Goal: Task Accomplishment & Management: Manage account settings

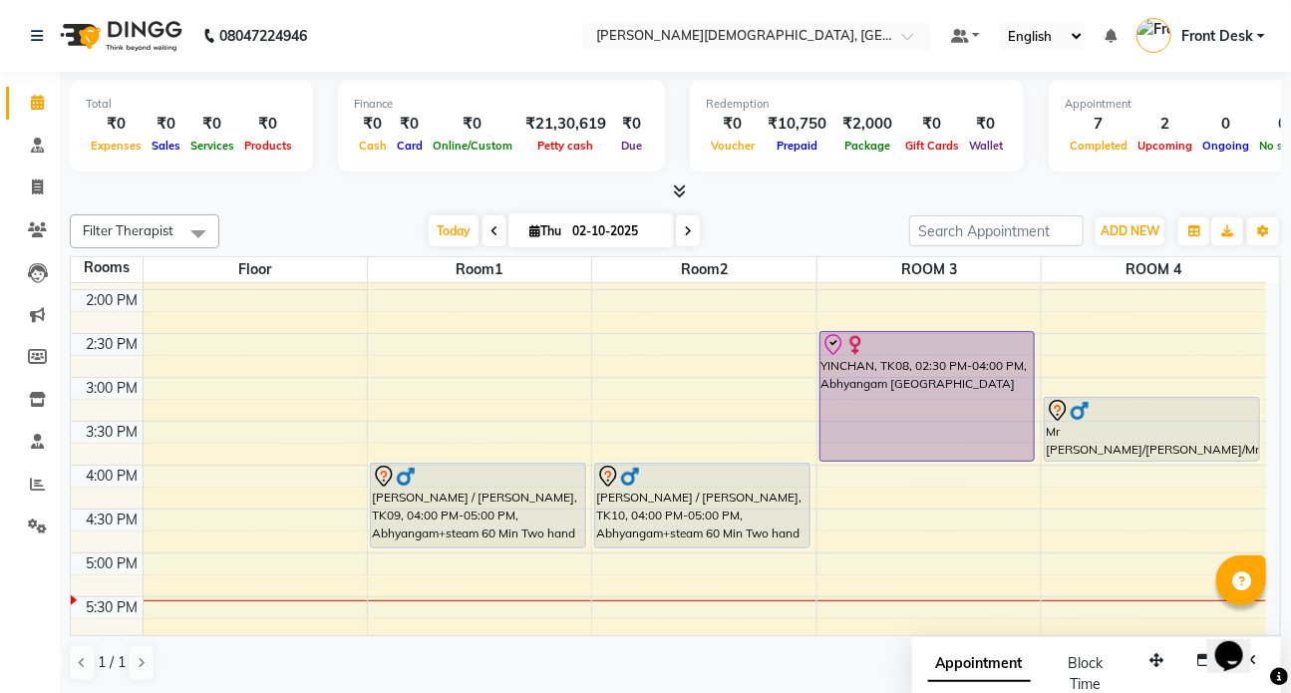
scroll to position [610, 0]
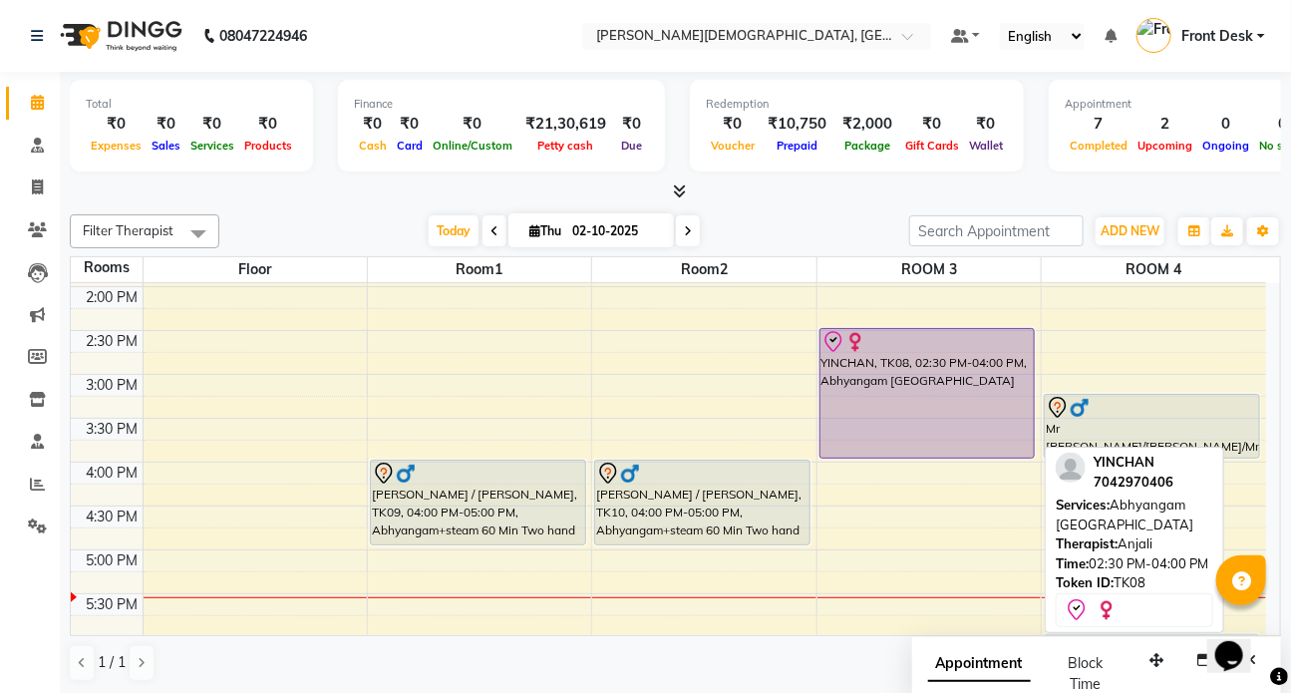
click at [844, 403] on div "YINCHAN, TK08, 02:30 PM-04:00 PM, Abhyangam [GEOGRAPHIC_DATA]" at bounding box center [928, 393] width 214 height 129
select select "8"
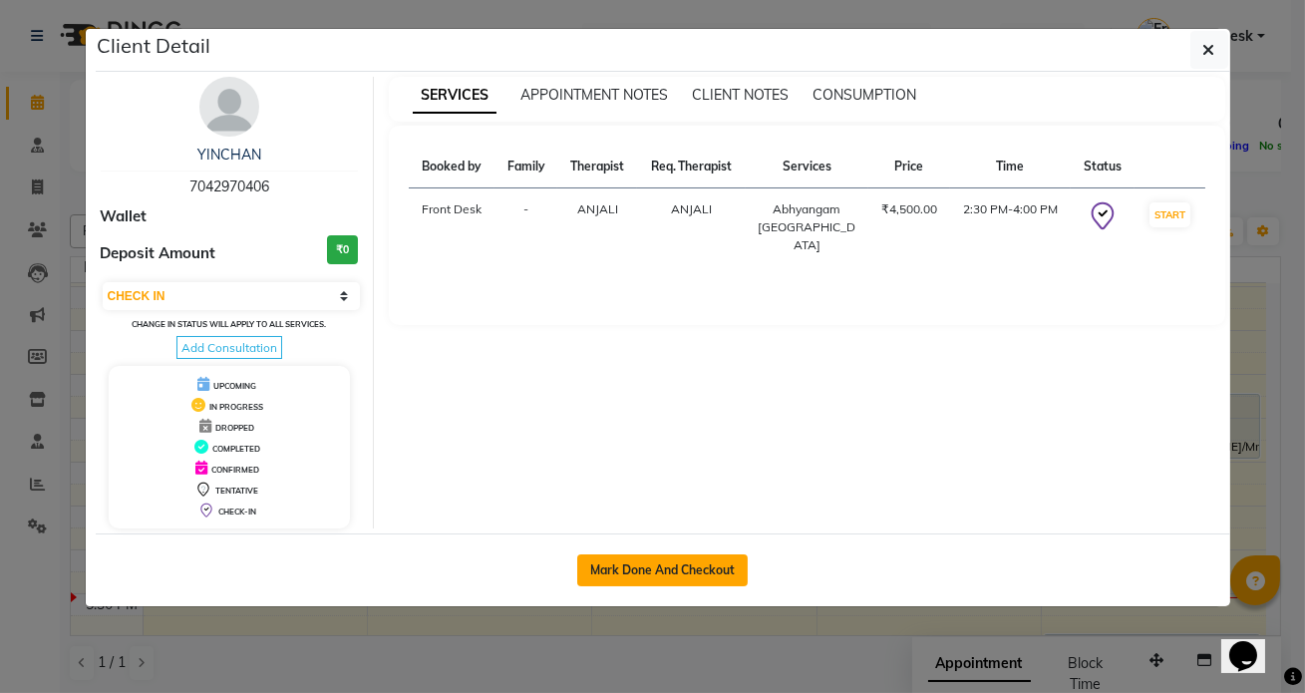
click at [662, 577] on button "Mark Done And Checkout" at bounding box center [662, 570] width 171 height 32
select select "service"
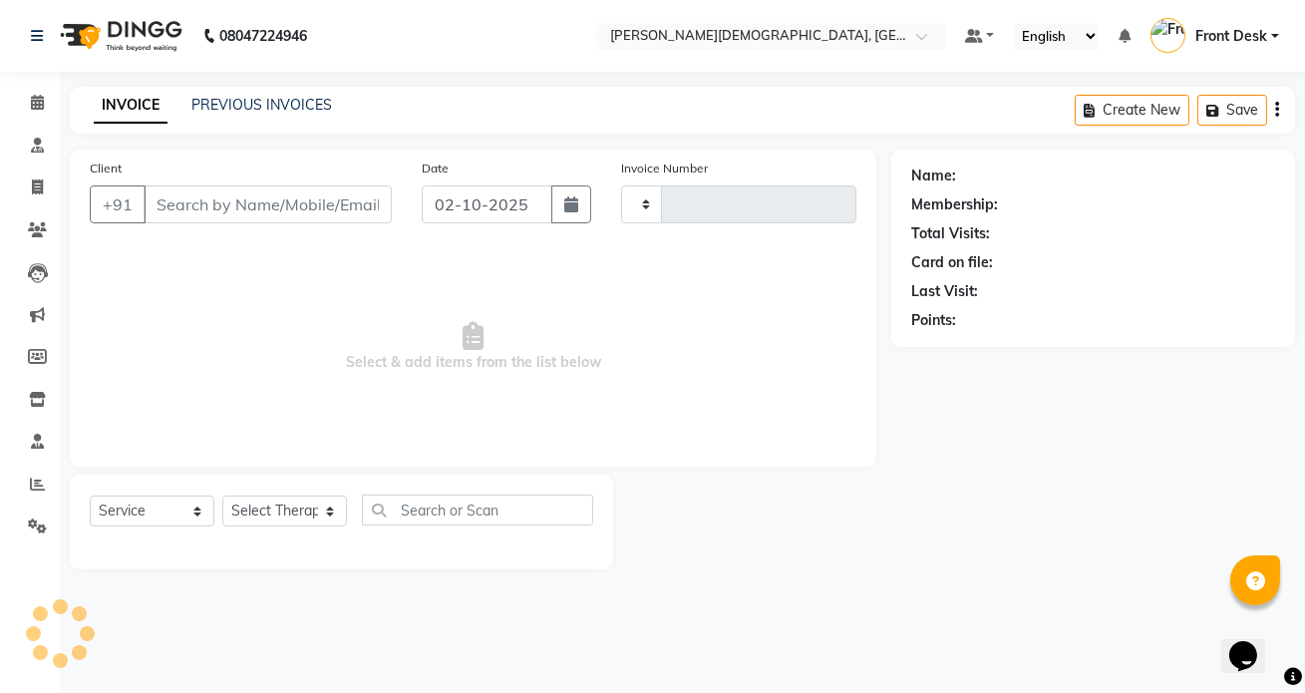
type input "1545"
select select "5585"
type input "7042970406"
select select "90183"
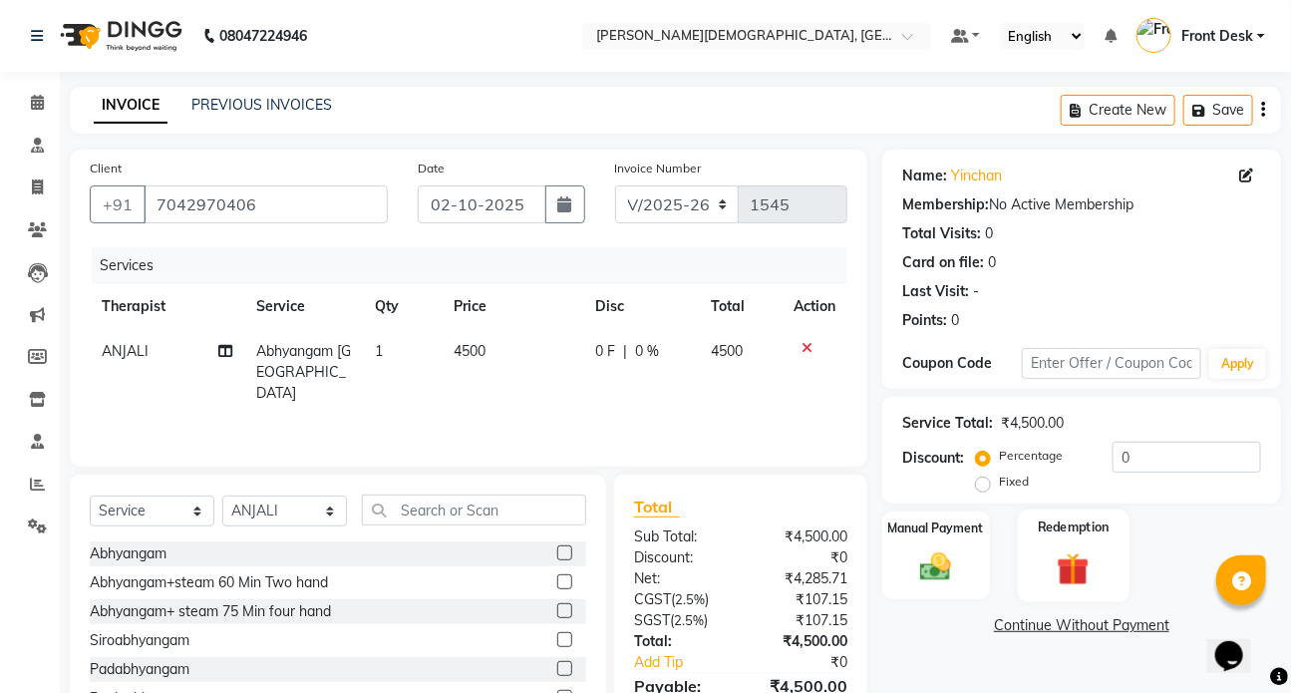
click at [1075, 579] on img at bounding box center [1073, 568] width 53 height 40
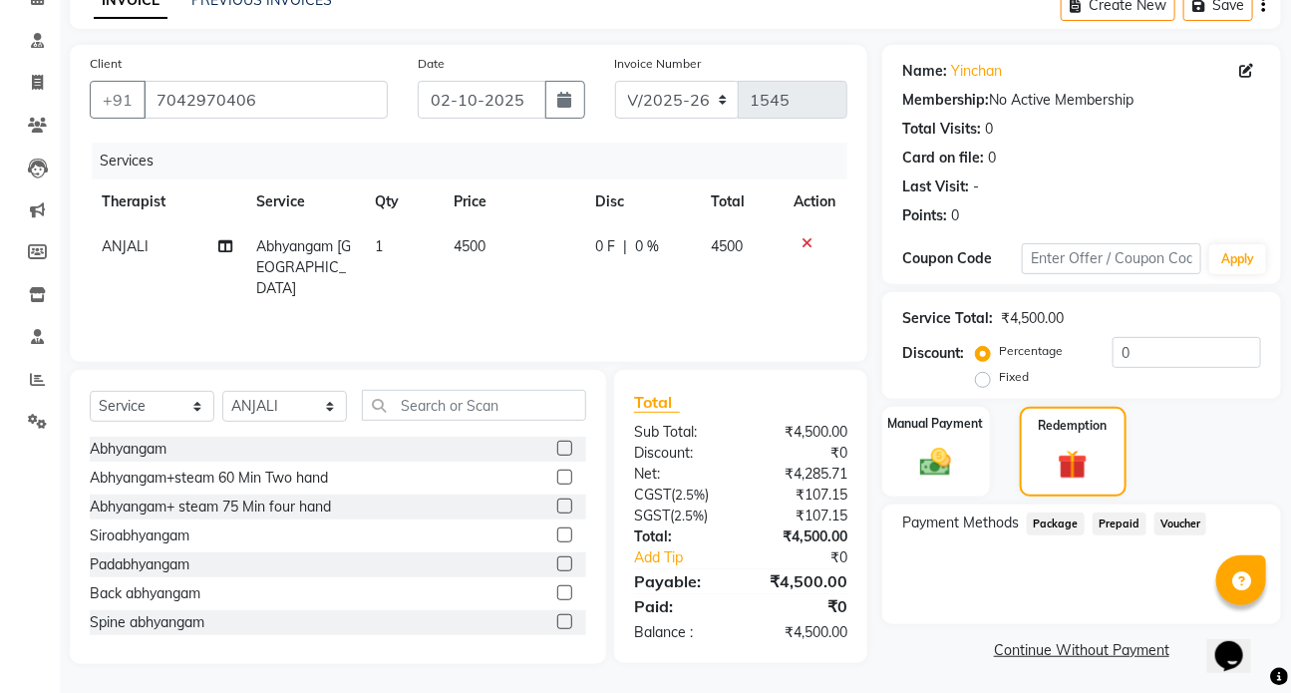
scroll to position [106, 0]
drag, startPoint x: 908, startPoint y: 452, endPoint x: 972, endPoint y: 475, distance: 67.8
click at [908, 451] on div "Manual Payment" at bounding box center [937, 451] width 112 height 94
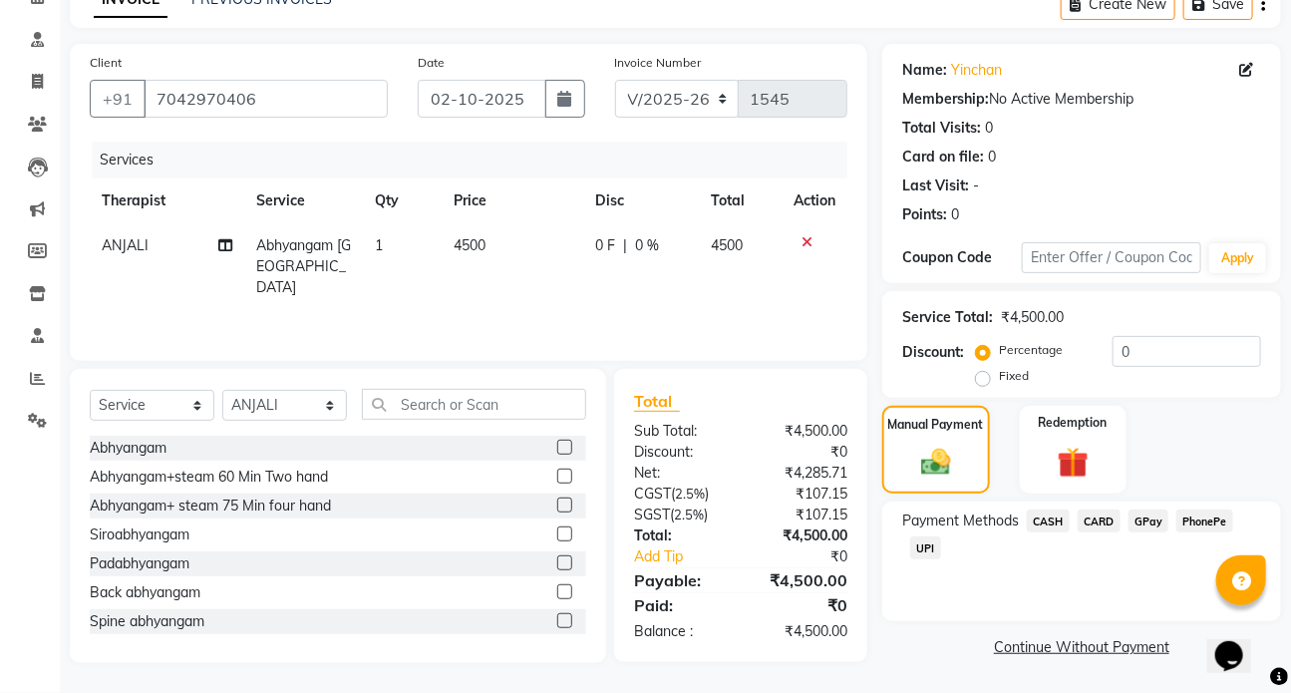
click at [1057, 521] on span "CASH" at bounding box center [1048, 521] width 43 height 23
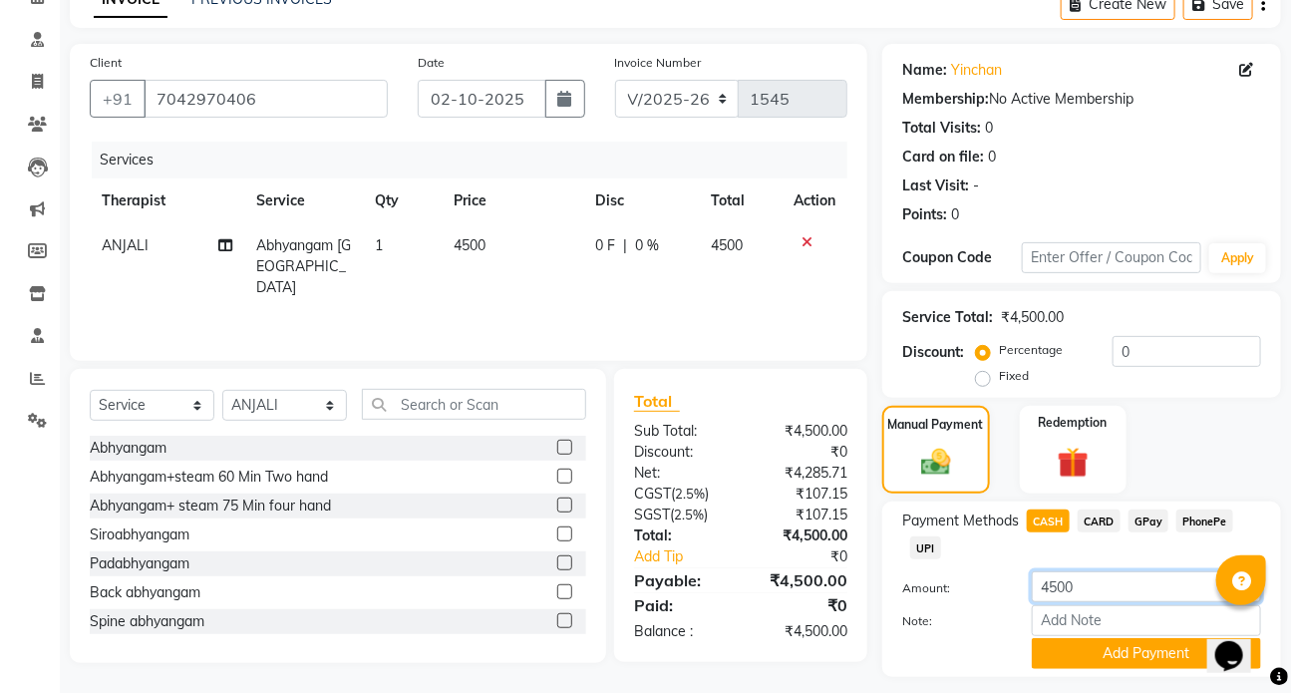
click at [1055, 585] on input "4500" at bounding box center [1146, 586] width 229 height 31
type input "4200"
click at [999, 385] on label "Fixed" at bounding box center [1014, 376] width 30 height 18
click at [980, 383] on input "Fixed" at bounding box center [987, 376] width 14 height 14
radio input "true"
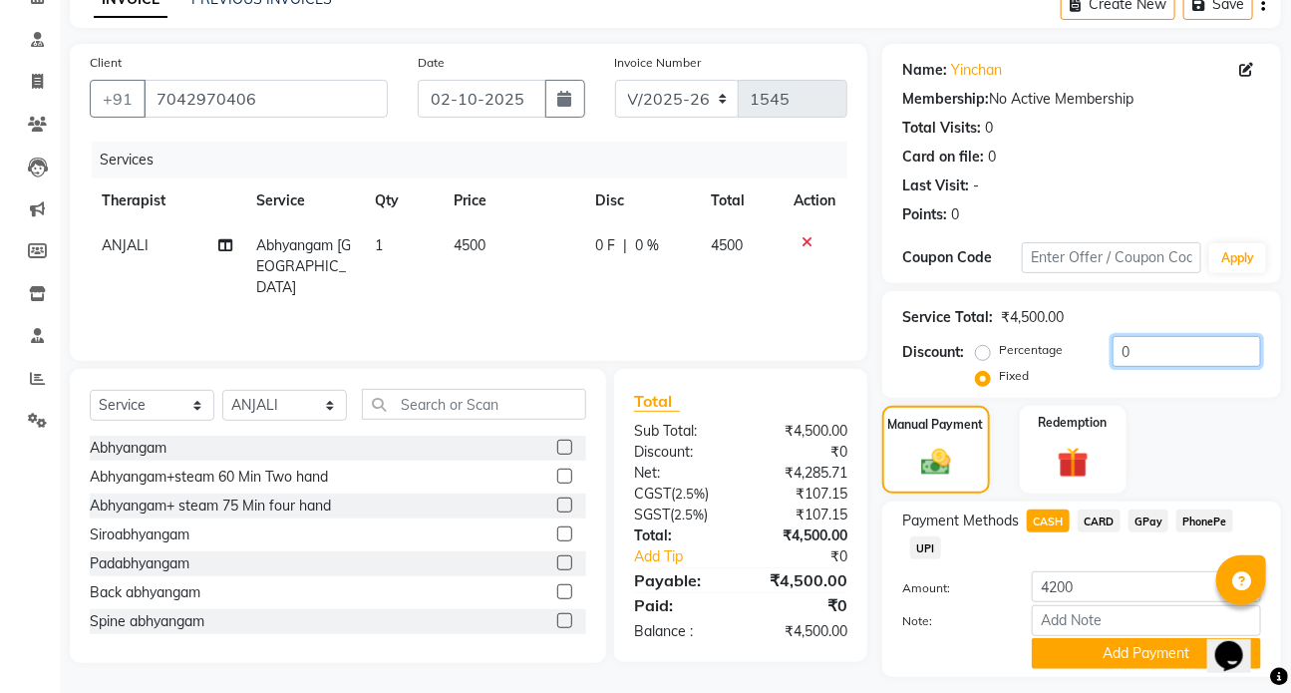
click at [1153, 356] on input "0" at bounding box center [1187, 351] width 149 height 31
type input "300"
click at [1052, 656] on button "Add Payment" at bounding box center [1146, 653] width 229 height 31
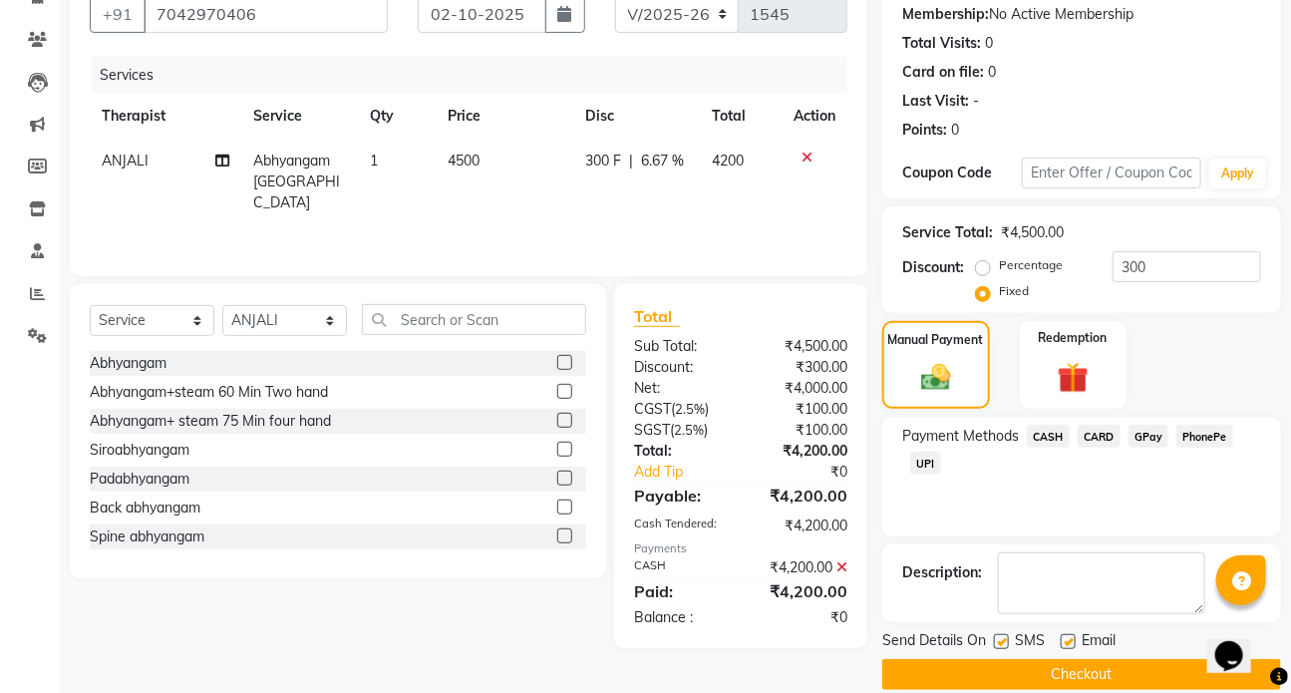
scroll to position [196, 0]
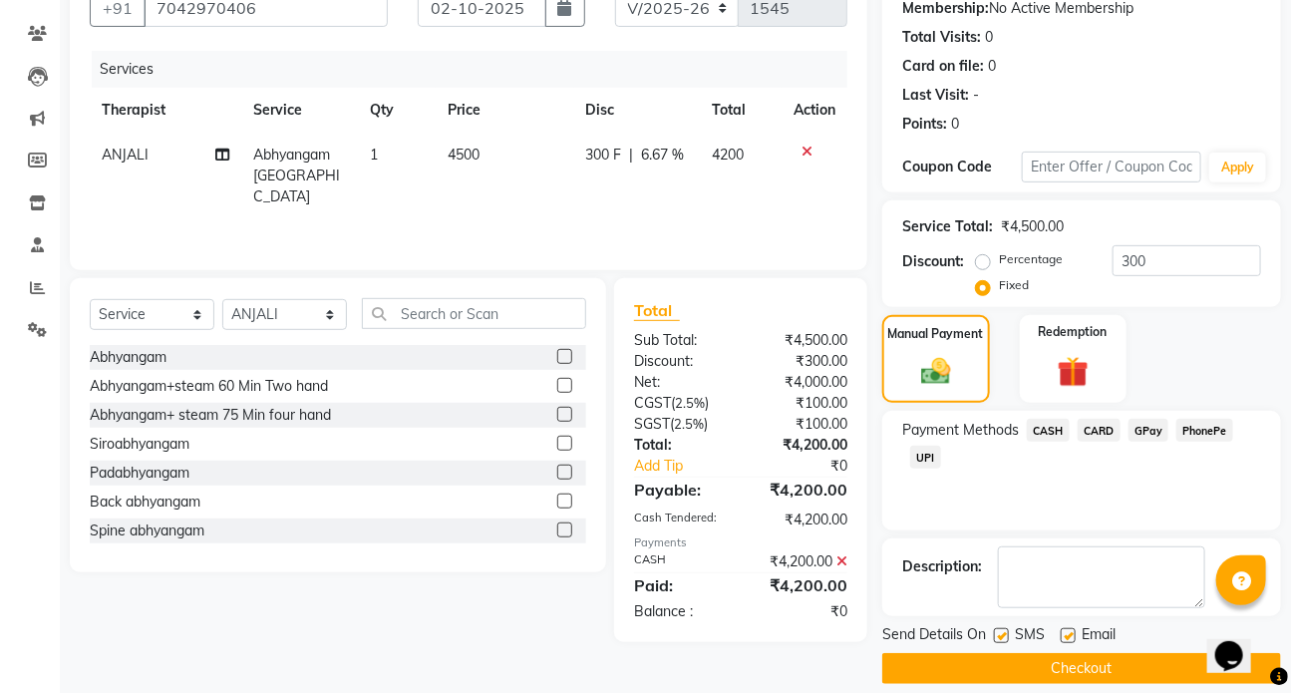
click at [1003, 667] on button "Checkout" at bounding box center [1082, 668] width 399 height 31
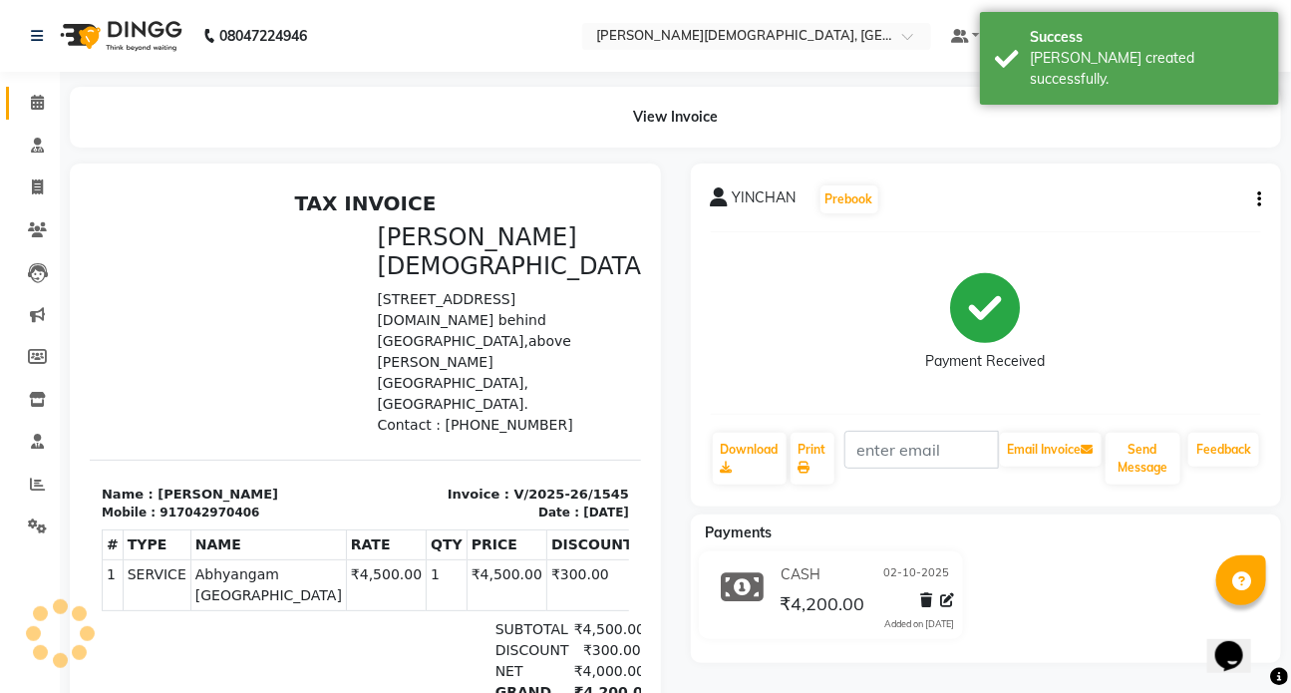
click at [40, 106] on icon at bounding box center [37, 102] width 13 height 15
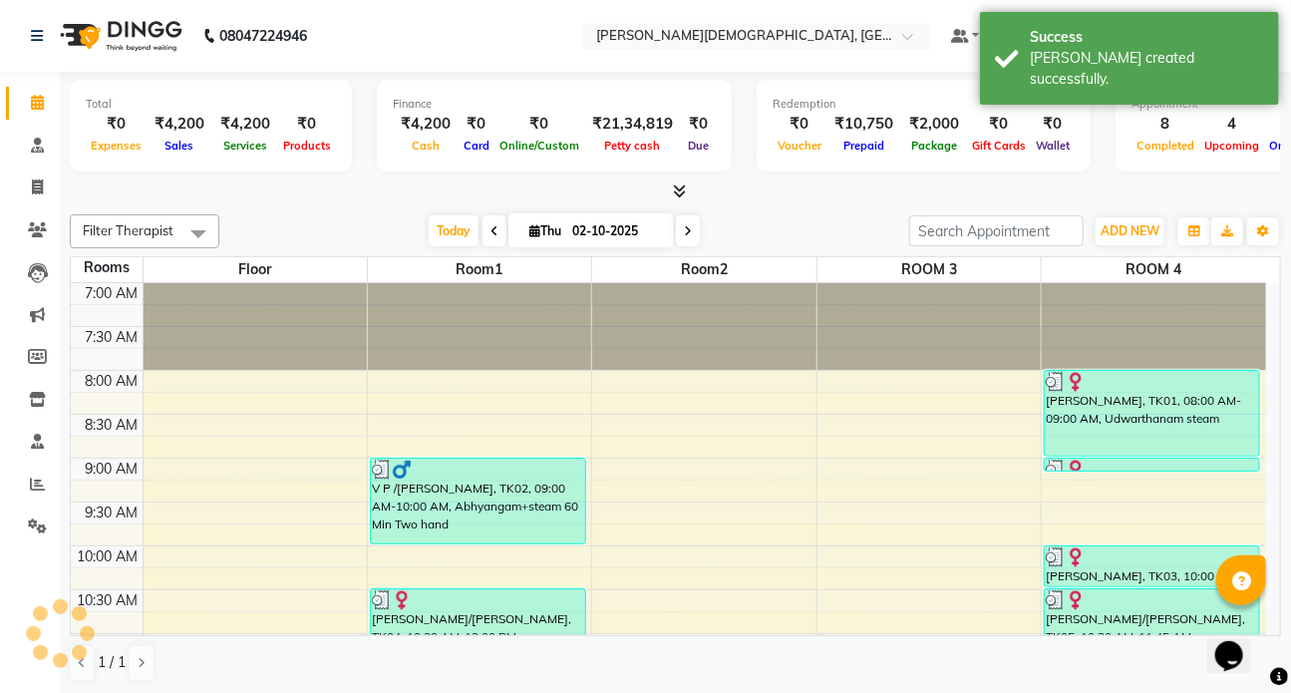
scroll to position [833, 0]
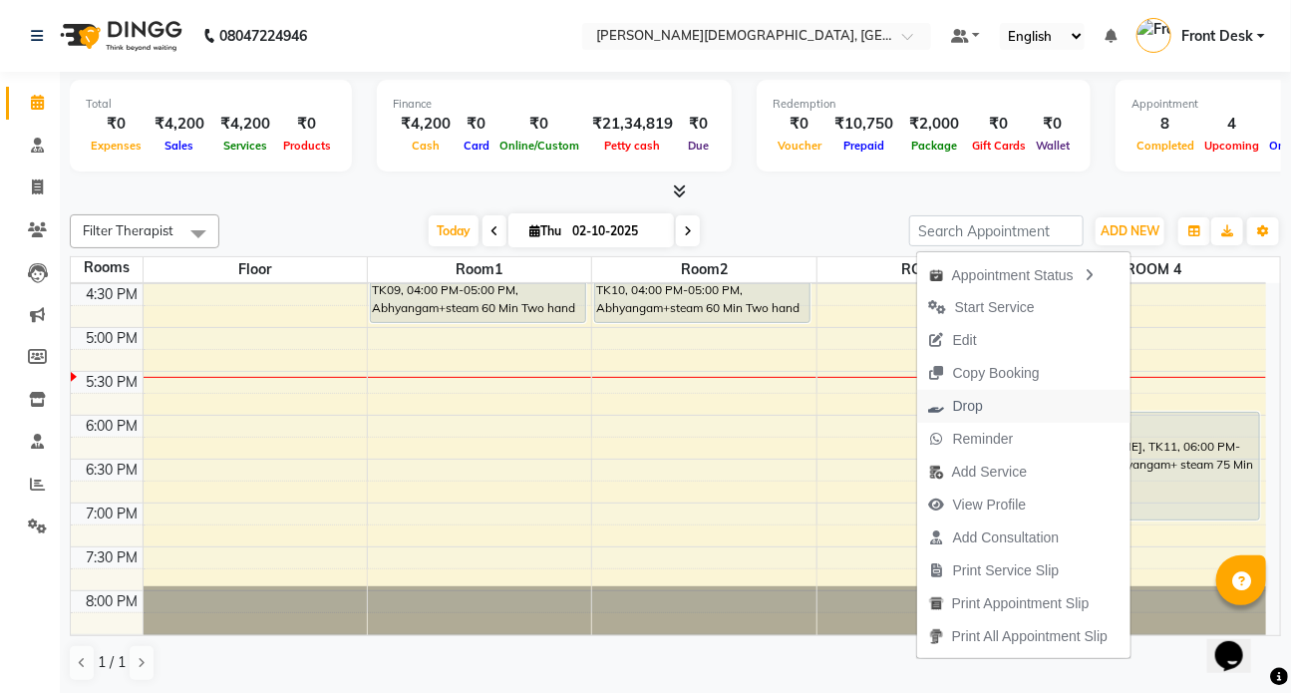
click at [997, 404] on button "Drop" at bounding box center [1023, 406] width 213 height 33
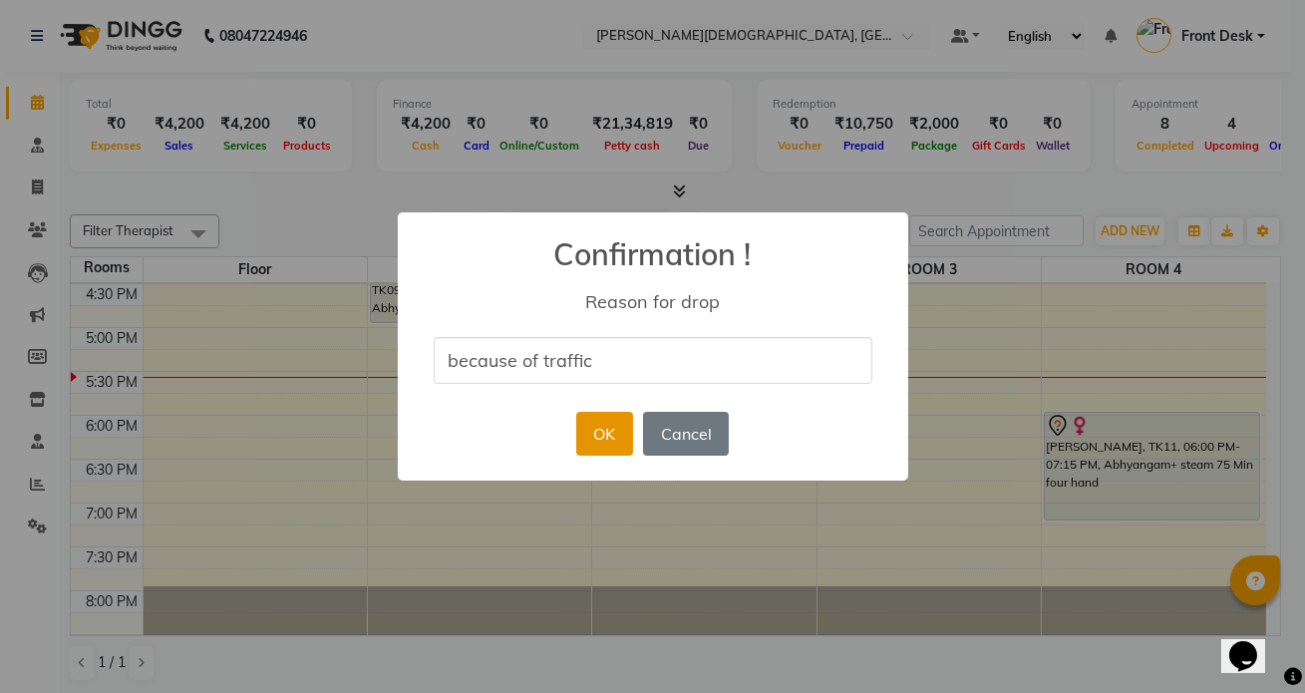
type input "because of traffic"
click at [632, 433] on button "OK" at bounding box center [604, 434] width 57 height 44
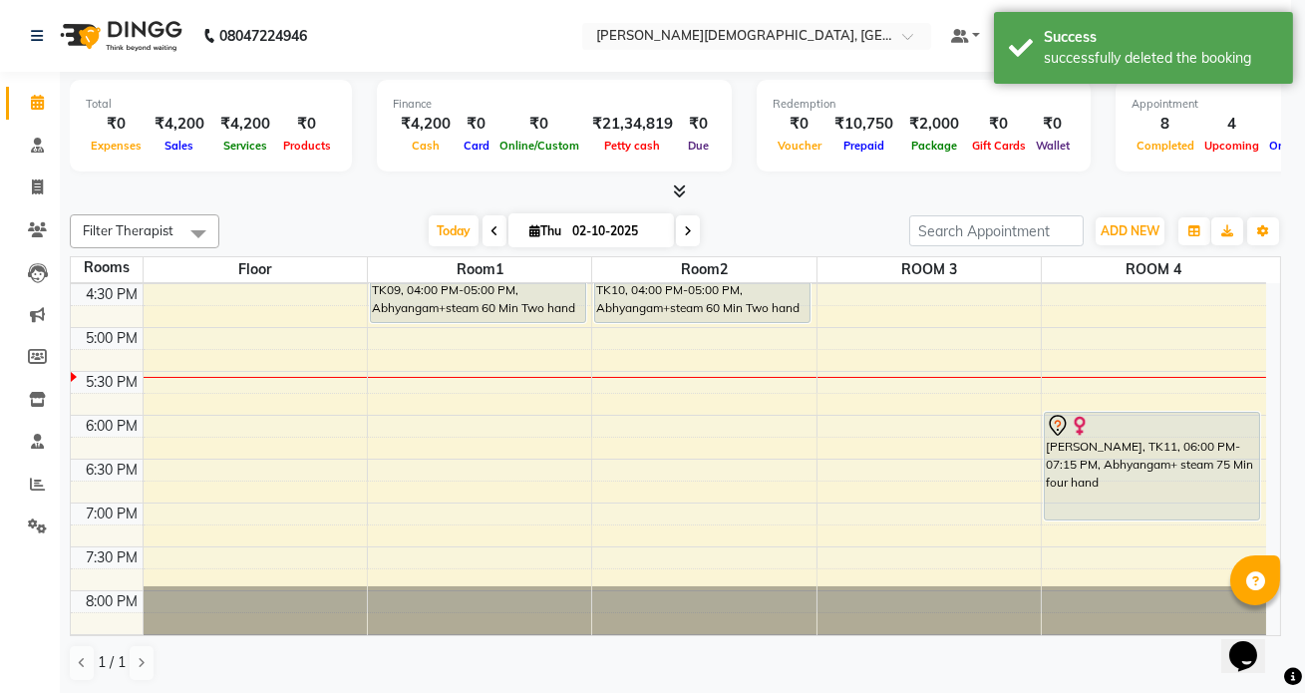
click at [628, 401] on button "OK" at bounding box center [628, 390] width 29 height 22
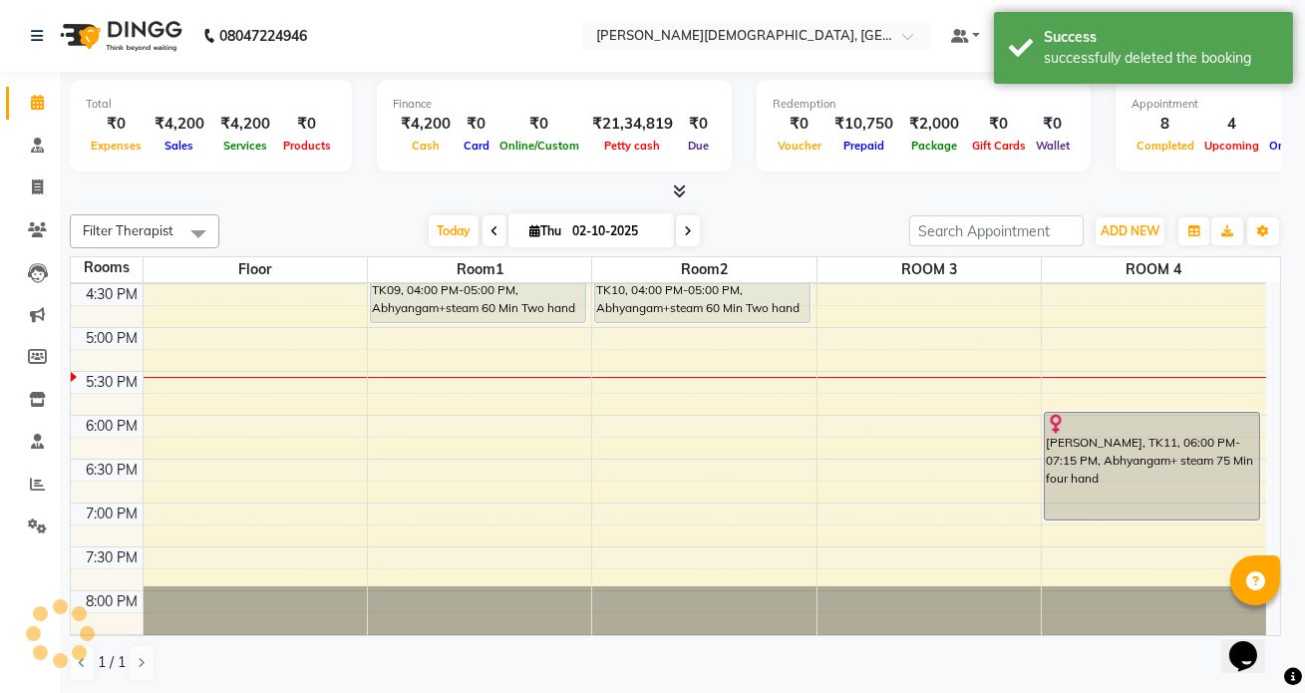
click at [628, 401] on button "OK" at bounding box center [628, 390] width 29 height 22
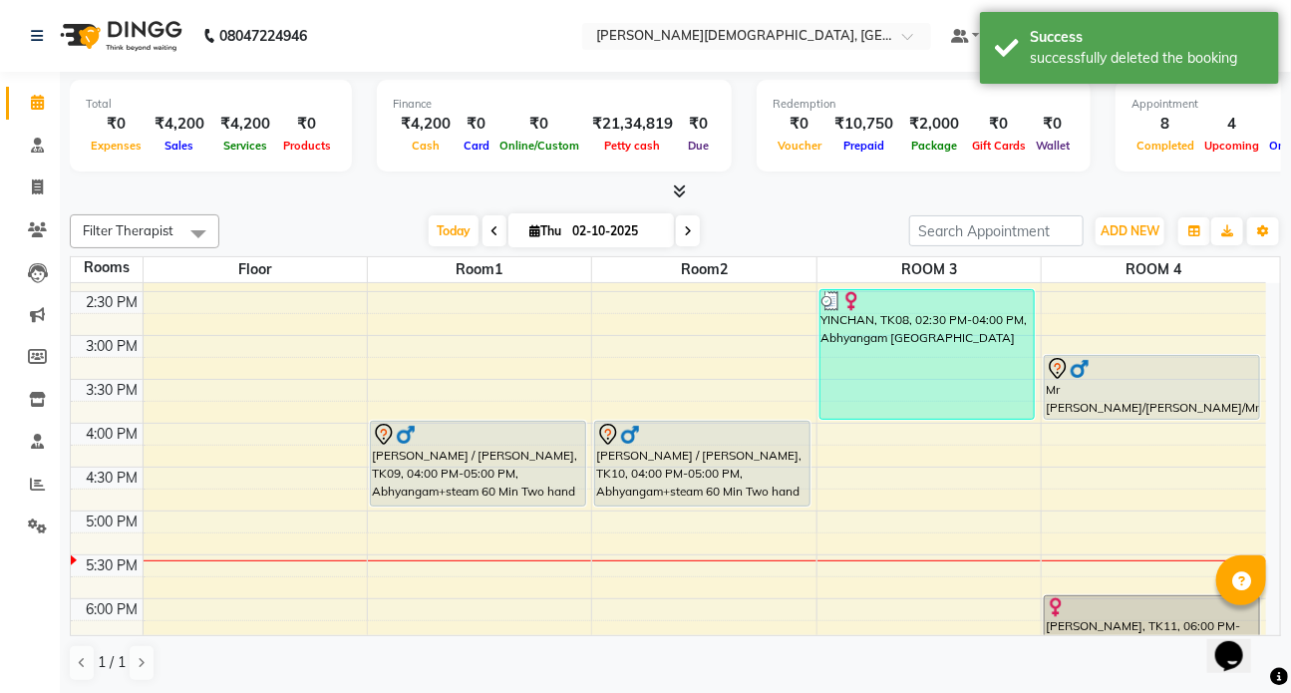
scroll to position [651, 0]
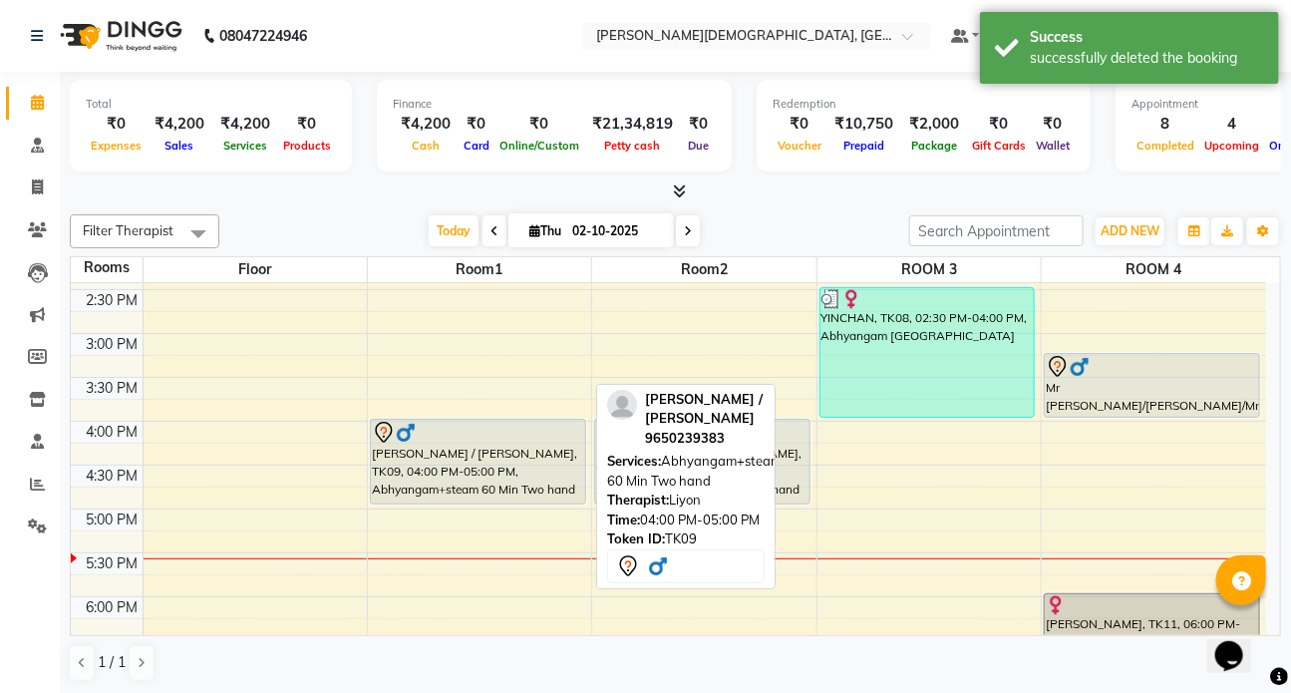
click at [443, 476] on div "[PERSON_NAME] / [PERSON_NAME], TK09, 04:00 PM-05:00 PM, Abhyangam+steam 60 Min …" at bounding box center [478, 462] width 214 height 84
select select "7"
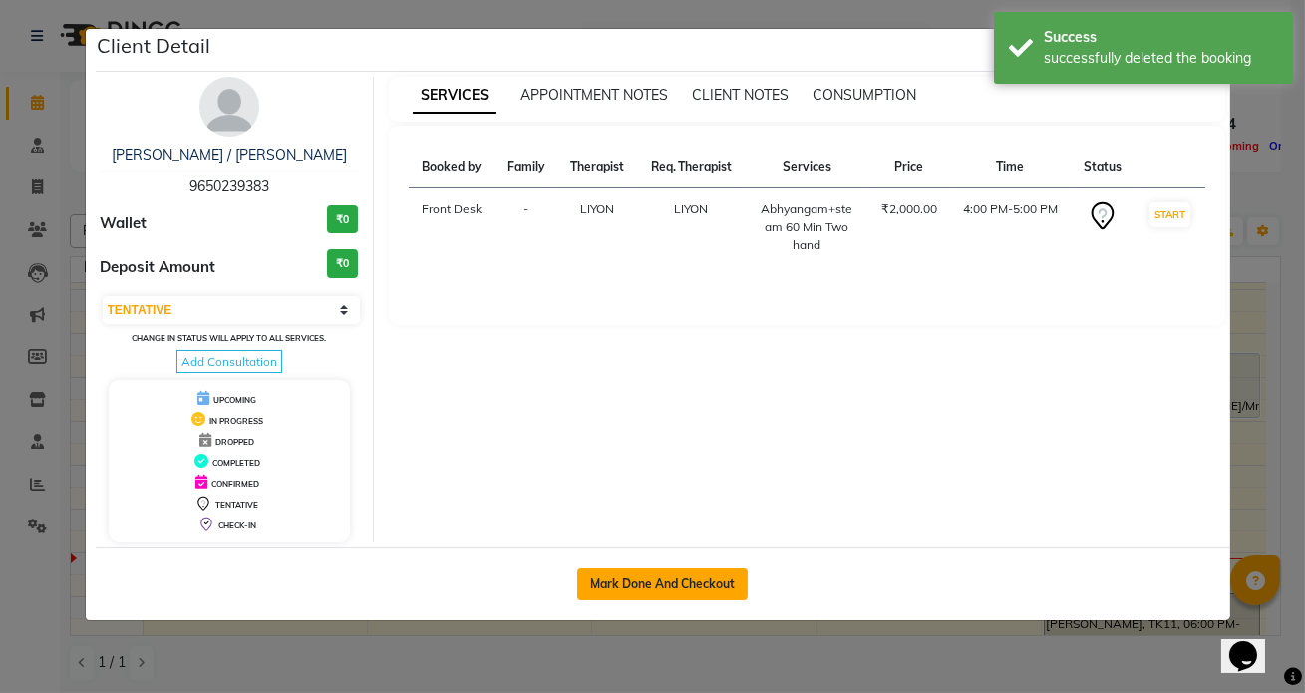
click at [669, 573] on button "Mark Done And Checkout" at bounding box center [662, 584] width 171 height 32
select select "service"
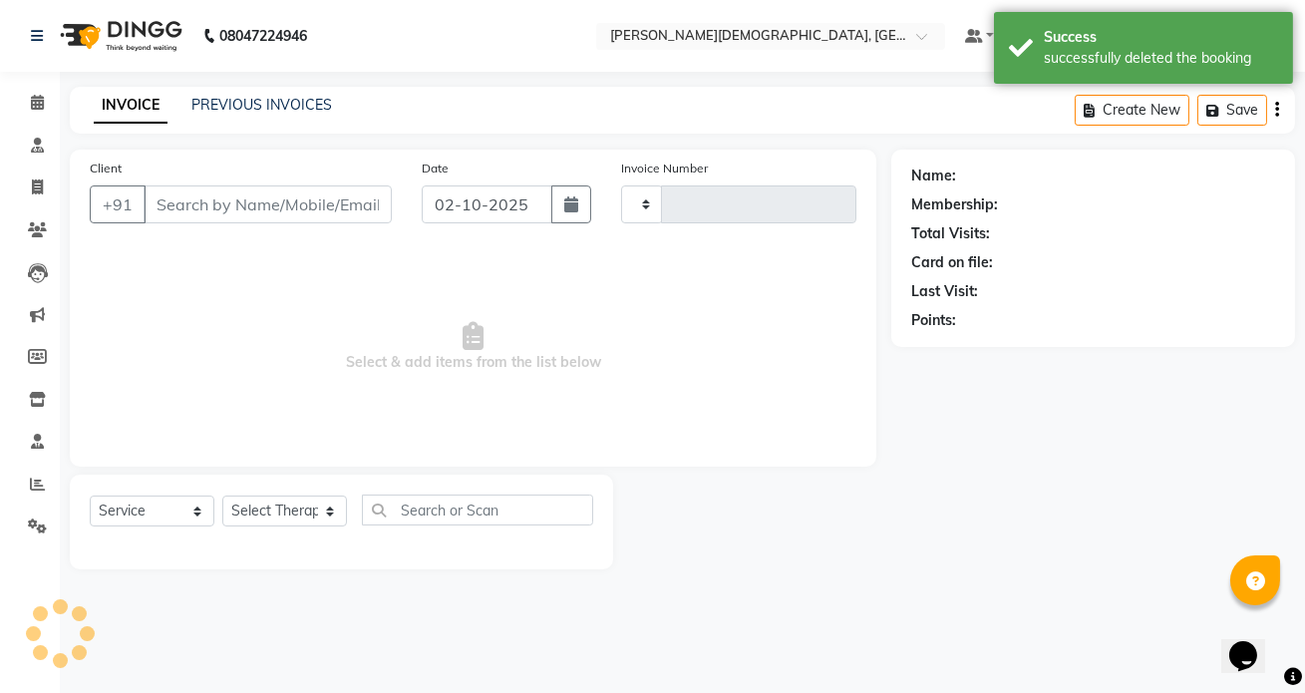
type input "1546"
select select "5585"
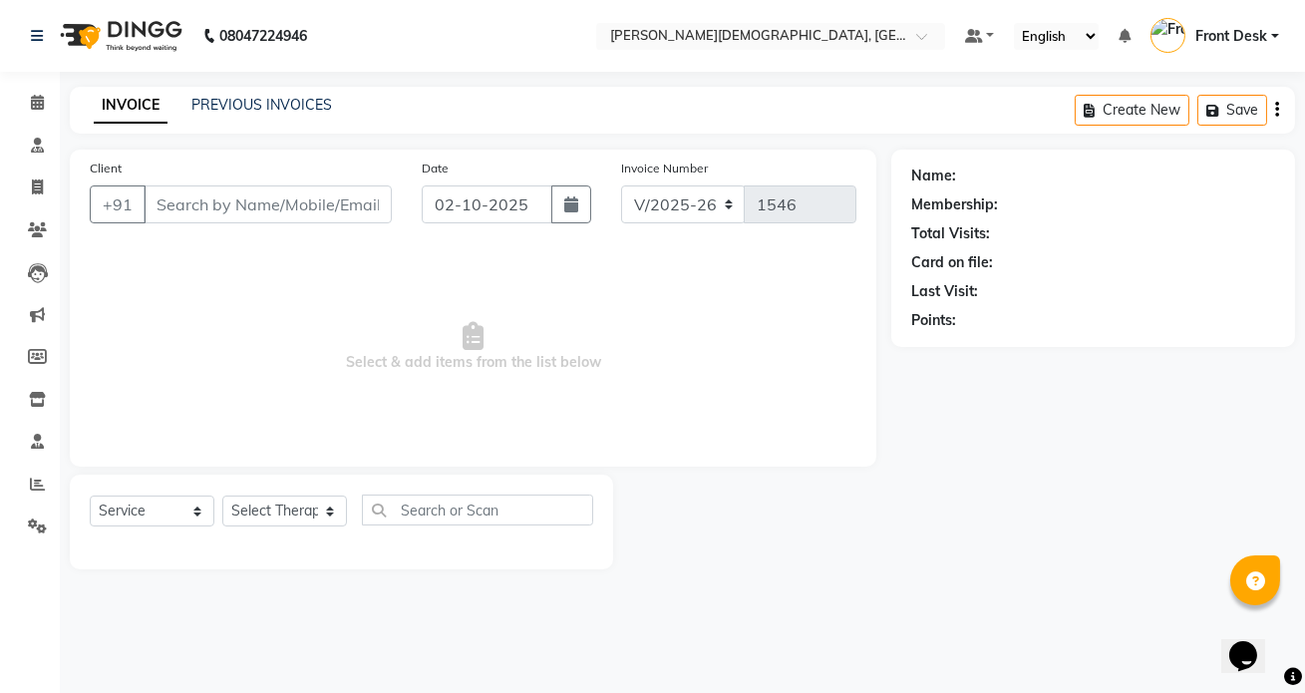
type input "9650239383"
select select "93467"
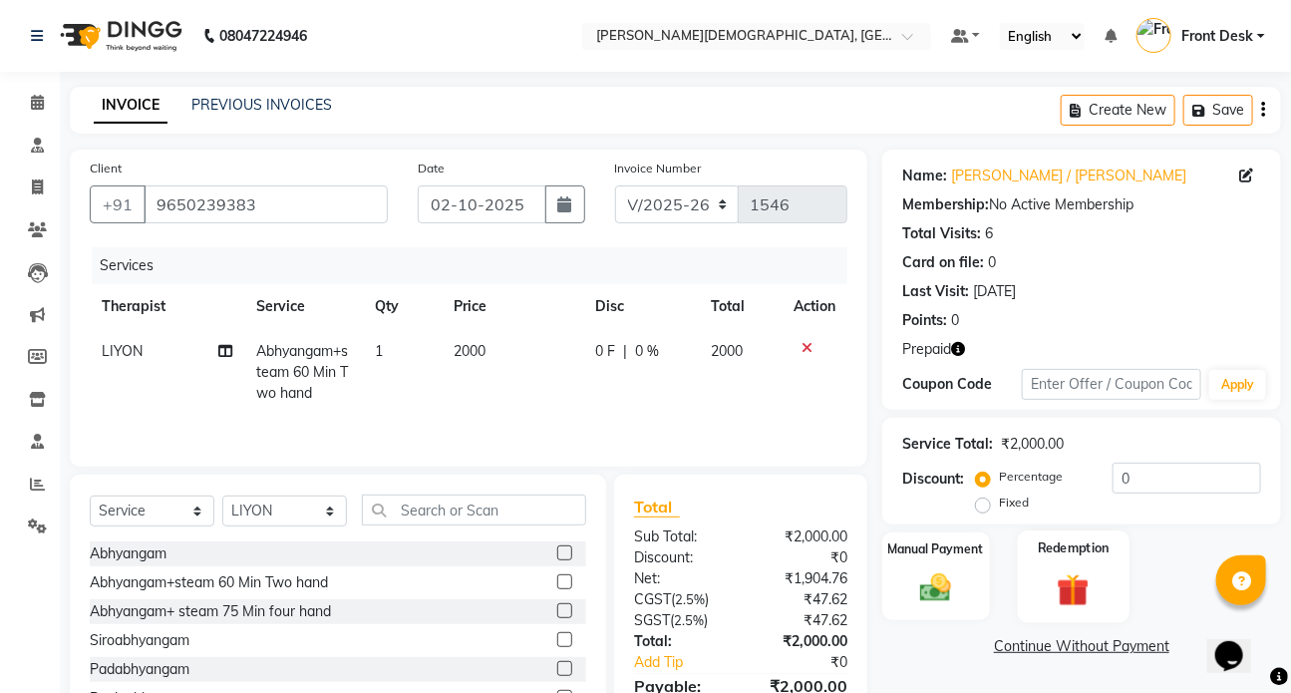
click at [1042, 552] on label "Redemption" at bounding box center [1073, 547] width 72 height 19
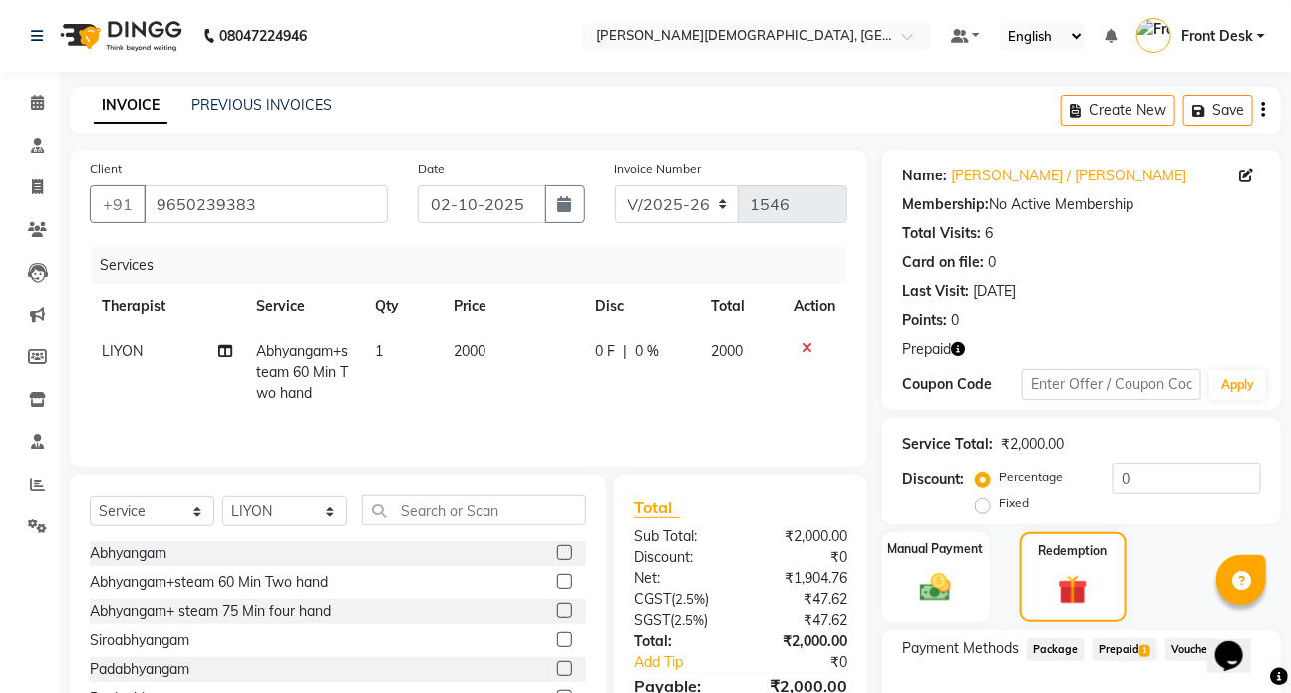
click at [1133, 647] on span "Prepaid 1" at bounding box center [1125, 649] width 65 height 23
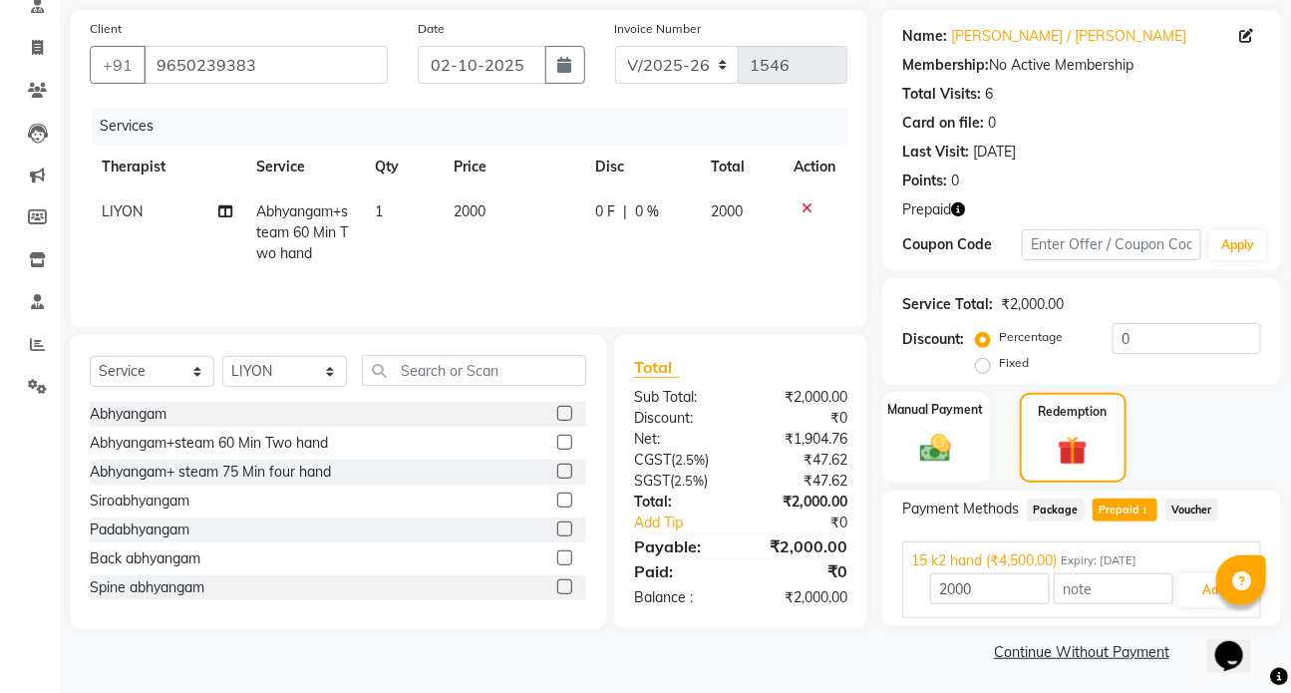
scroll to position [142, 0]
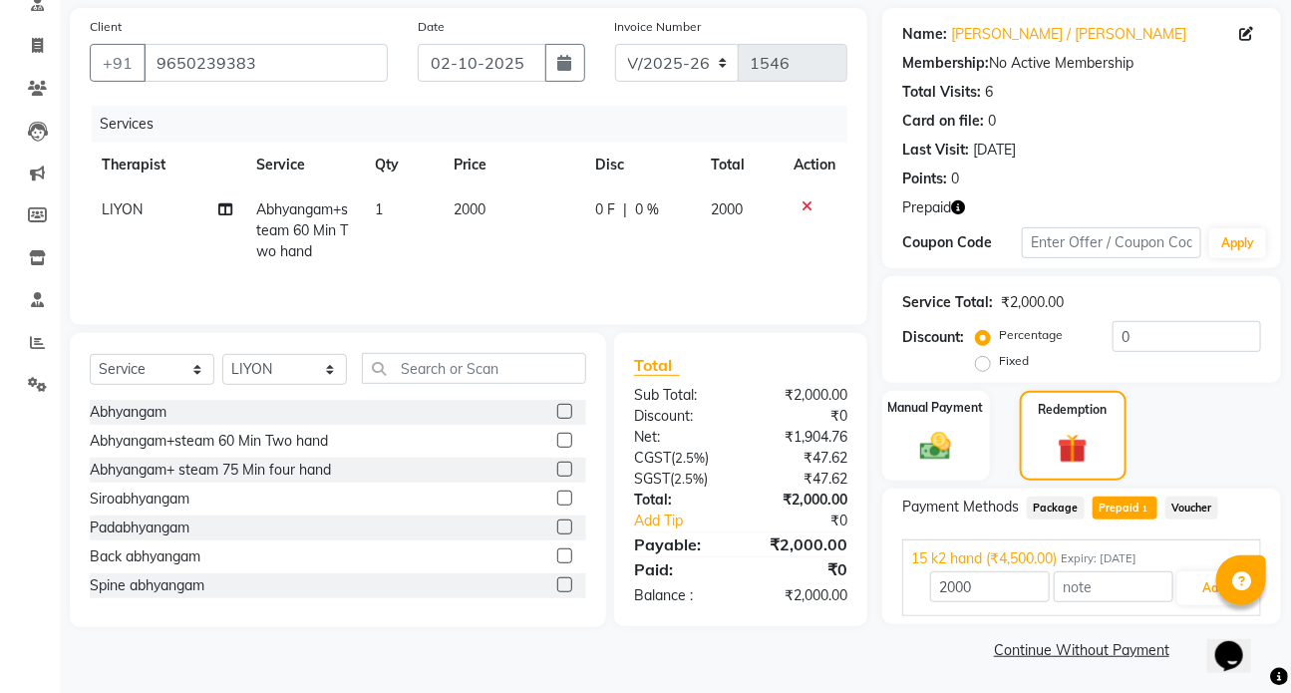
click at [1116, 513] on span "Prepaid 1" at bounding box center [1125, 508] width 65 height 23
click at [1208, 583] on button "Add" at bounding box center [1214, 588] width 73 height 34
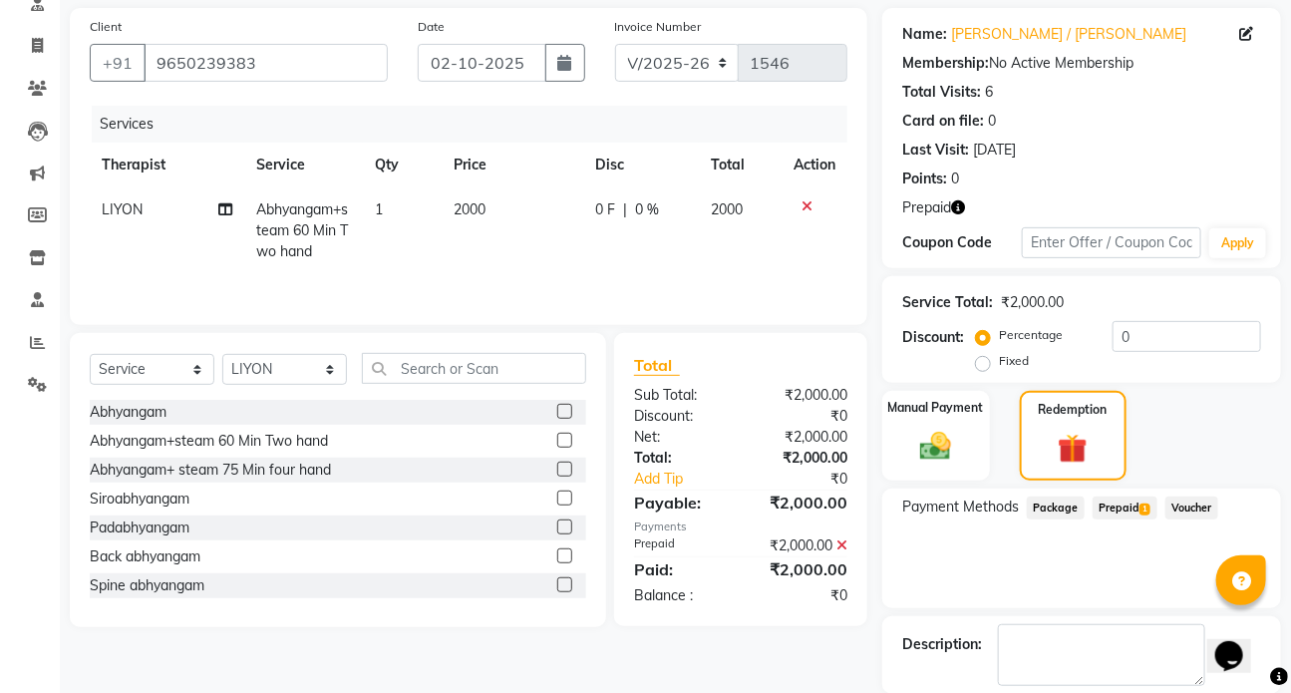
click at [1122, 507] on span "Prepaid 1" at bounding box center [1125, 508] width 65 height 23
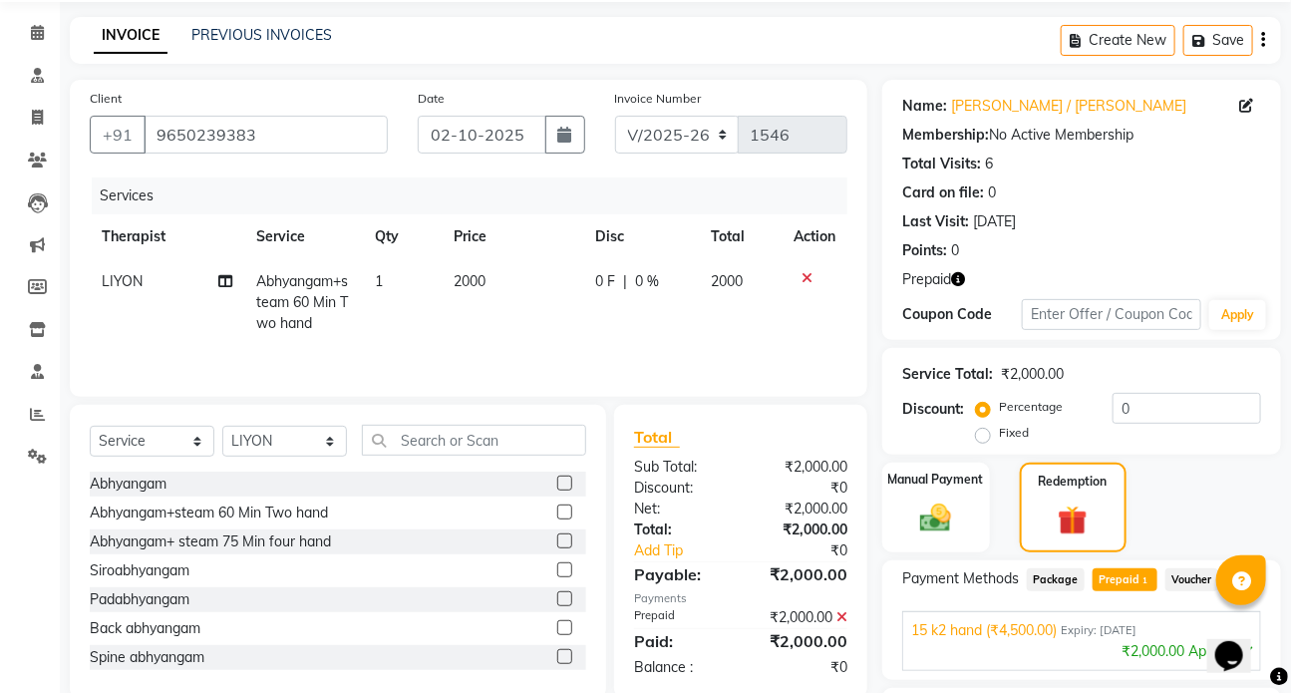
scroll to position [0, 0]
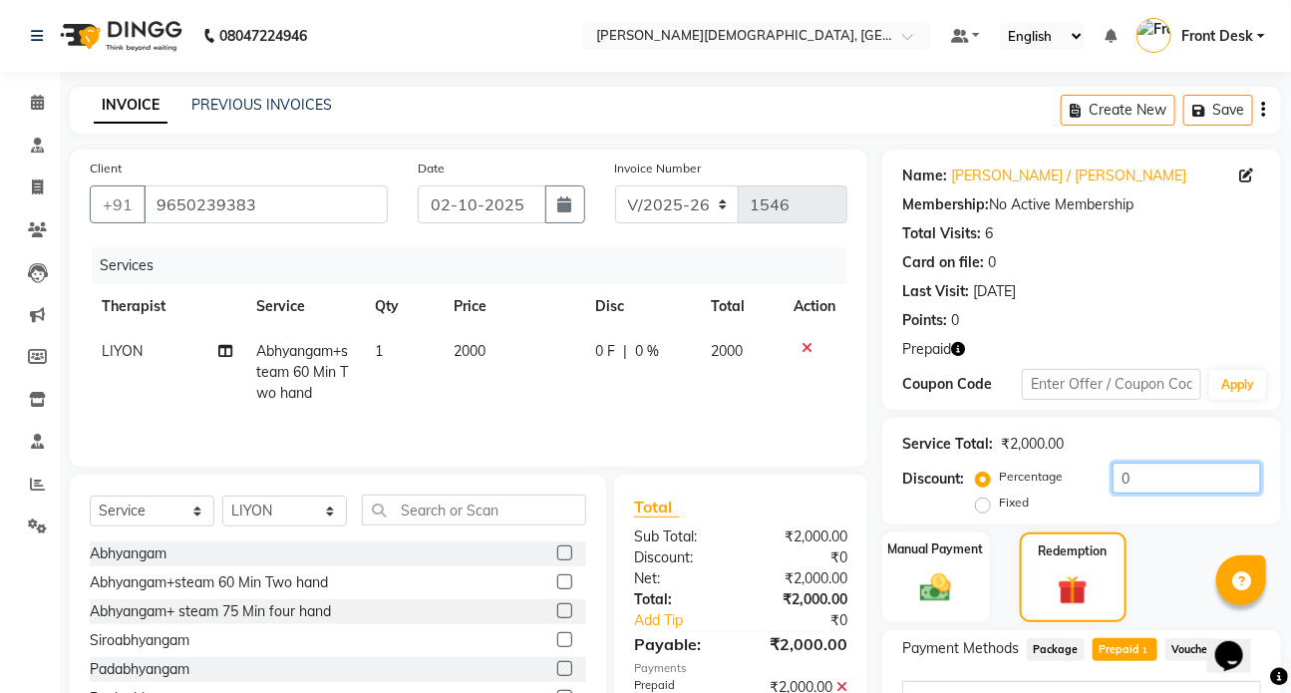
click at [1130, 478] on input "0" at bounding box center [1187, 478] width 149 height 31
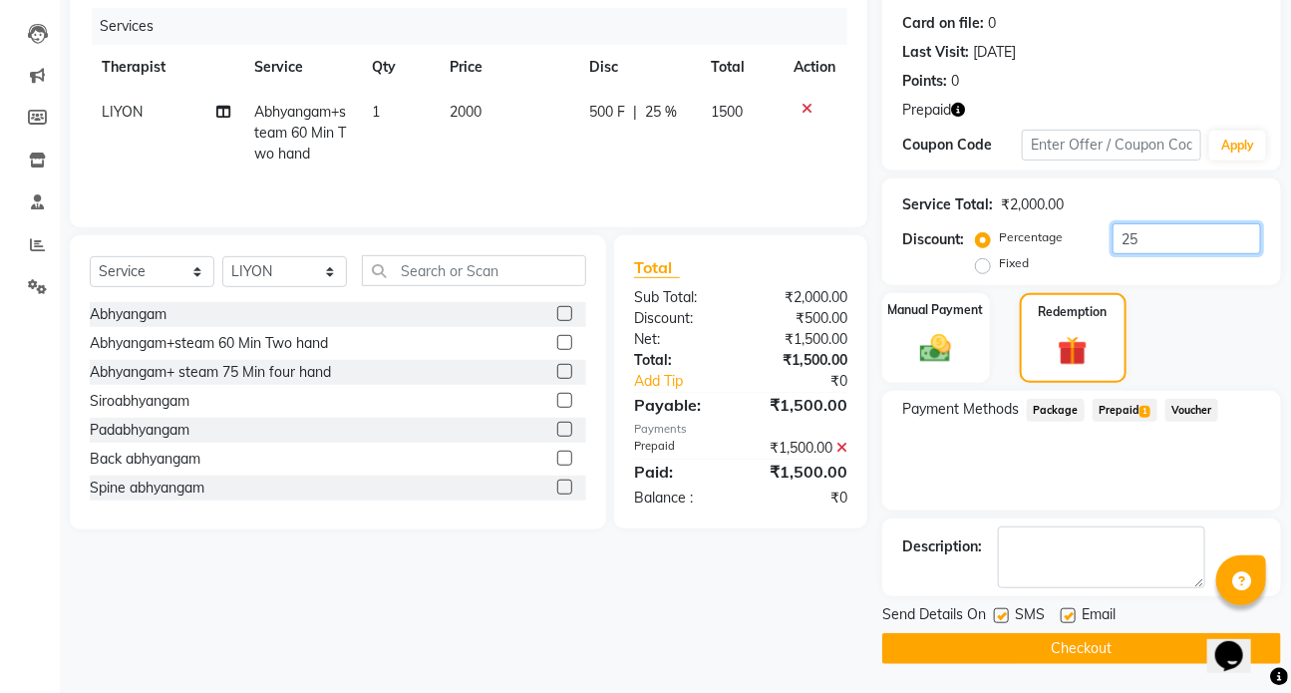
type input "25"
click at [993, 633] on button "Checkout" at bounding box center [1082, 648] width 399 height 31
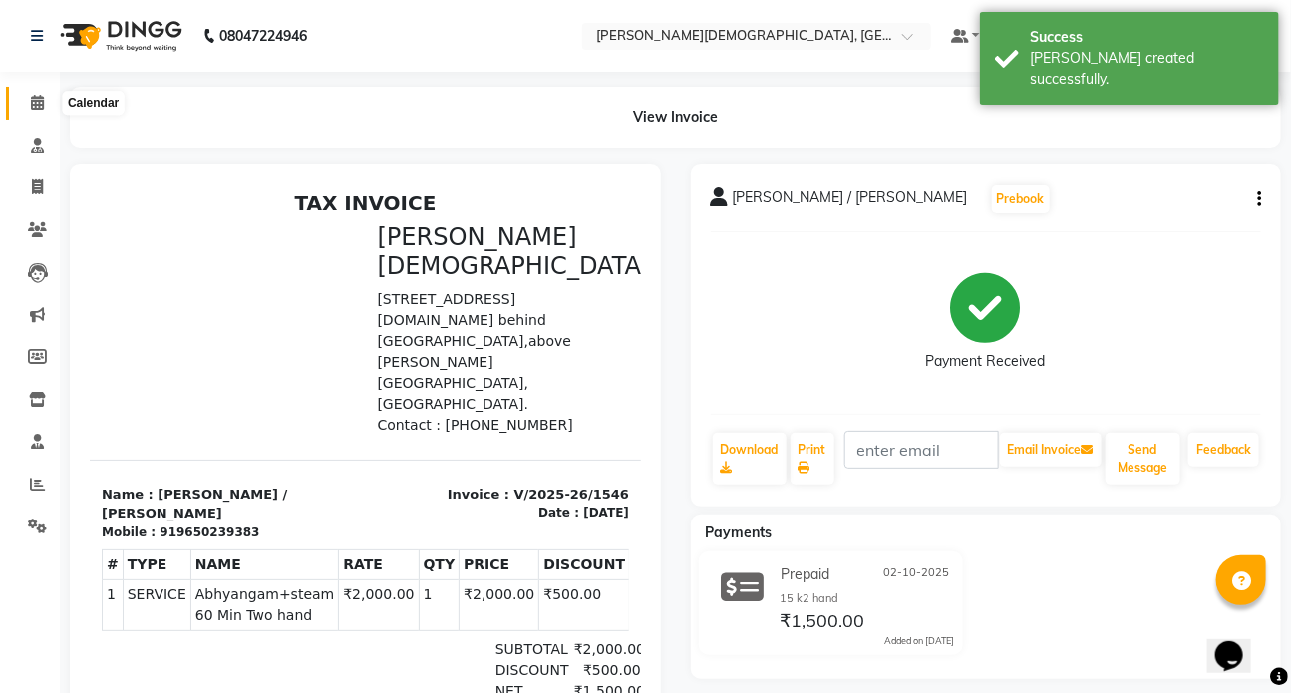
click at [36, 102] on icon at bounding box center [37, 102] width 13 height 15
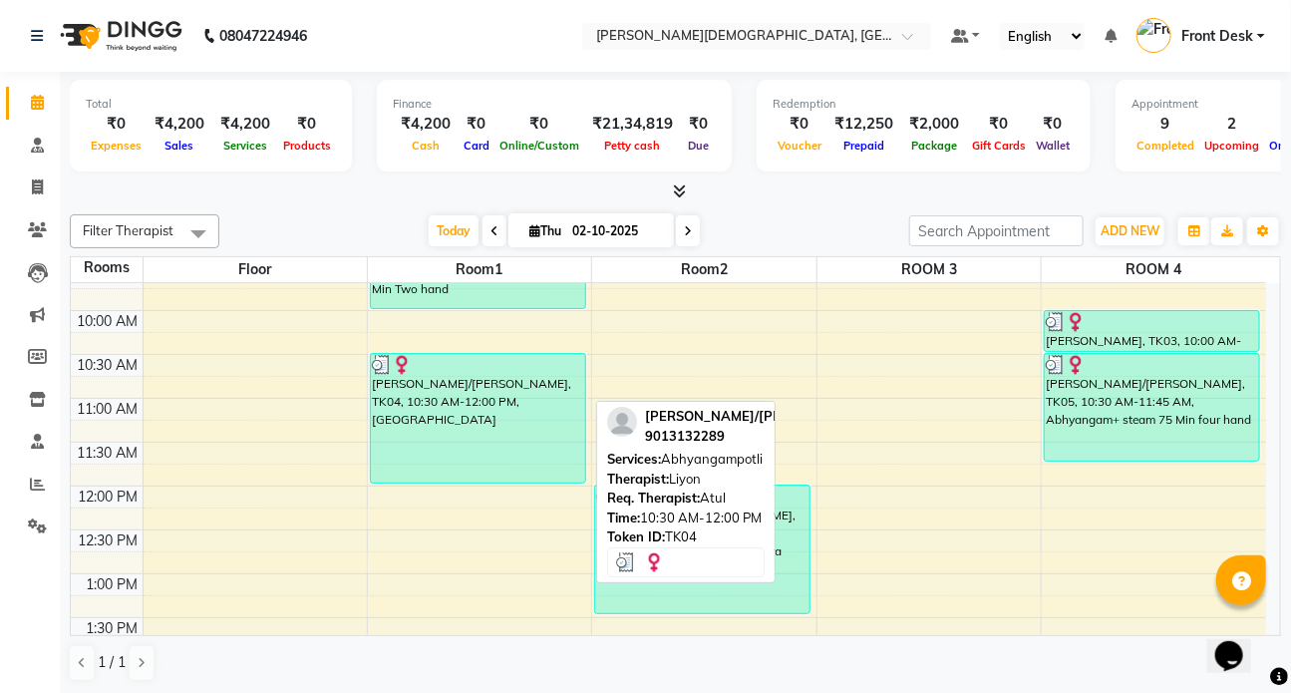
scroll to position [417, 0]
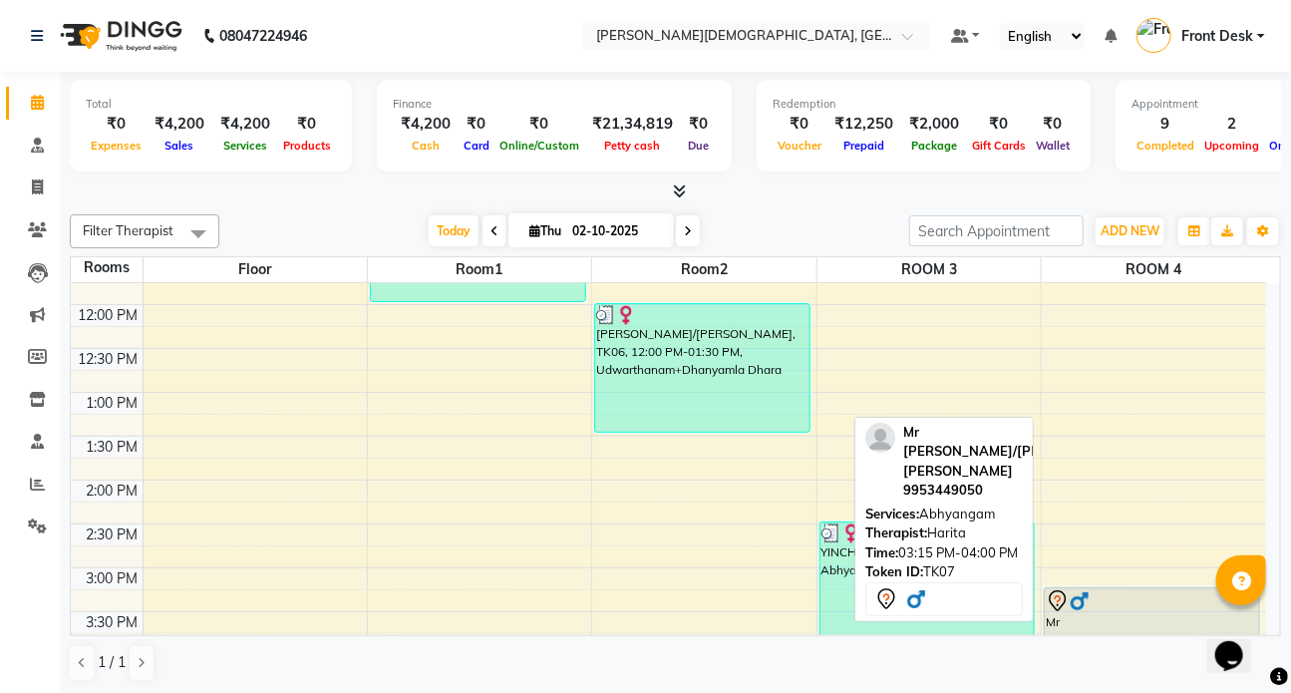
click at [1118, 609] on div at bounding box center [1152, 601] width 212 height 24
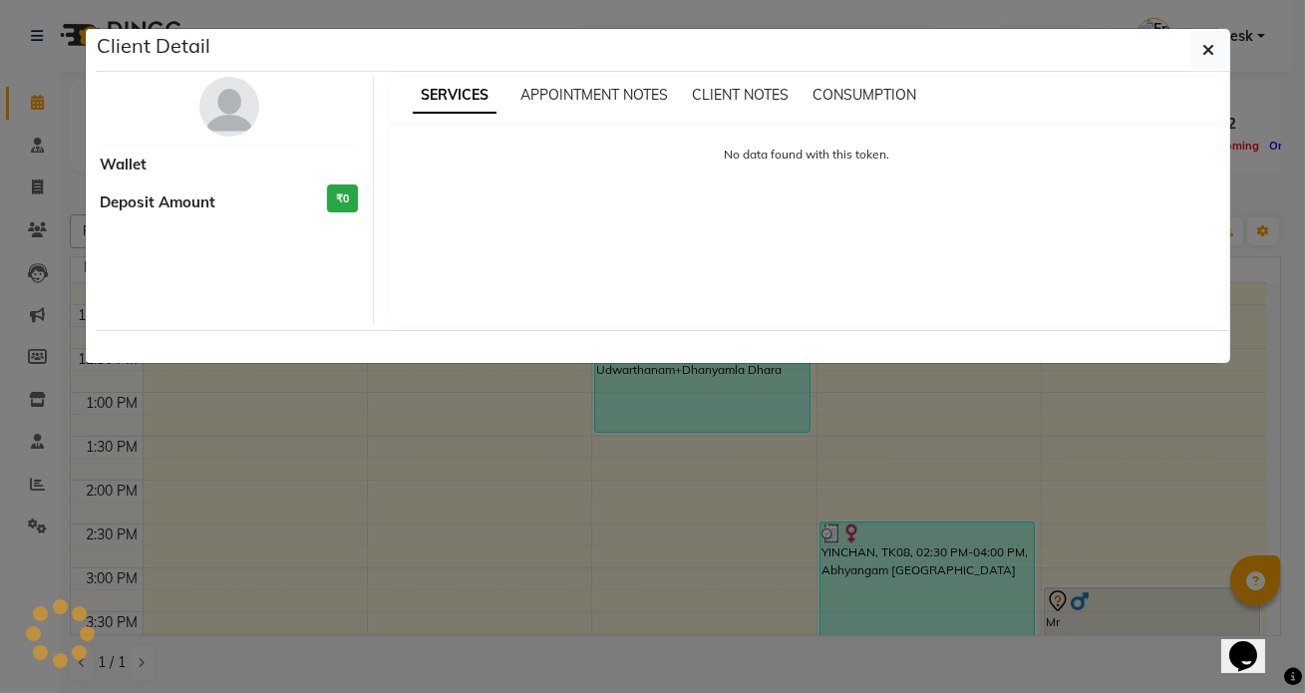
select select "7"
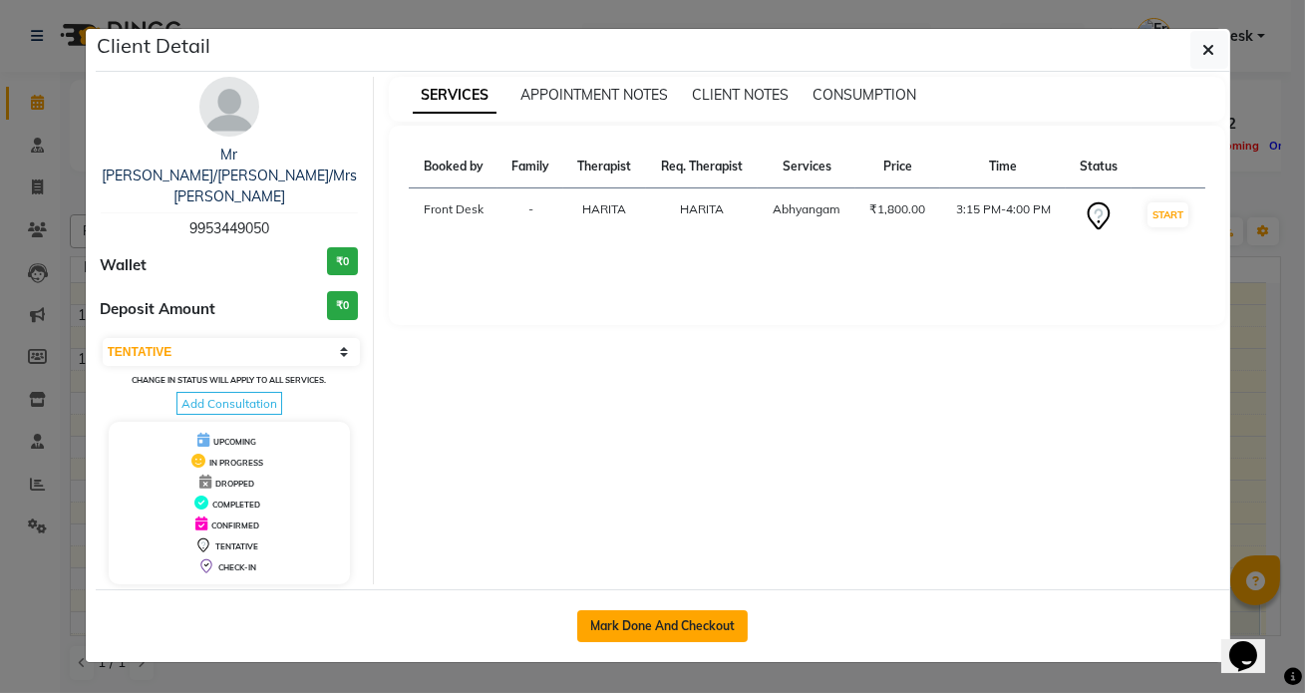
click at [662, 610] on button "Mark Done And Checkout" at bounding box center [662, 626] width 171 height 32
select select "service"
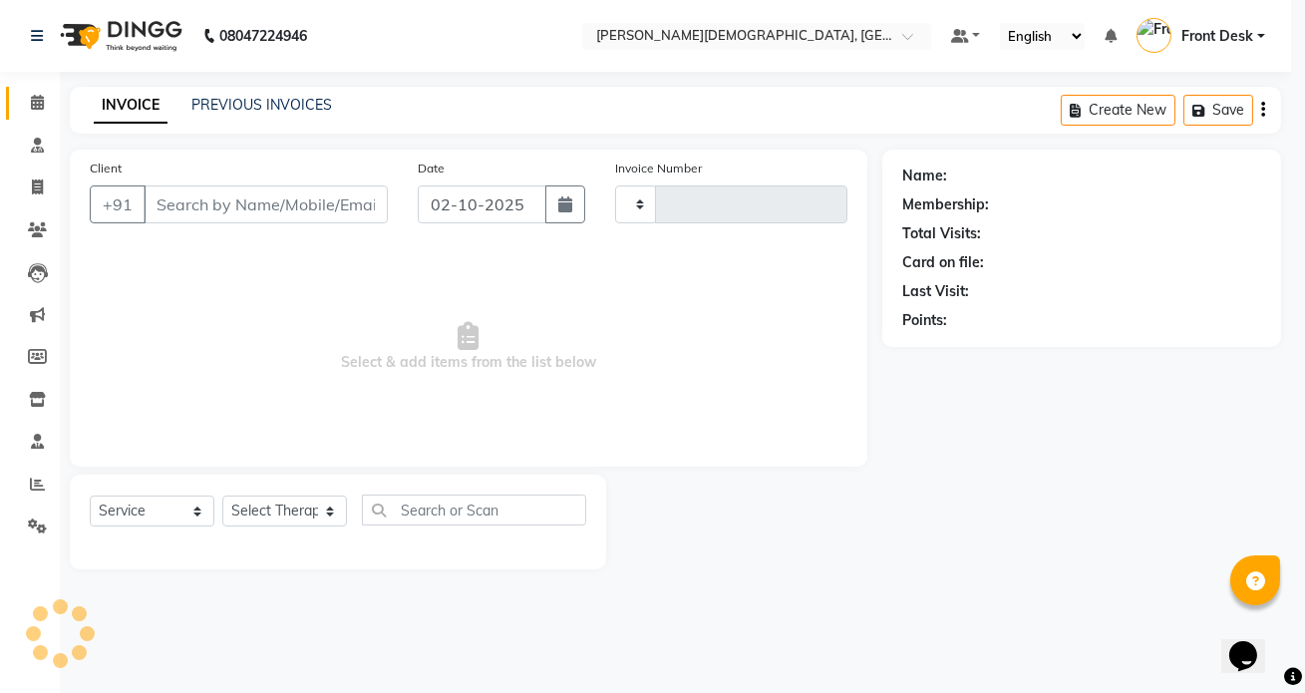
type input "1547"
select select "5585"
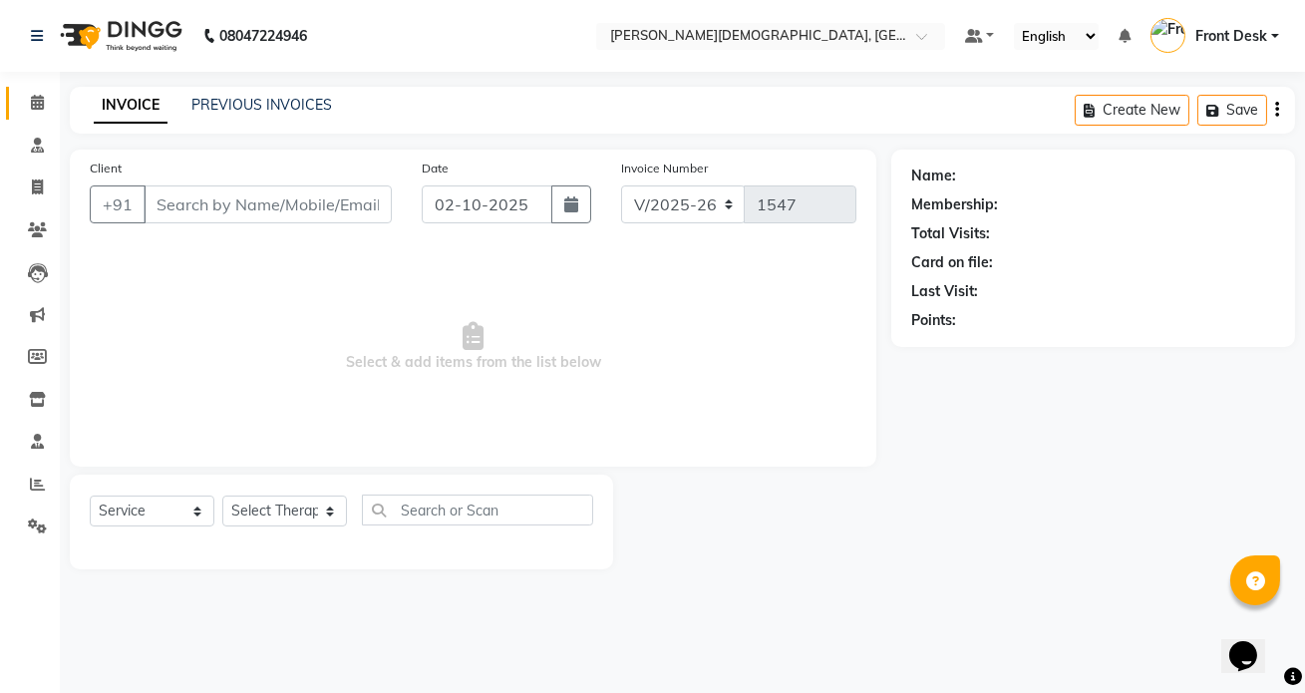
type input "9953449050"
select select "92401"
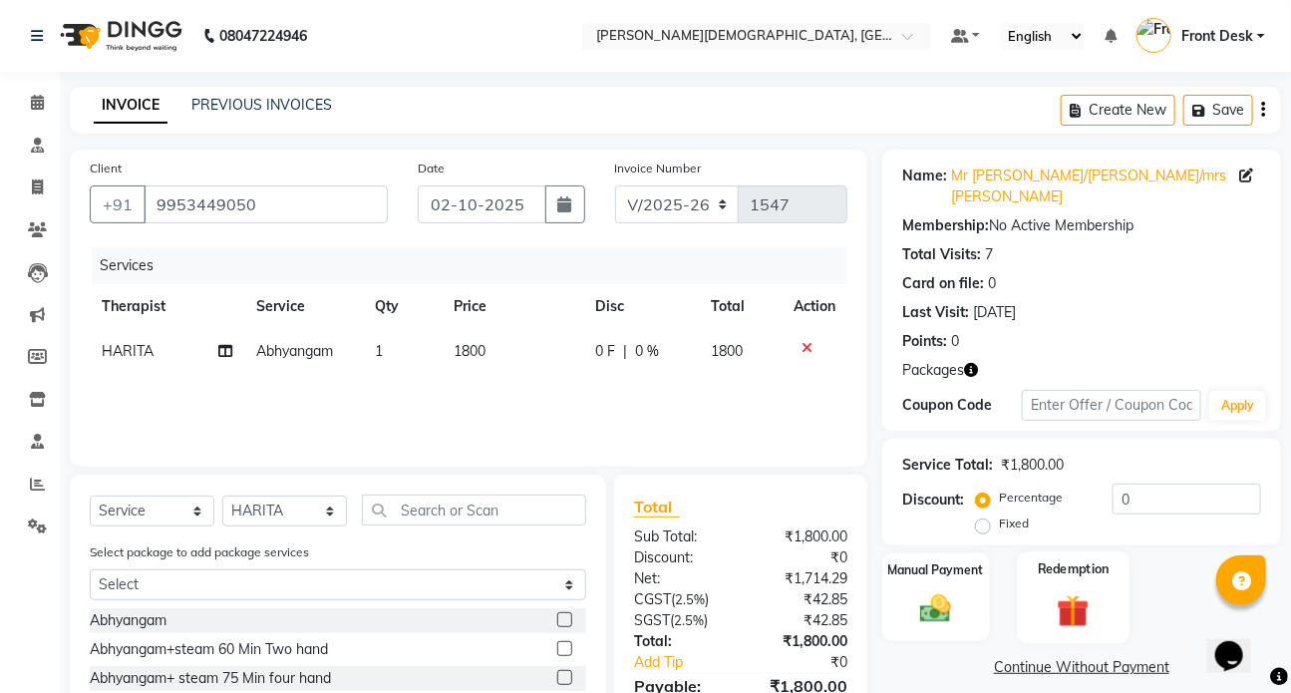
click at [1067, 559] on label "Redemption" at bounding box center [1073, 568] width 72 height 19
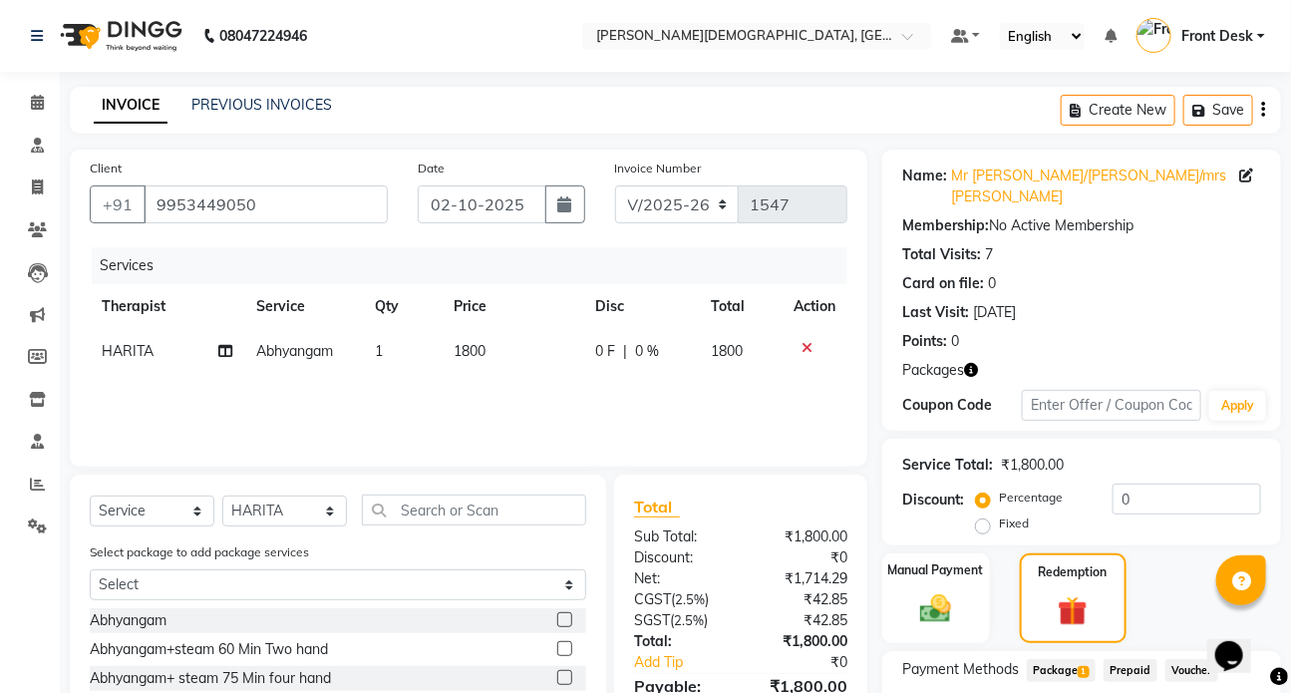
click at [1042, 659] on span "Package 1" at bounding box center [1061, 670] width 69 height 23
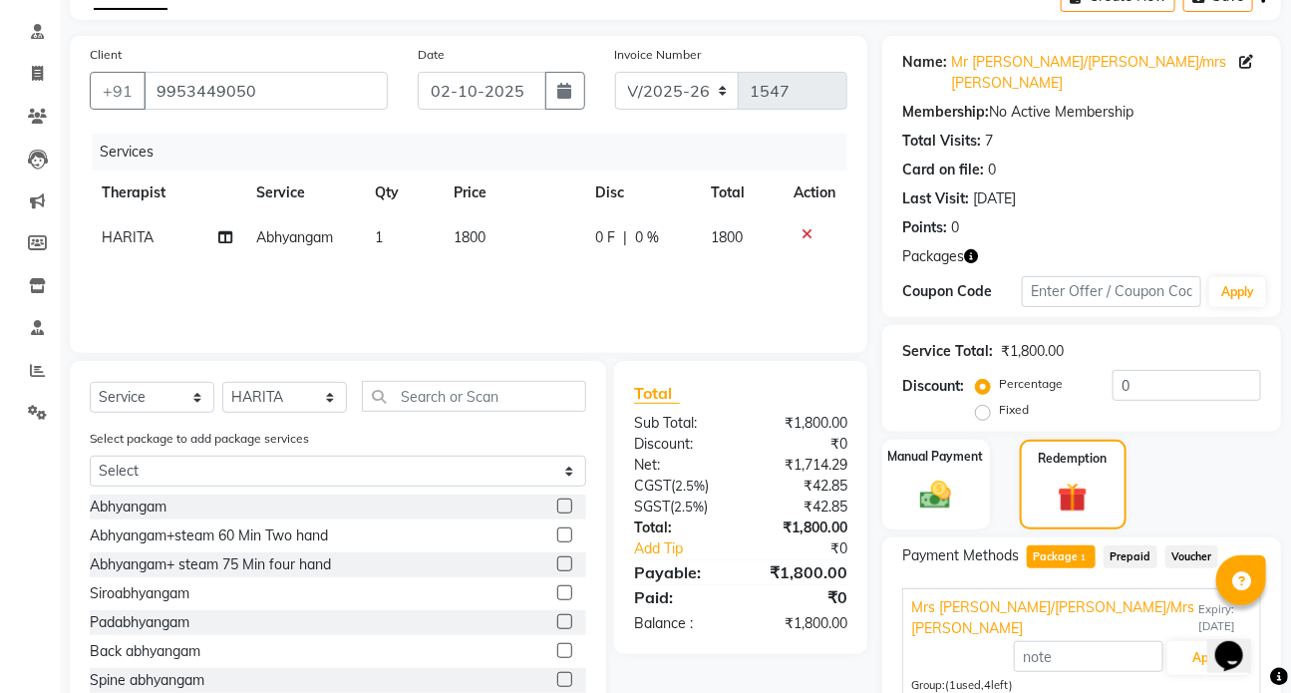
scroll to position [213, 0]
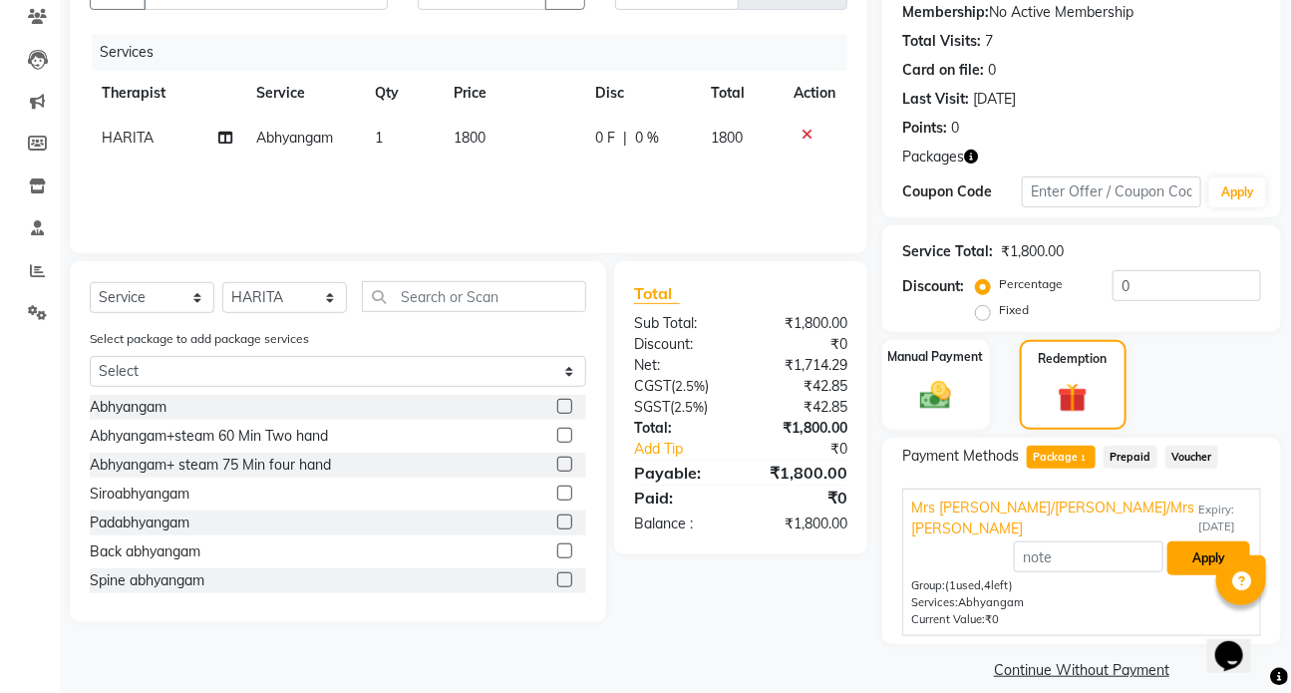
click at [1205, 541] on button "Apply" at bounding box center [1209, 558] width 83 height 34
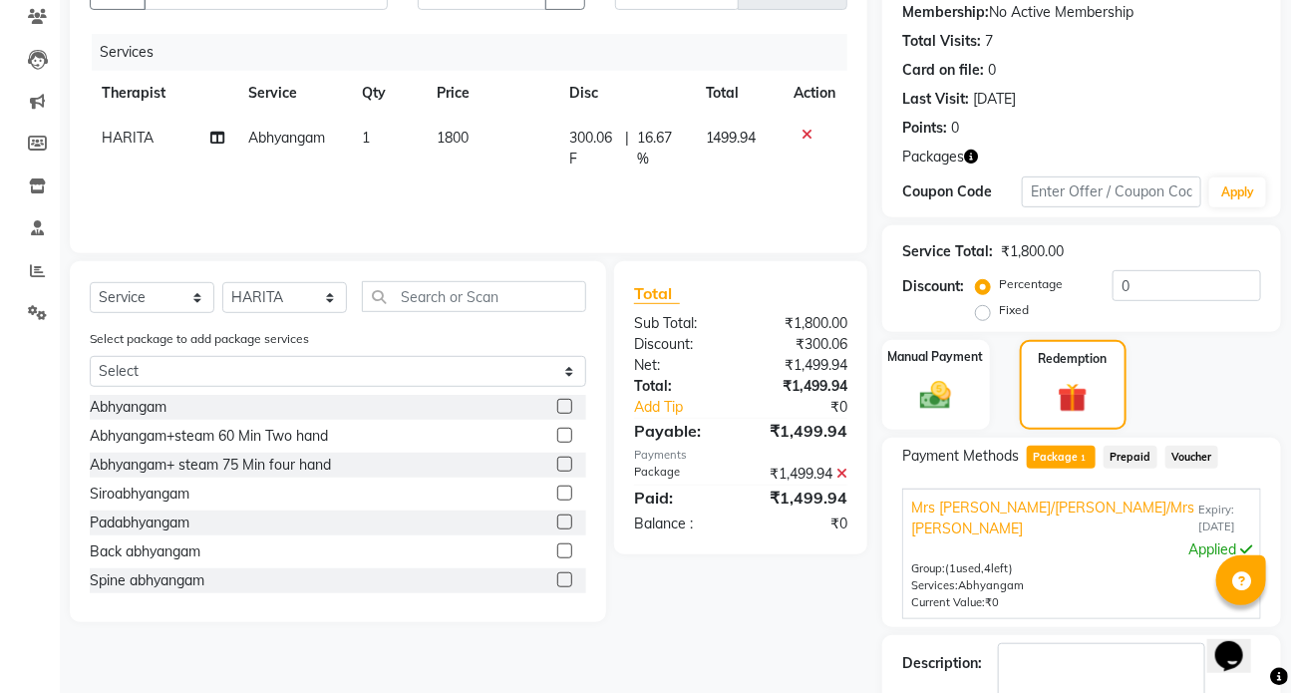
scroll to position [309, 0]
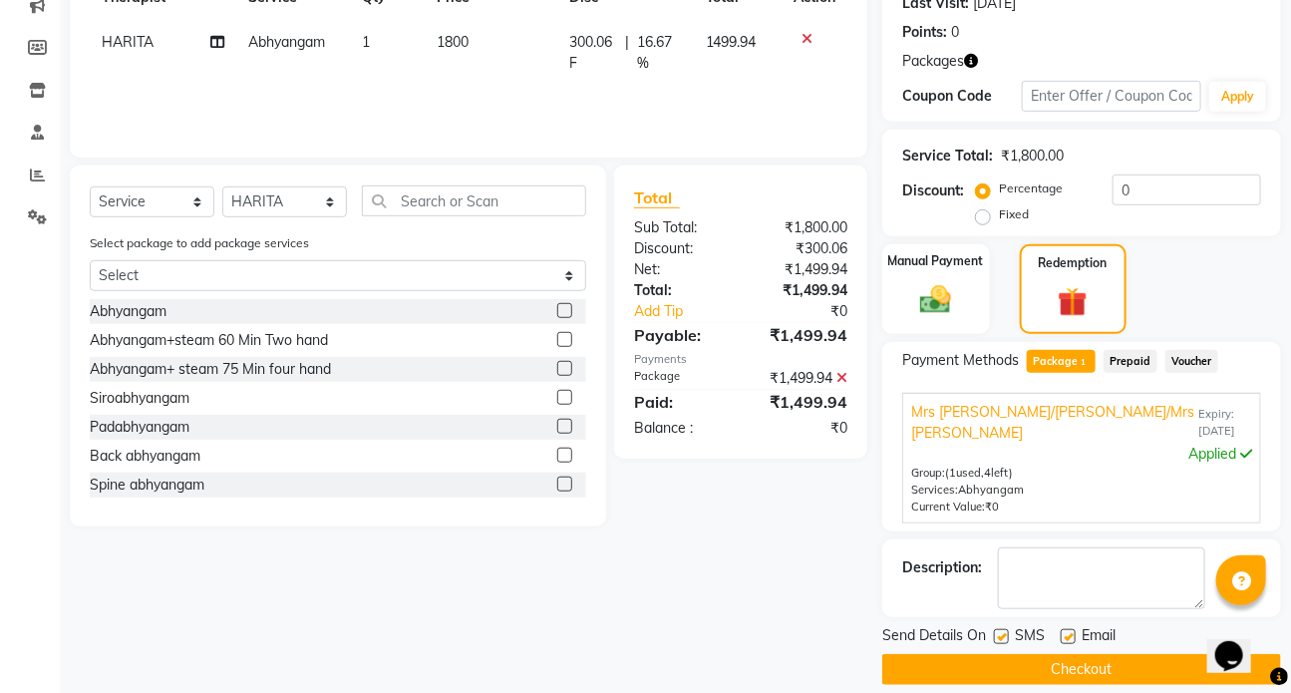
click at [992, 654] on button "Checkout" at bounding box center [1082, 669] width 399 height 31
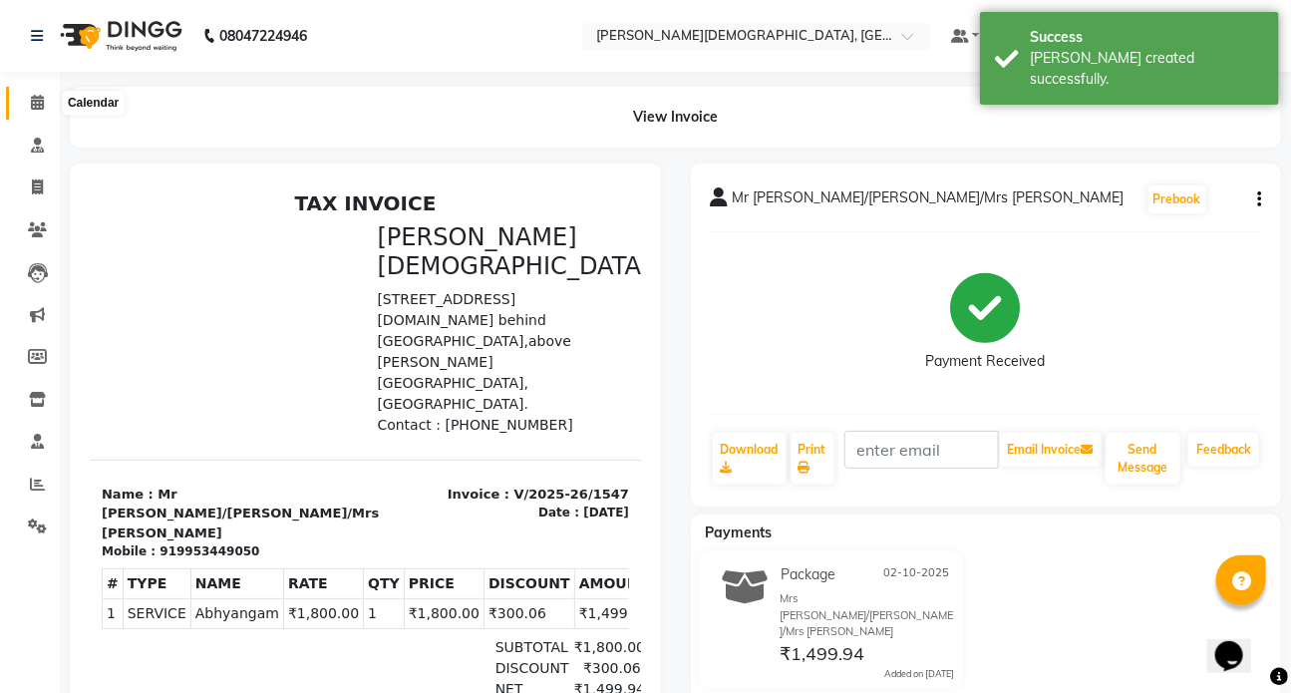
click at [48, 105] on span at bounding box center [37, 103] width 35 height 23
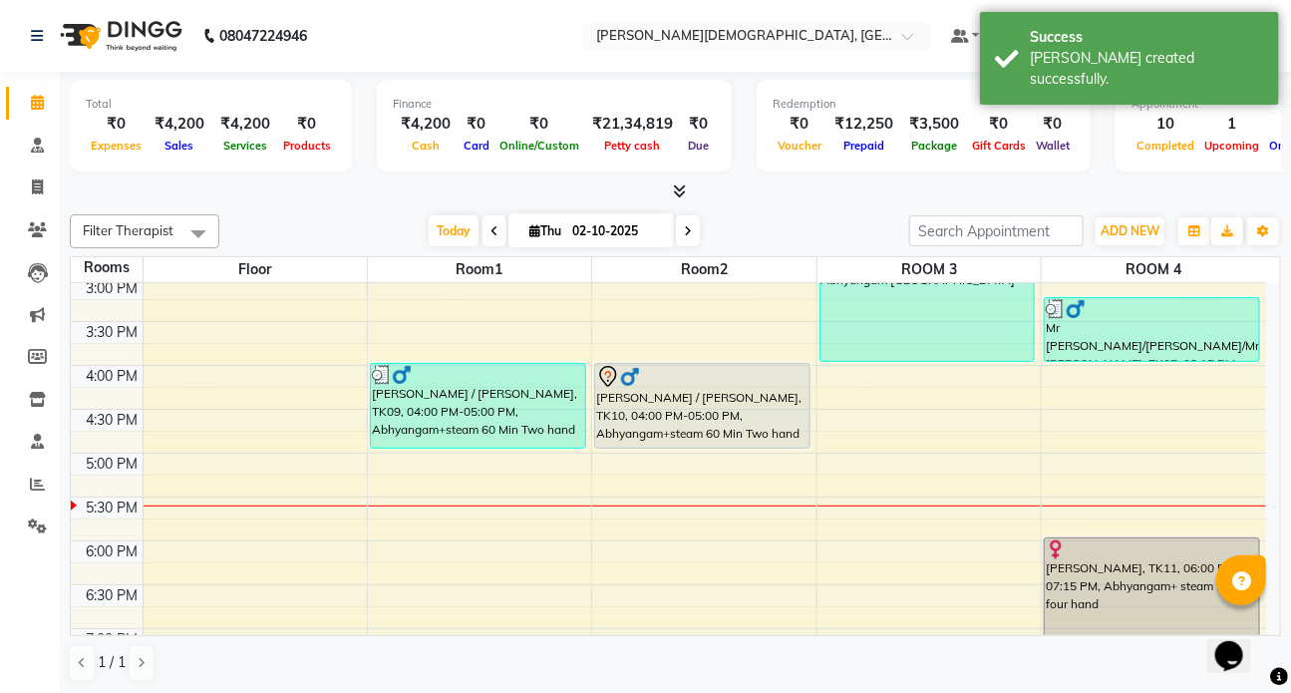
scroll to position [693, 0]
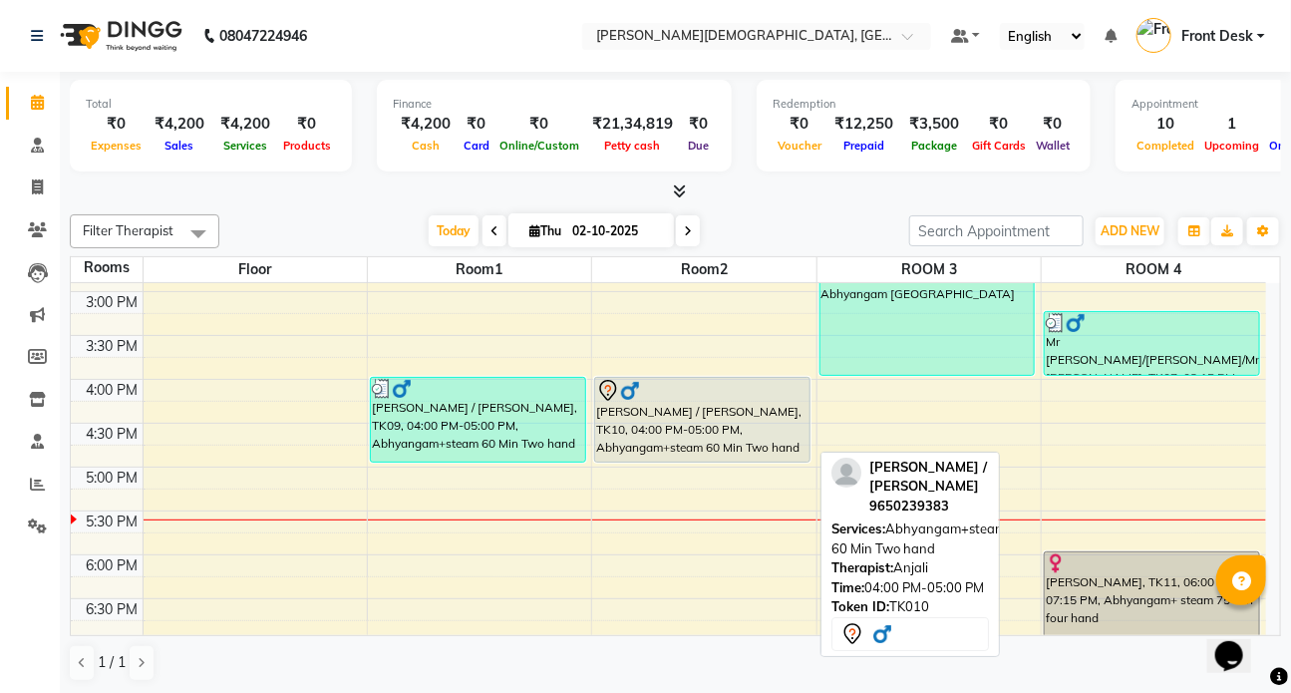
click at [698, 422] on div "[PERSON_NAME] / [PERSON_NAME], TK10, 04:00 PM-05:00 PM, Abhyangam+steam 60 Min …" at bounding box center [702, 420] width 214 height 84
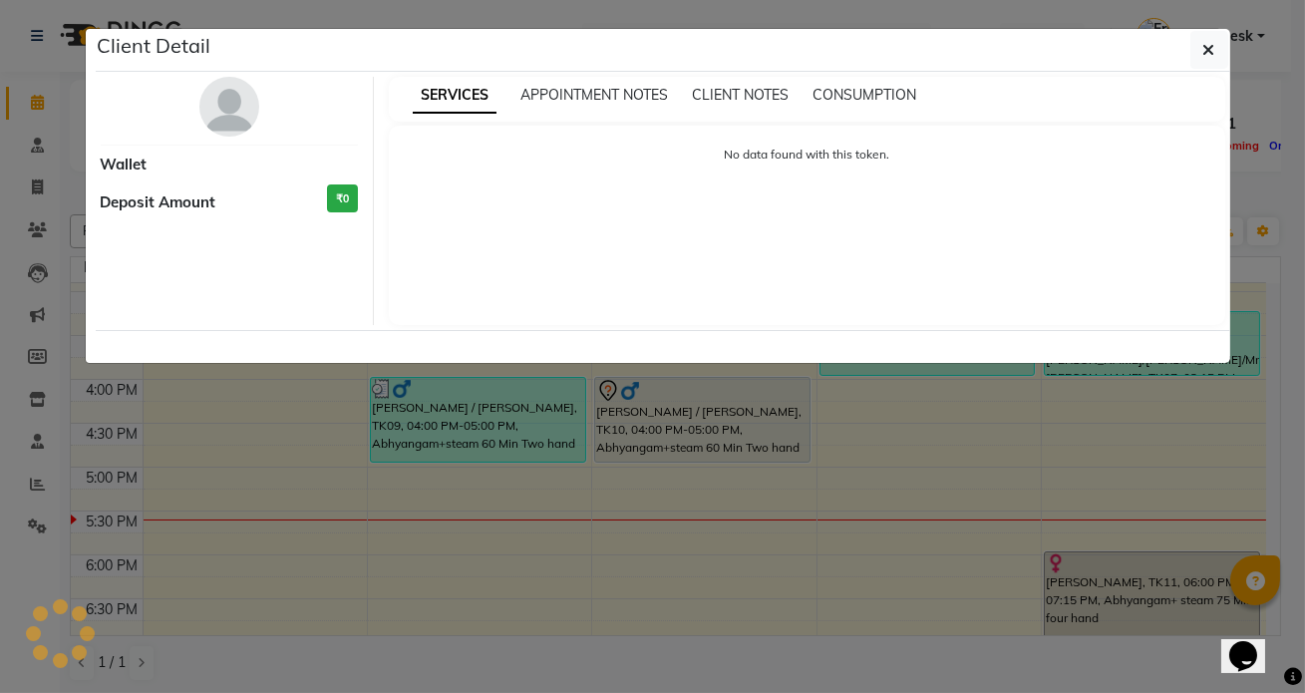
select select "7"
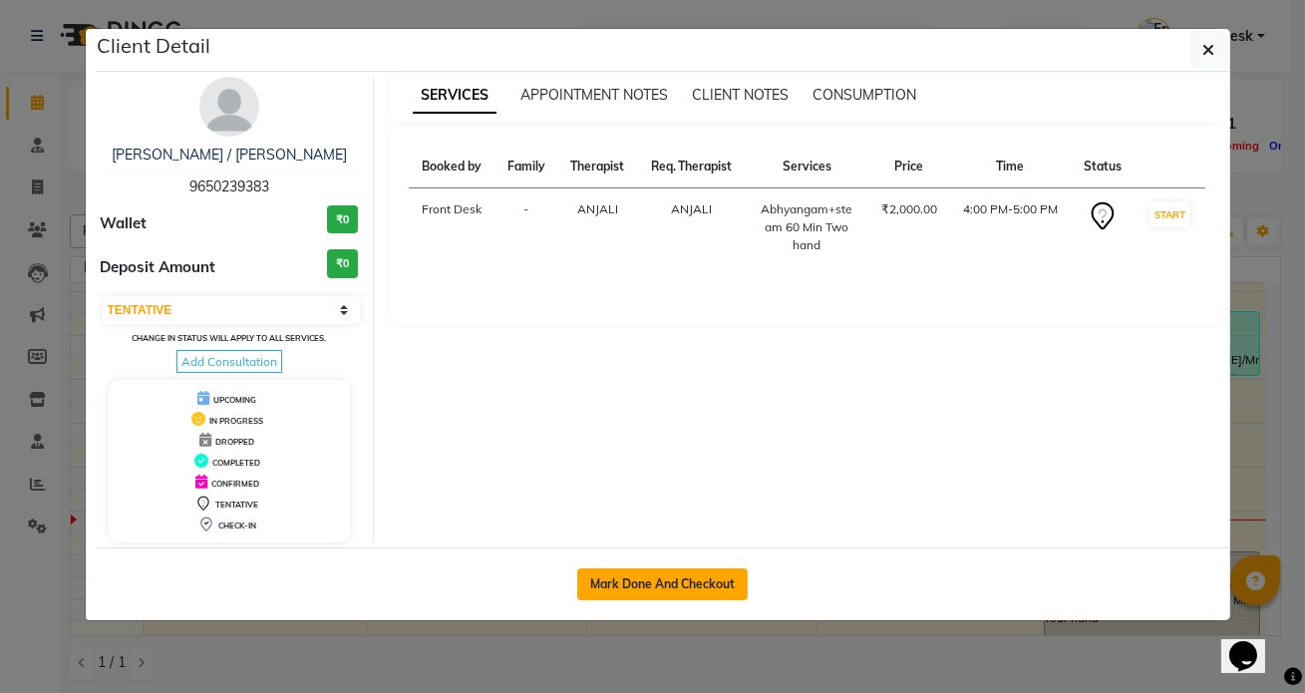
click at [679, 579] on button "Mark Done And Checkout" at bounding box center [662, 584] width 171 height 32
select select "service"
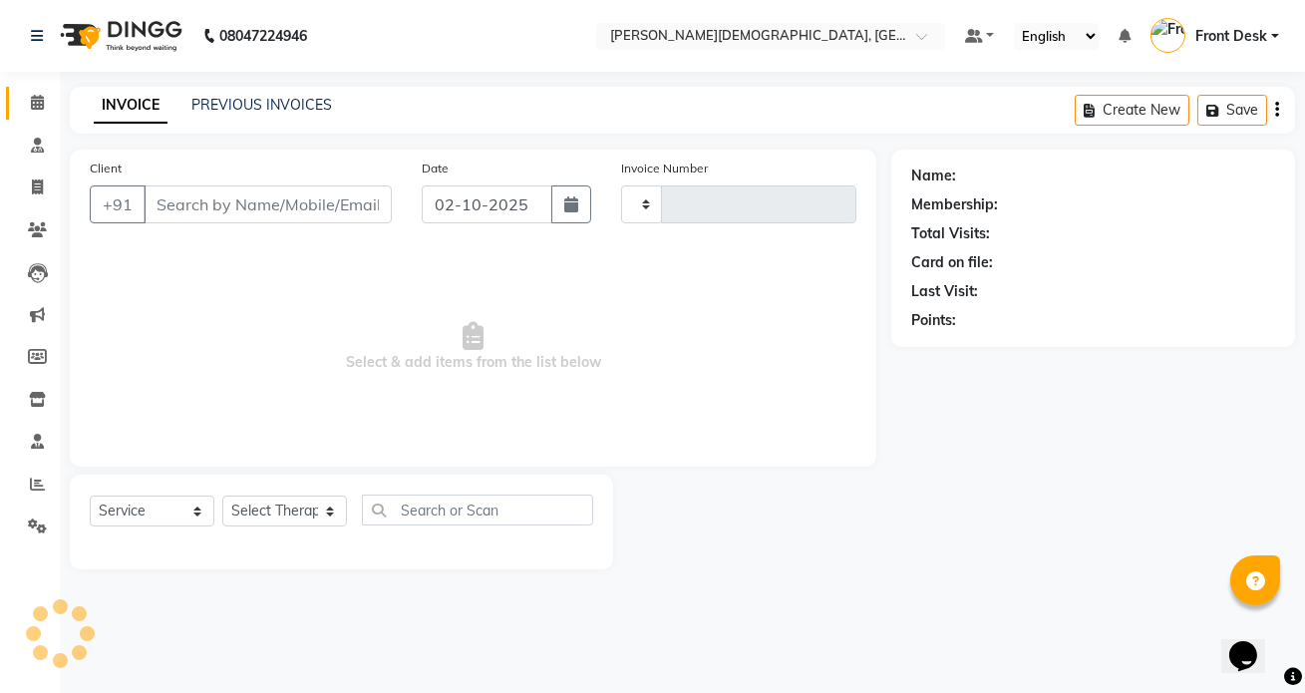
type input "1548"
select select "5585"
type input "9650239383"
select select "90183"
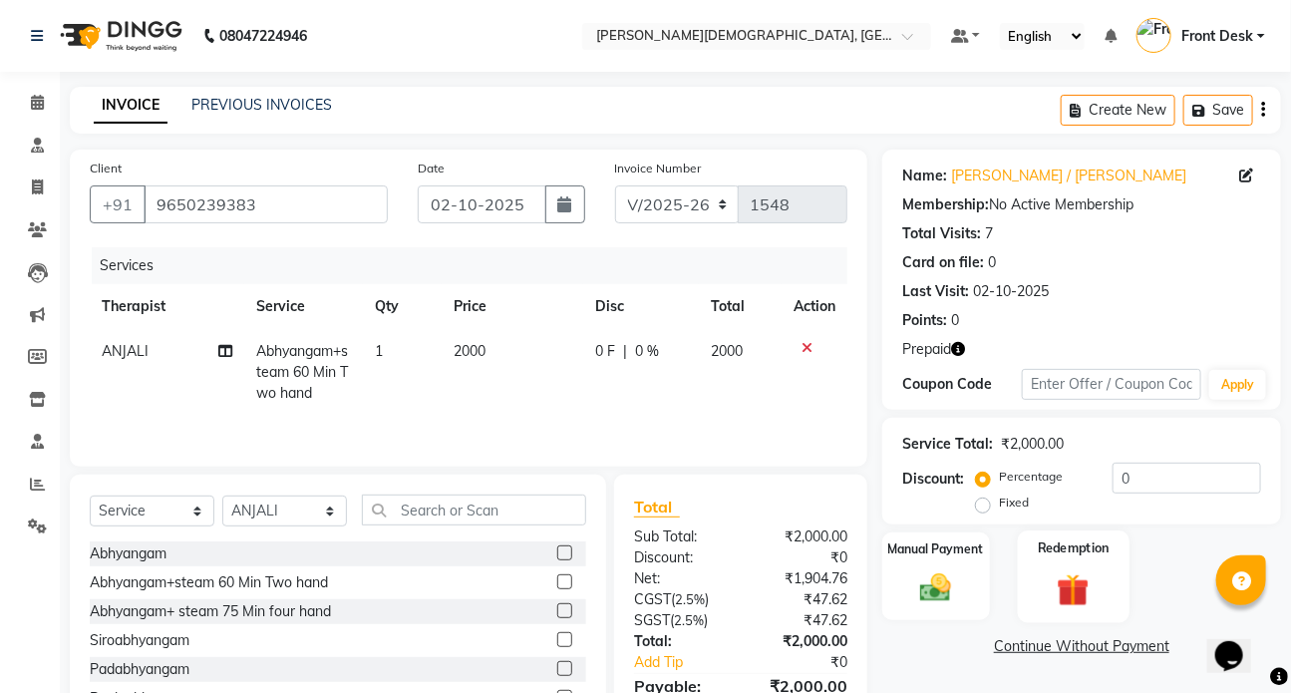
click at [1078, 579] on img at bounding box center [1073, 589] width 53 height 40
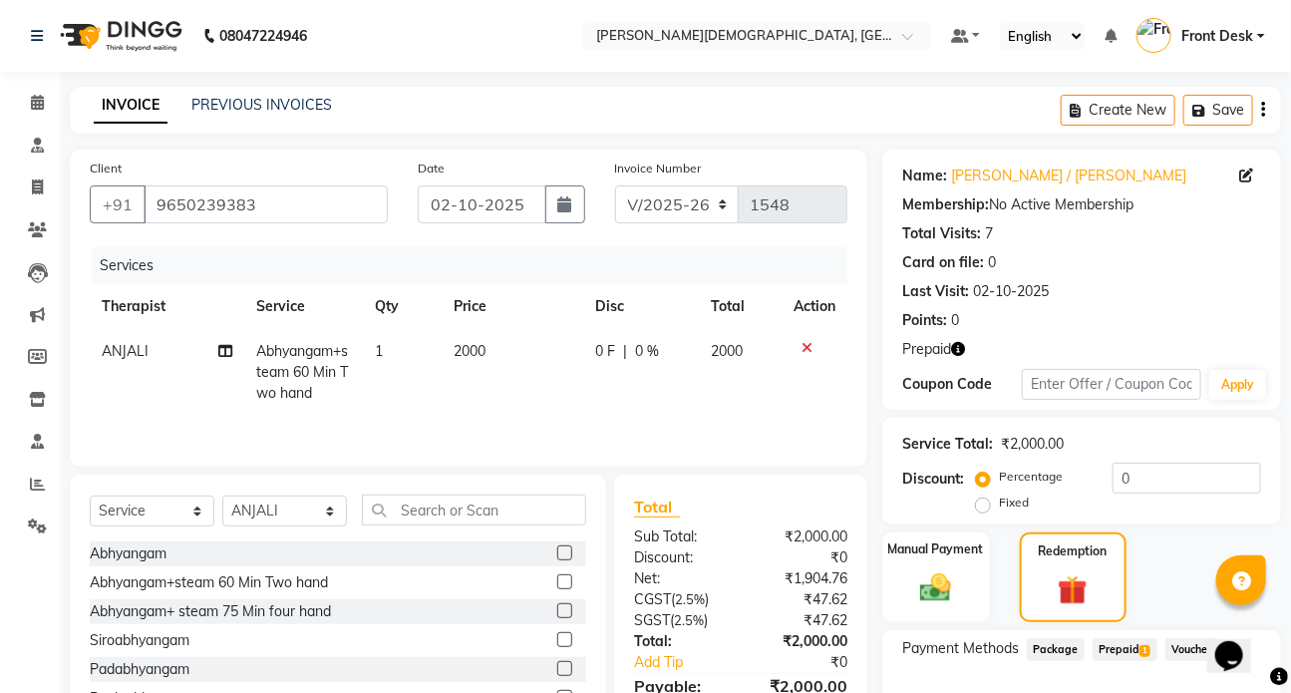
scroll to position [90, 0]
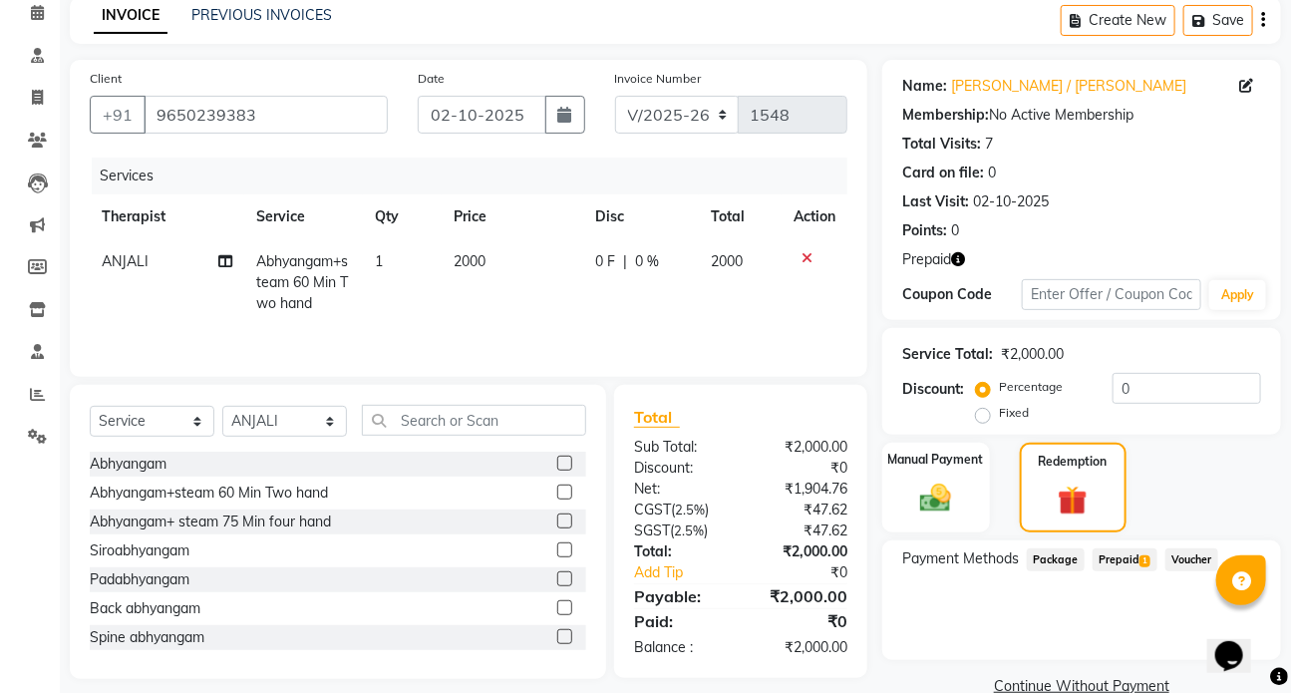
click at [1109, 552] on span "Prepaid 1" at bounding box center [1125, 559] width 65 height 23
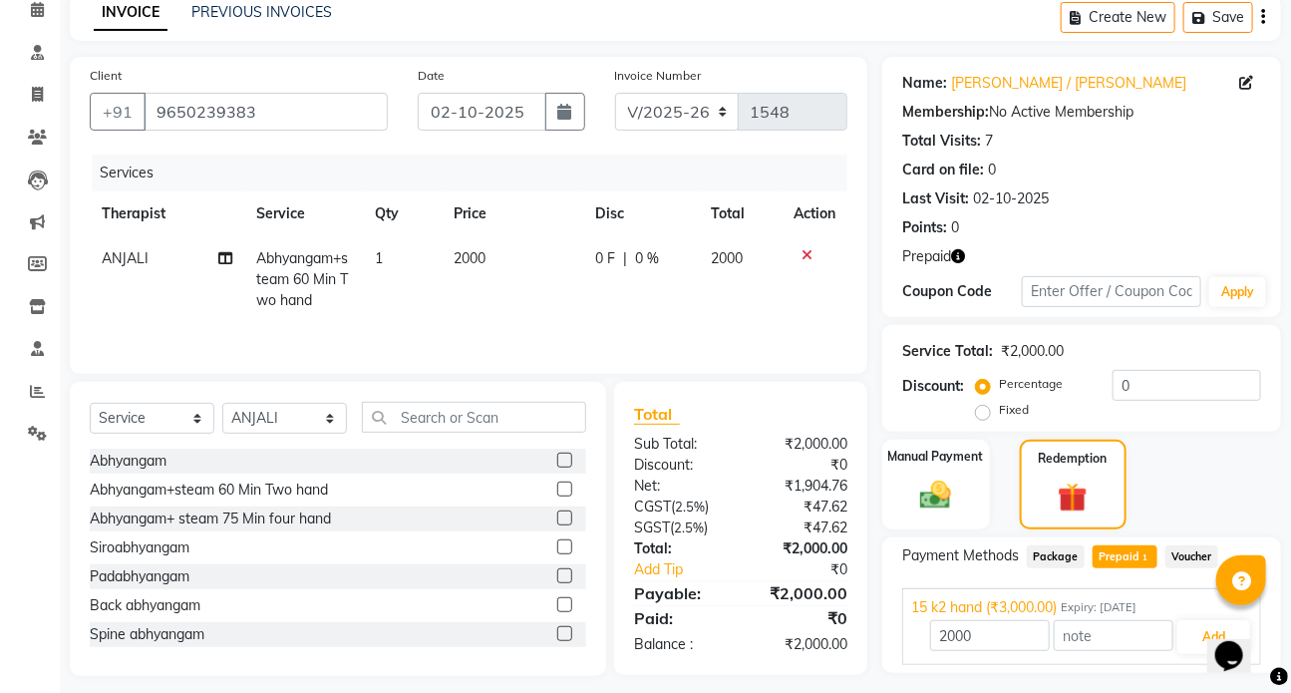
scroll to position [0, 0]
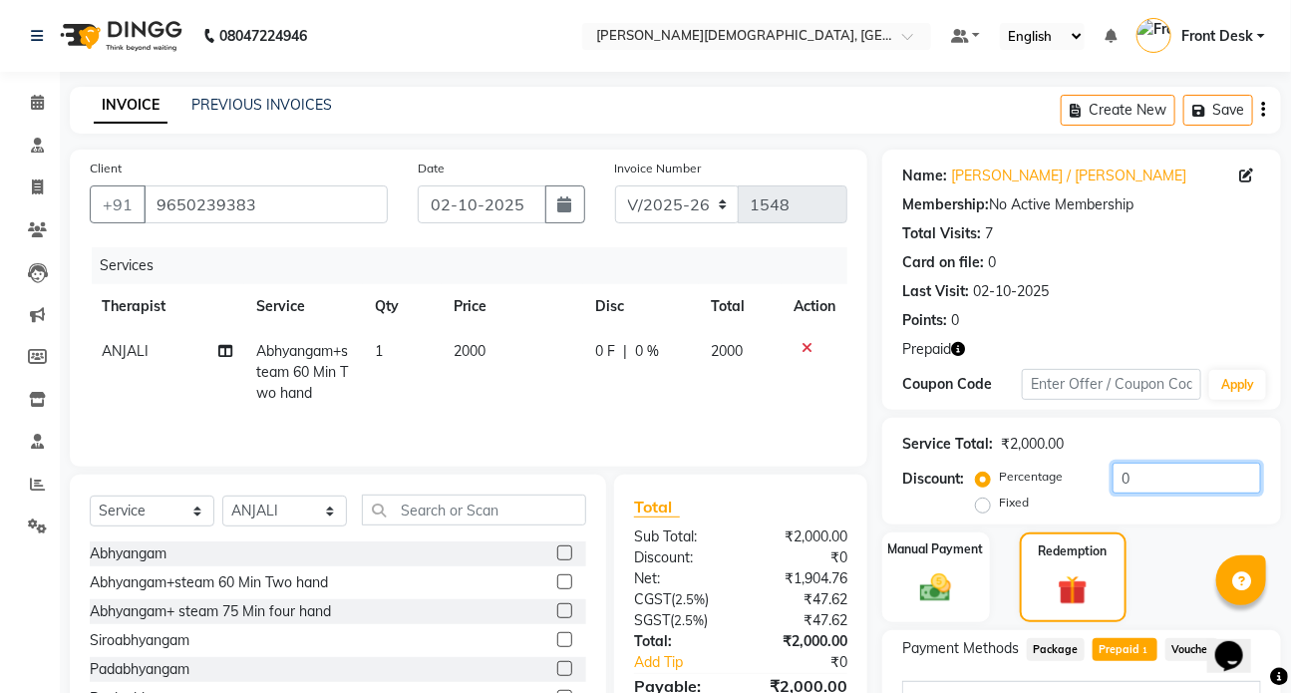
click at [1144, 478] on input "0" at bounding box center [1187, 478] width 149 height 31
type input "3000"
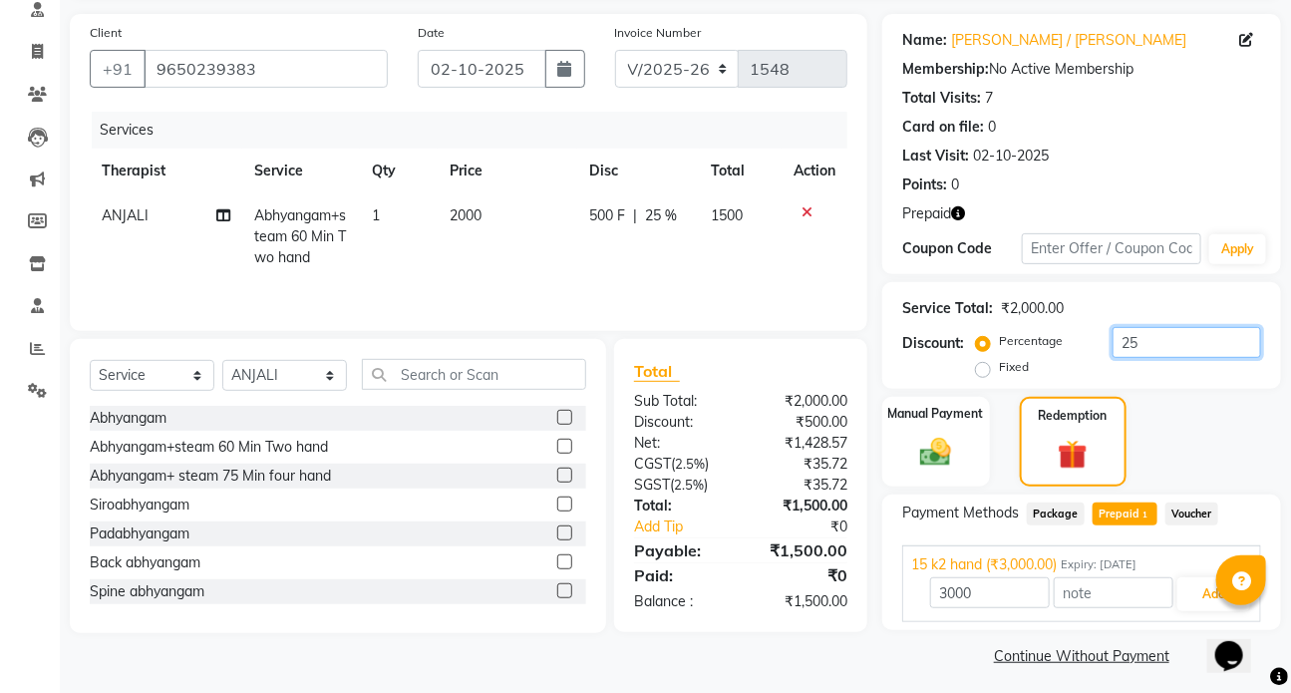
scroll to position [142, 0]
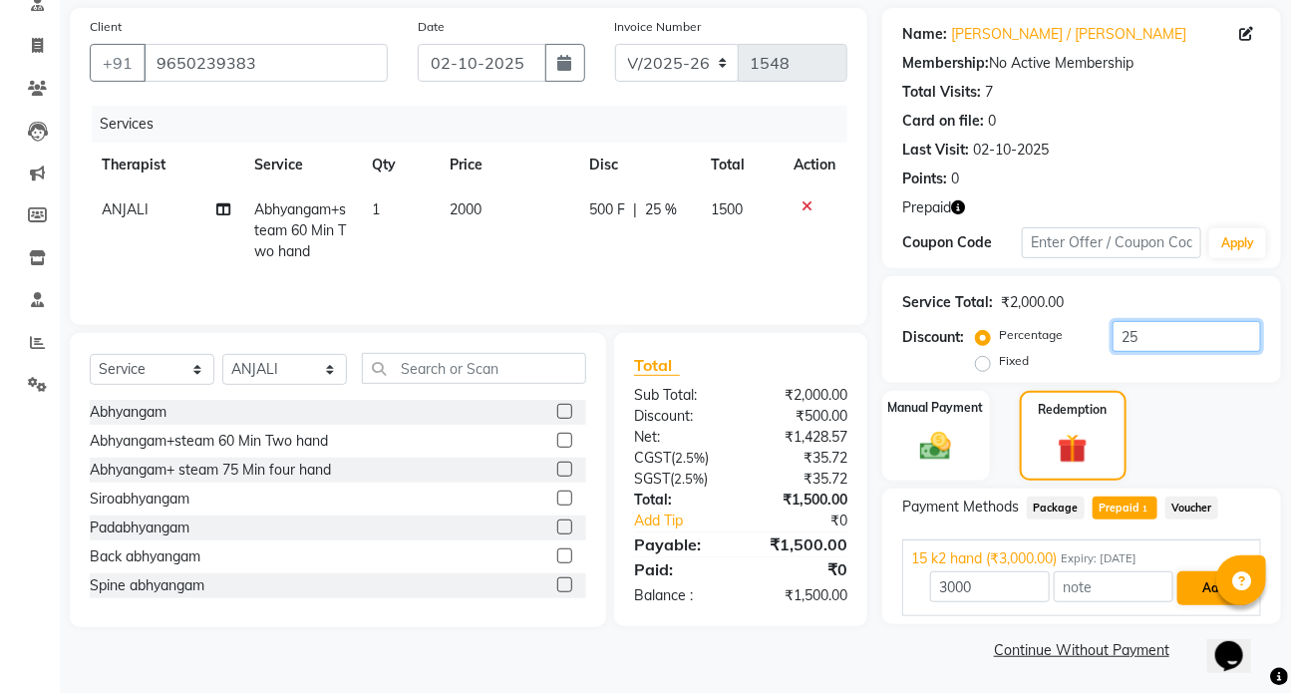
type input "25"
click at [1205, 586] on button "Add" at bounding box center [1214, 588] width 73 height 34
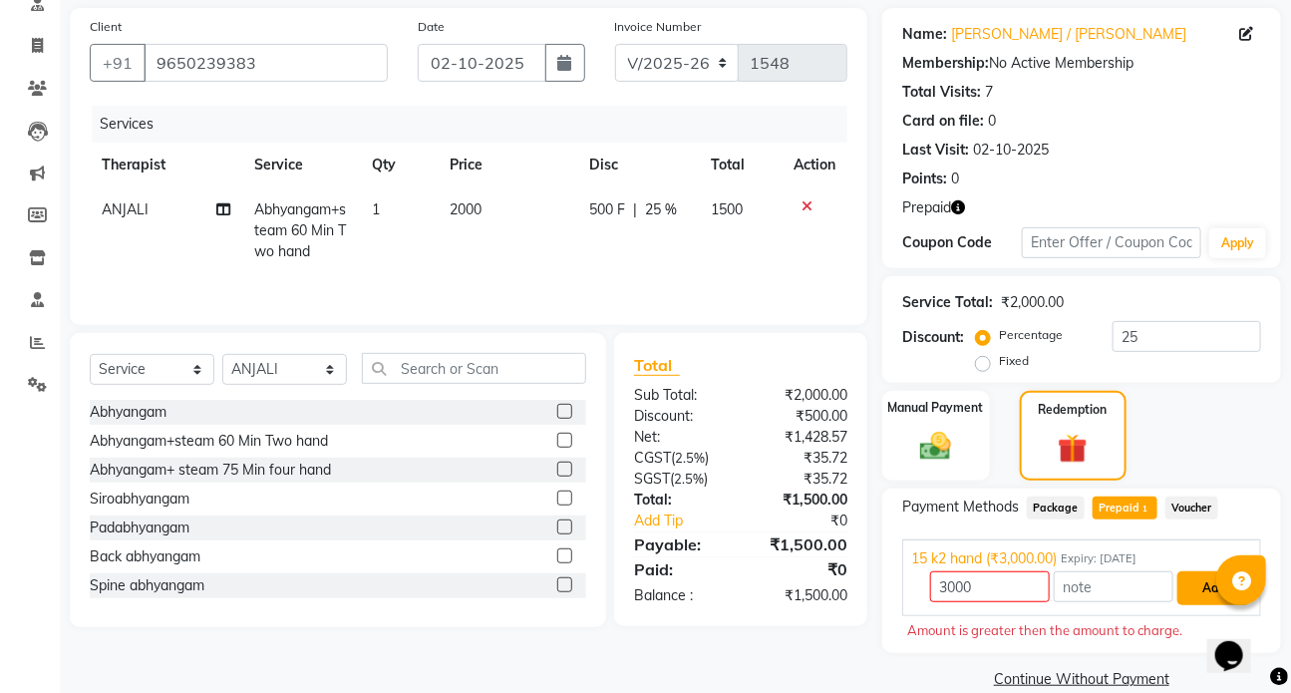
click at [1203, 583] on button "Add" at bounding box center [1214, 588] width 73 height 34
click at [1117, 497] on span "Prepaid 1" at bounding box center [1125, 508] width 65 height 23
type input "1500"
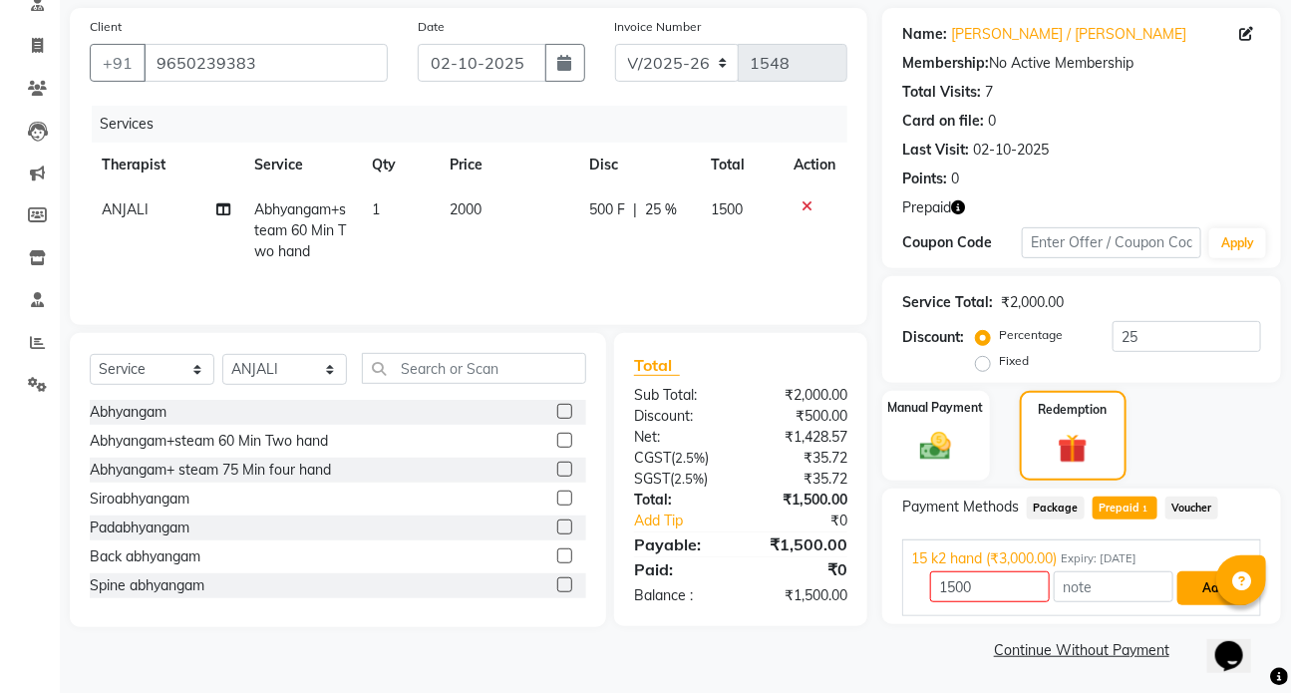
click at [1204, 588] on button "Add" at bounding box center [1214, 588] width 73 height 34
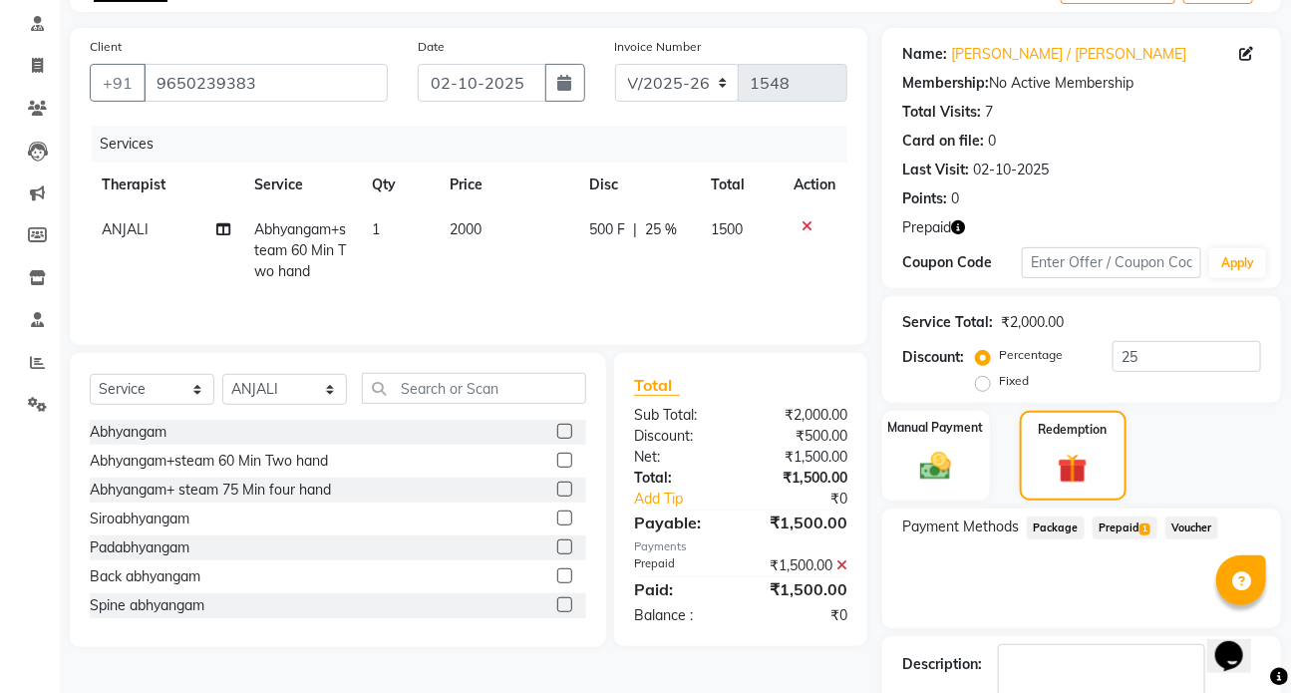
scroll to position [239, 0]
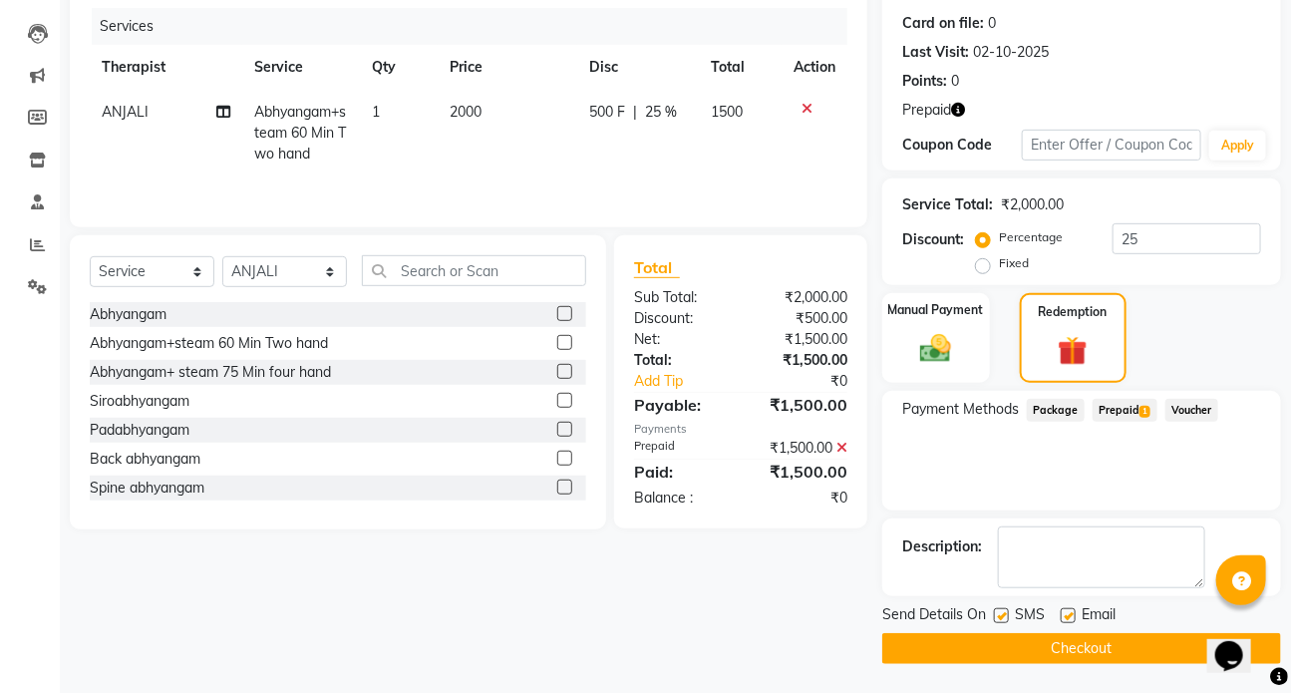
click at [1031, 646] on button "Checkout" at bounding box center [1082, 648] width 399 height 31
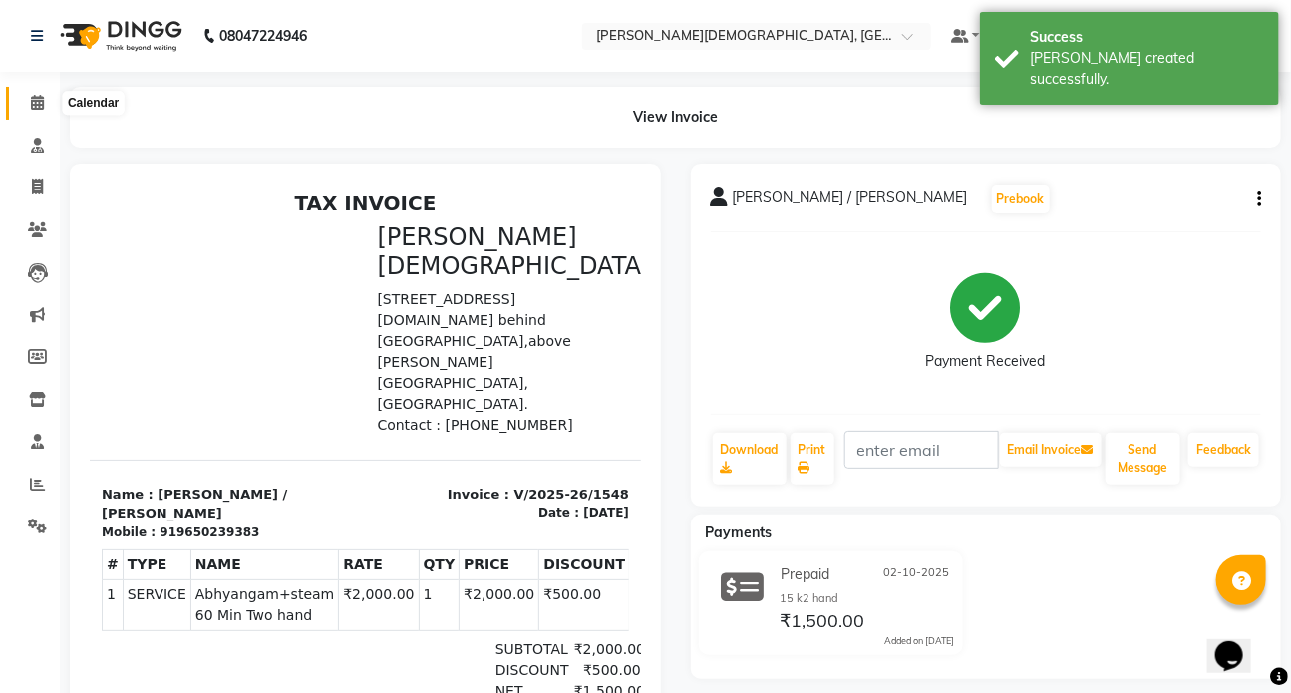
click at [42, 95] on icon at bounding box center [37, 102] width 13 height 15
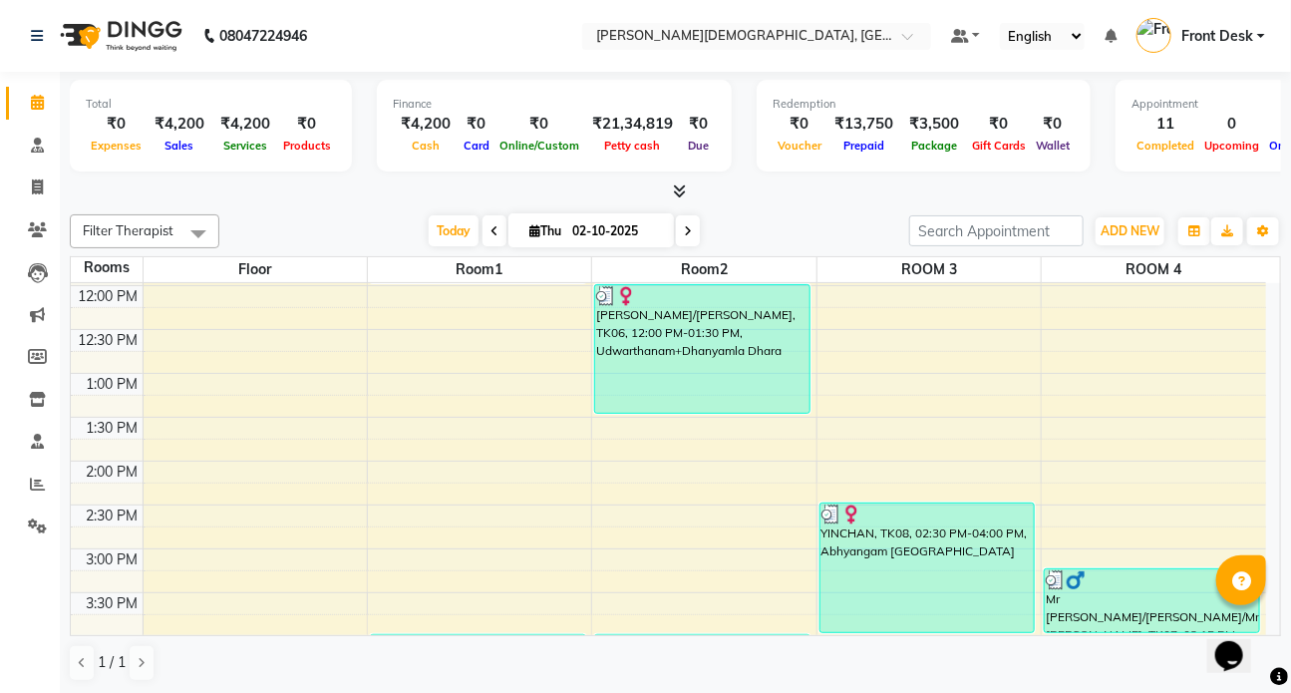
scroll to position [419, 0]
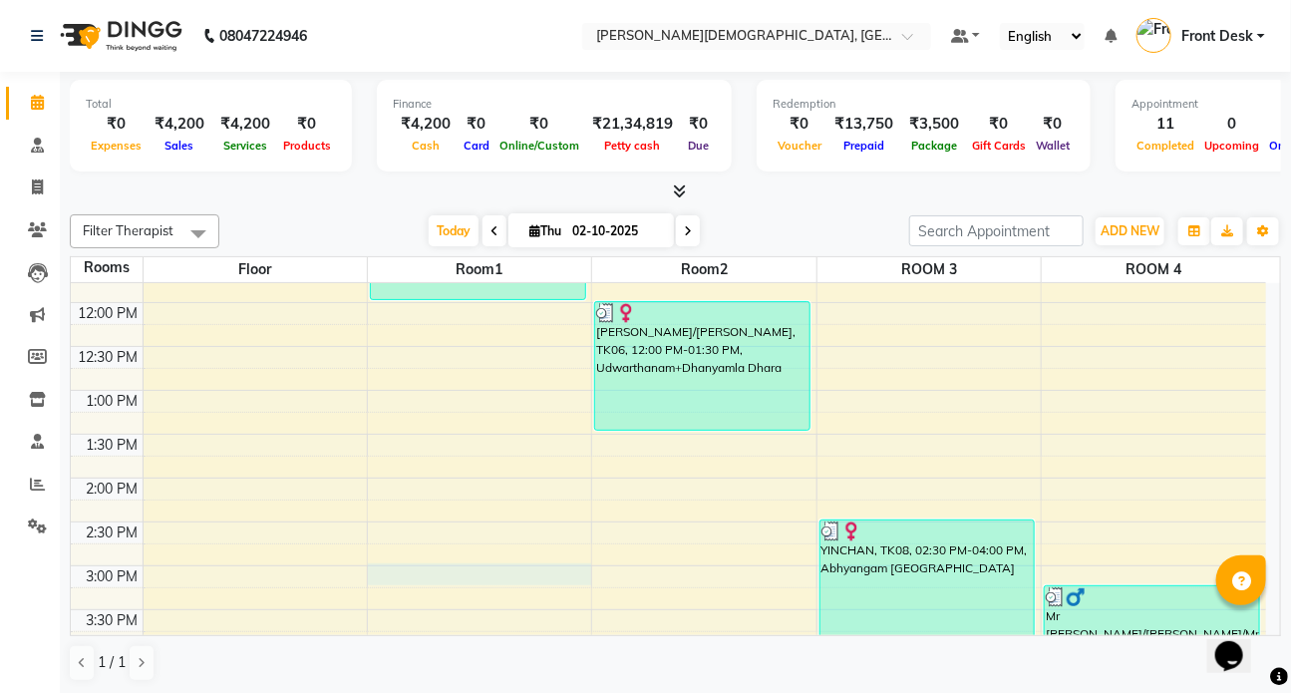
click at [441, 571] on div "7:00 AM 7:30 AM 8:00 AM 8:30 AM 9:00 AM 9:30 AM 10:00 AM 10:30 AM 11:00 AM 11:3…" at bounding box center [669, 478] width 1196 height 1228
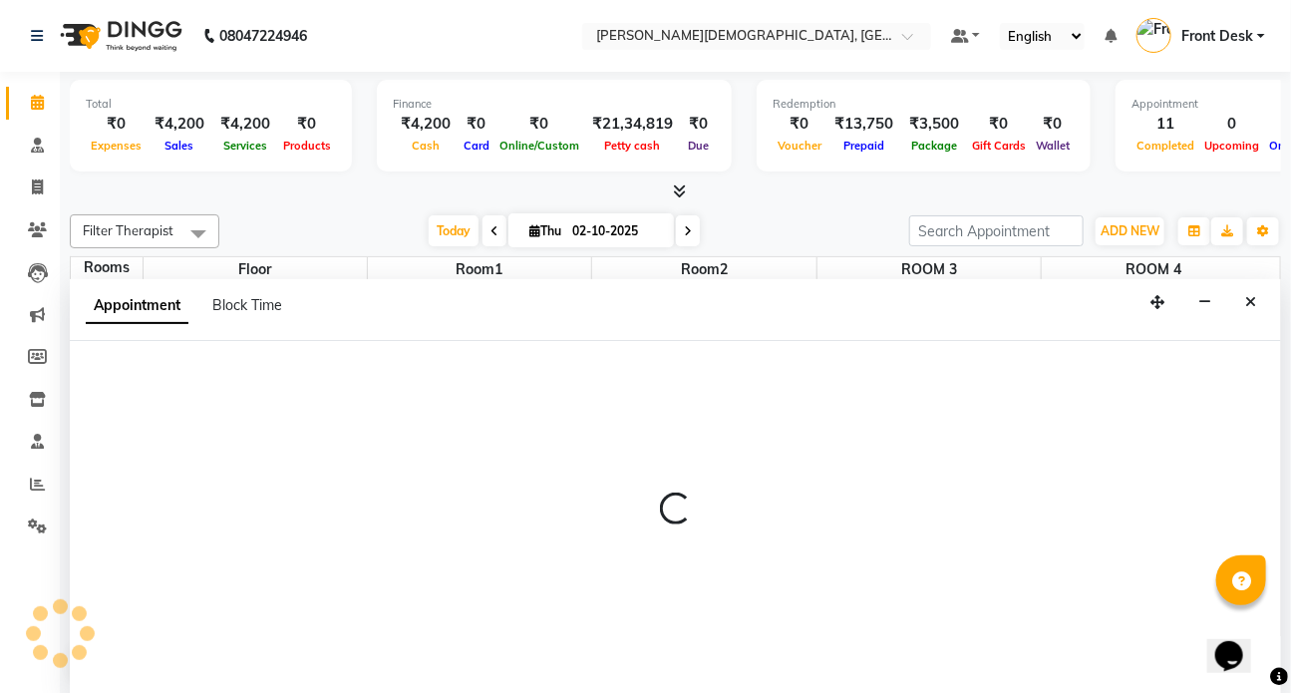
scroll to position [0, 0]
select select "900"
select select "tentative"
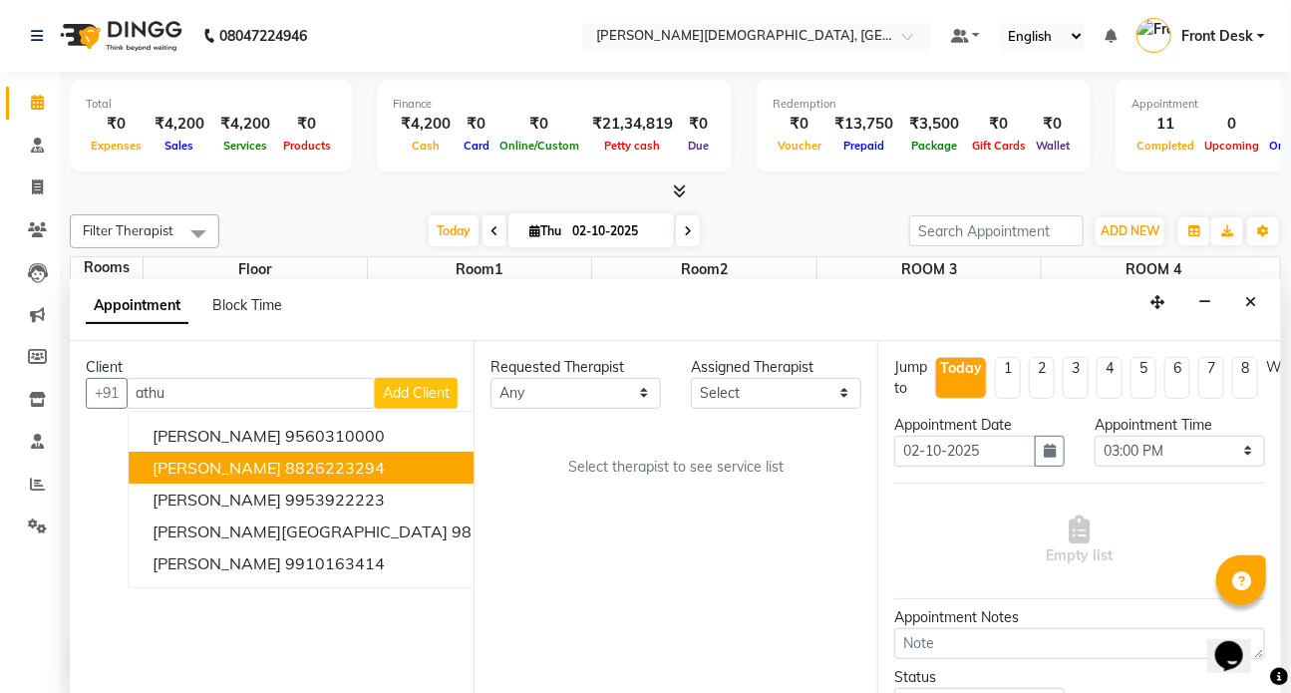
click at [238, 462] on span "[PERSON_NAME]" at bounding box center [217, 468] width 129 height 20
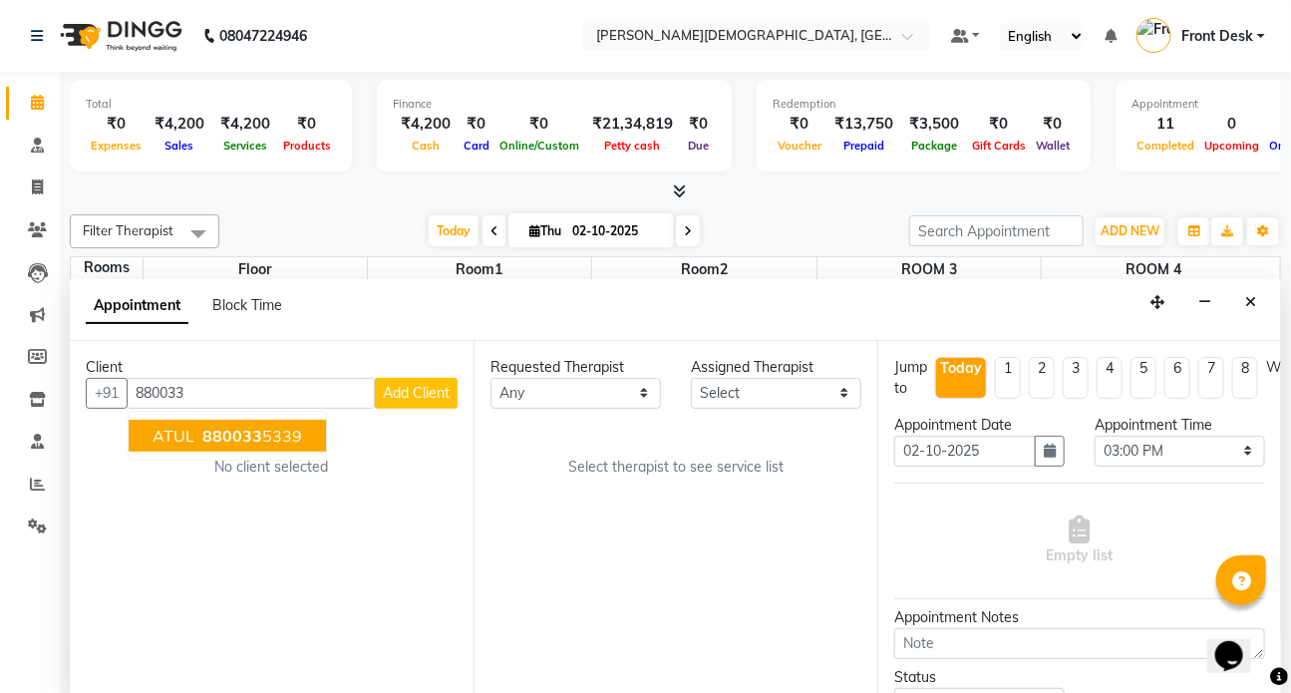
click at [242, 435] on span "880033" at bounding box center [232, 436] width 60 height 20
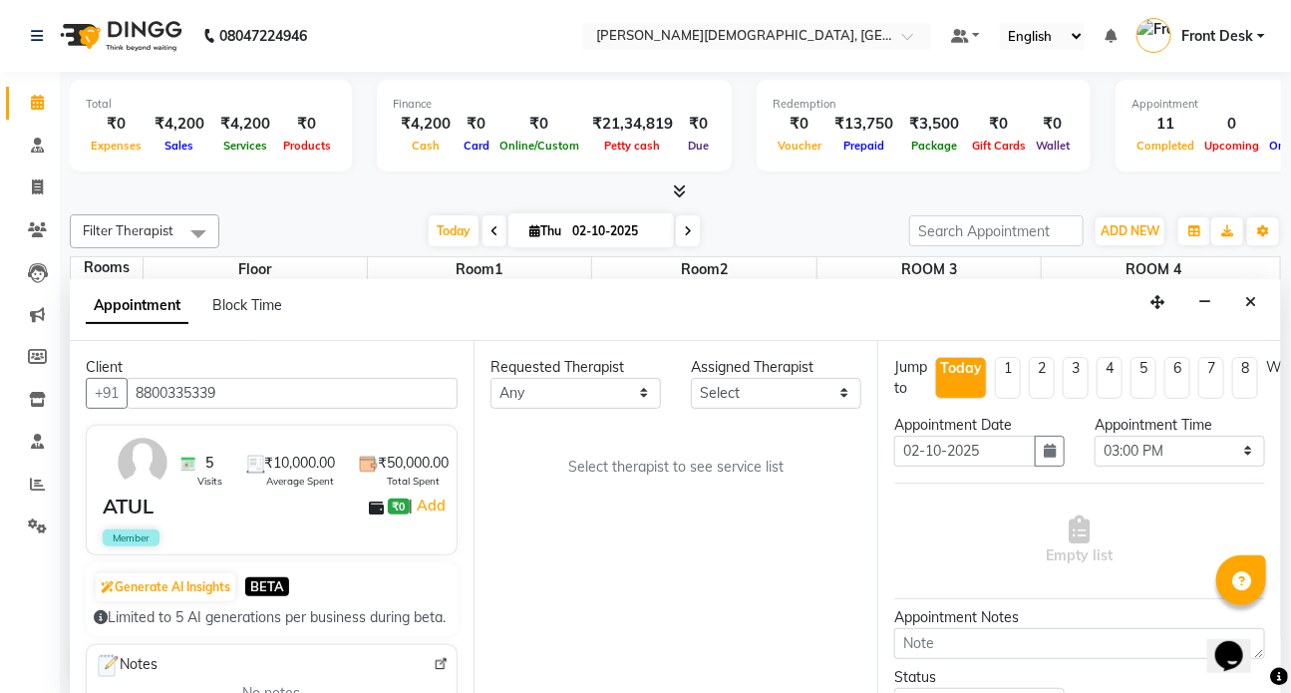
type input "8800335339"
click at [543, 397] on select "Any ANJALI ATUL [PERSON_NAME] Dr [PERSON_NAME] Front Desk HARITA [PERSON_NAME] …" at bounding box center [576, 393] width 171 height 31
select select "92402"
click at [491, 378] on select "Any ANJALI ATUL [PERSON_NAME] Dr [PERSON_NAME] Front Desk HARITA [PERSON_NAME] …" at bounding box center [576, 393] width 171 height 31
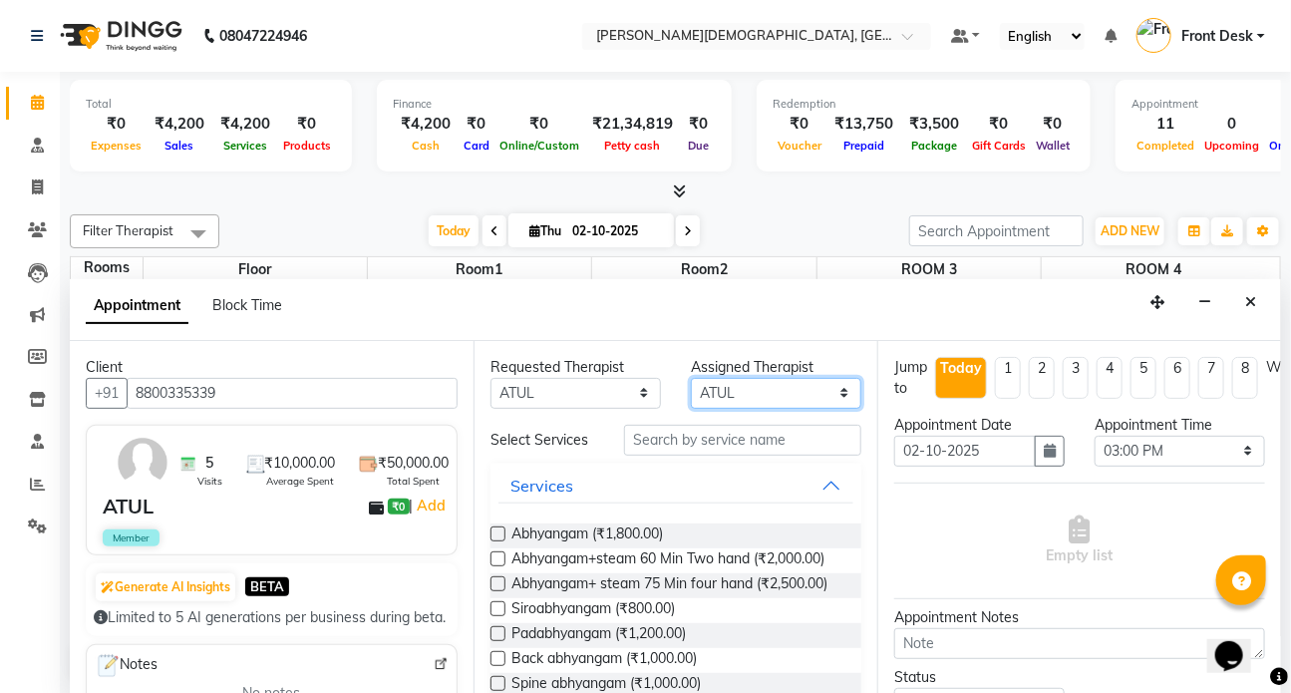
click at [722, 392] on select "Select ANJALI ATUL [PERSON_NAME] Dr [PERSON_NAME] Front Desk HARITA [PERSON_NAM…" at bounding box center [776, 393] width 171 height 31
select select "93467"
click at [691, 378] on select "Select ANJALI ATUL [PERSON_NAME] Dr [PERSON_NAME] Front Desk HARITA [PERSON_NAM…" at bounding box center [776, 393] width 171 height 31
click at [502, 591] on label at bounding box center [498, 583] width 15 height 15
click at [502, 592] on input "checkbox" at bounding box center [497, 585] width 13 height 13
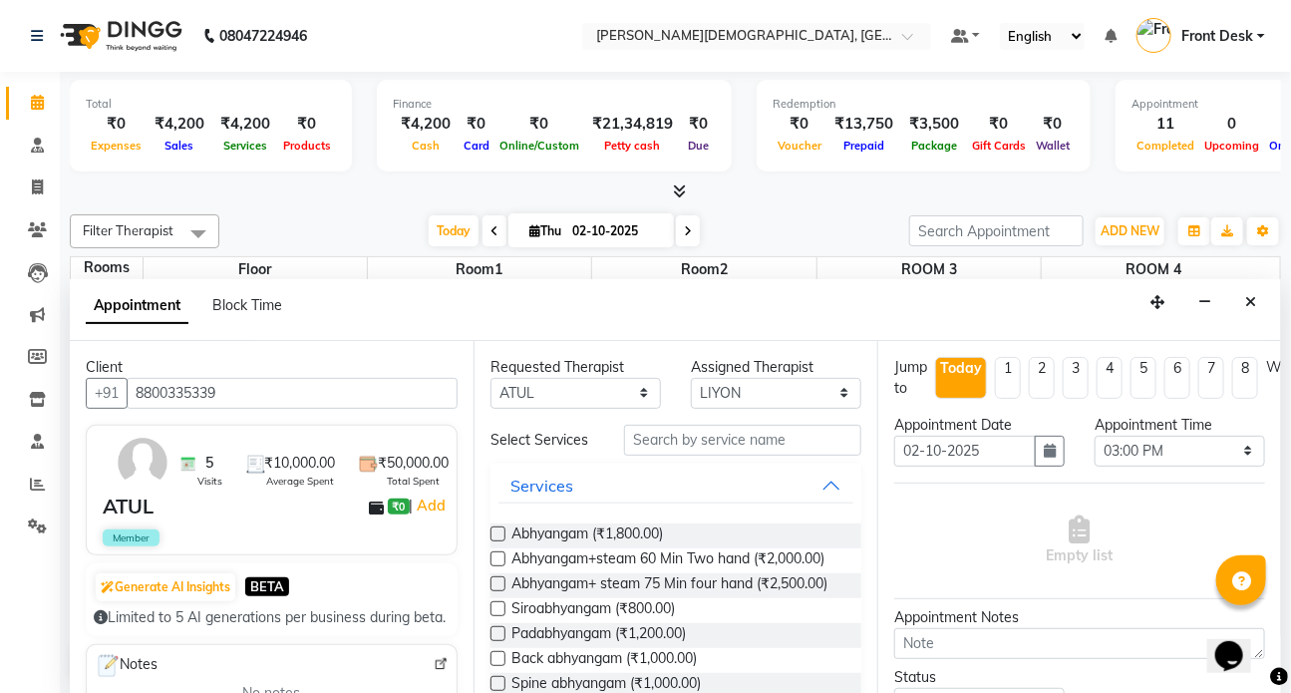
checkbox input "true"
select select "2667"
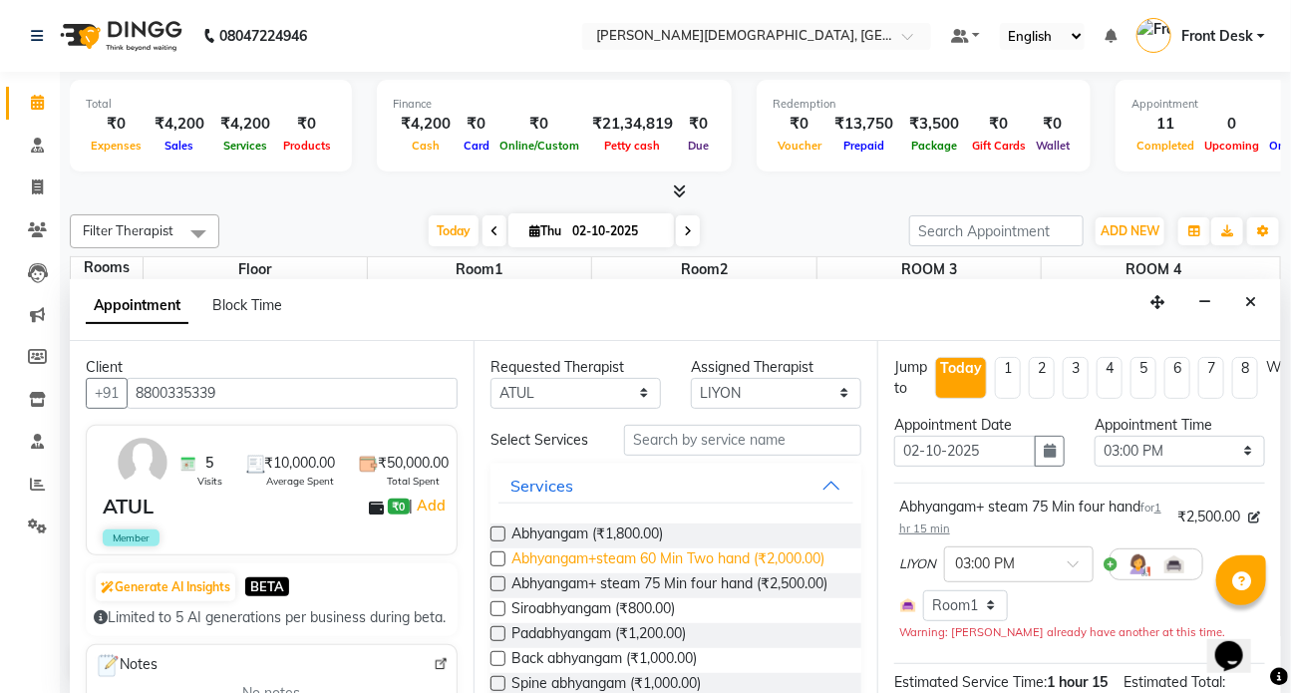
checkbox input "false"
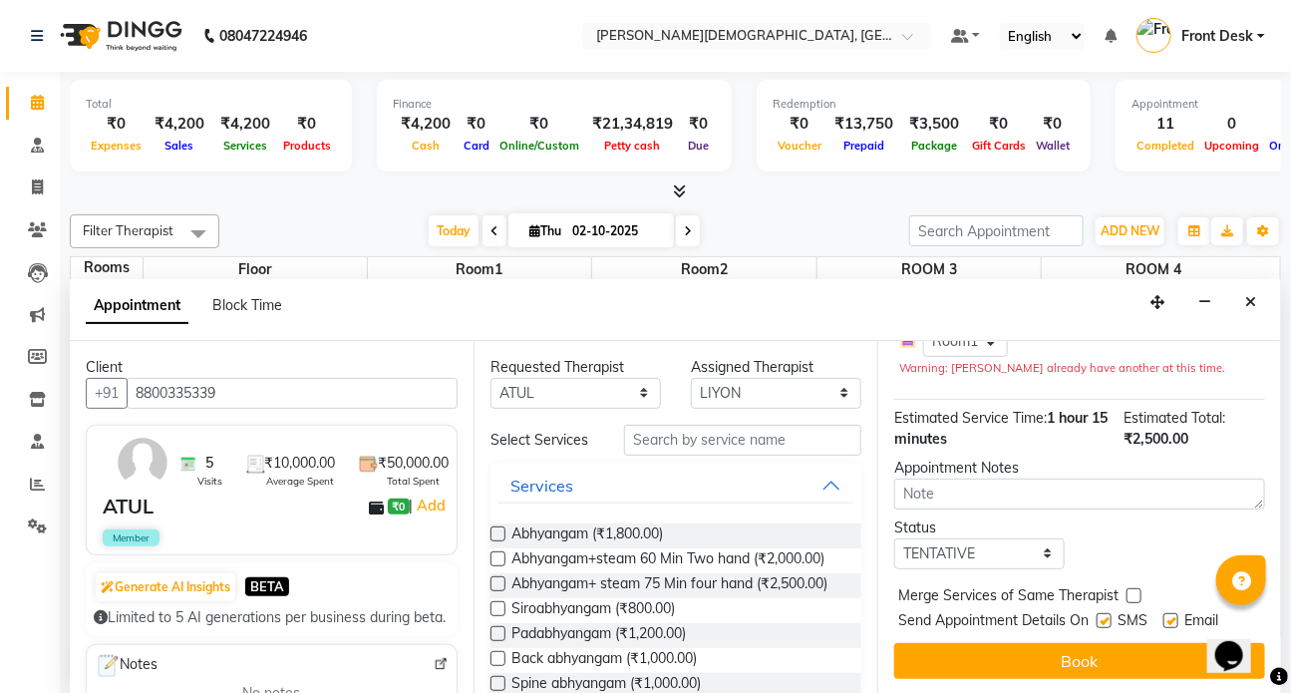
scroll to position [276, 0]
click at [1104, 613] on label at bounding box center [1104, 620] width 15 height 15
click at [1104, 616] on input "checkbox" at bounding box center [1103, 622] width 13 height 13
checkbox input "false"
click at [966, 542] on select "Select TENTATIVE CONFIRM CHECK-IN UPCOMING" at bounding box center [980, 553] width 171 height 31
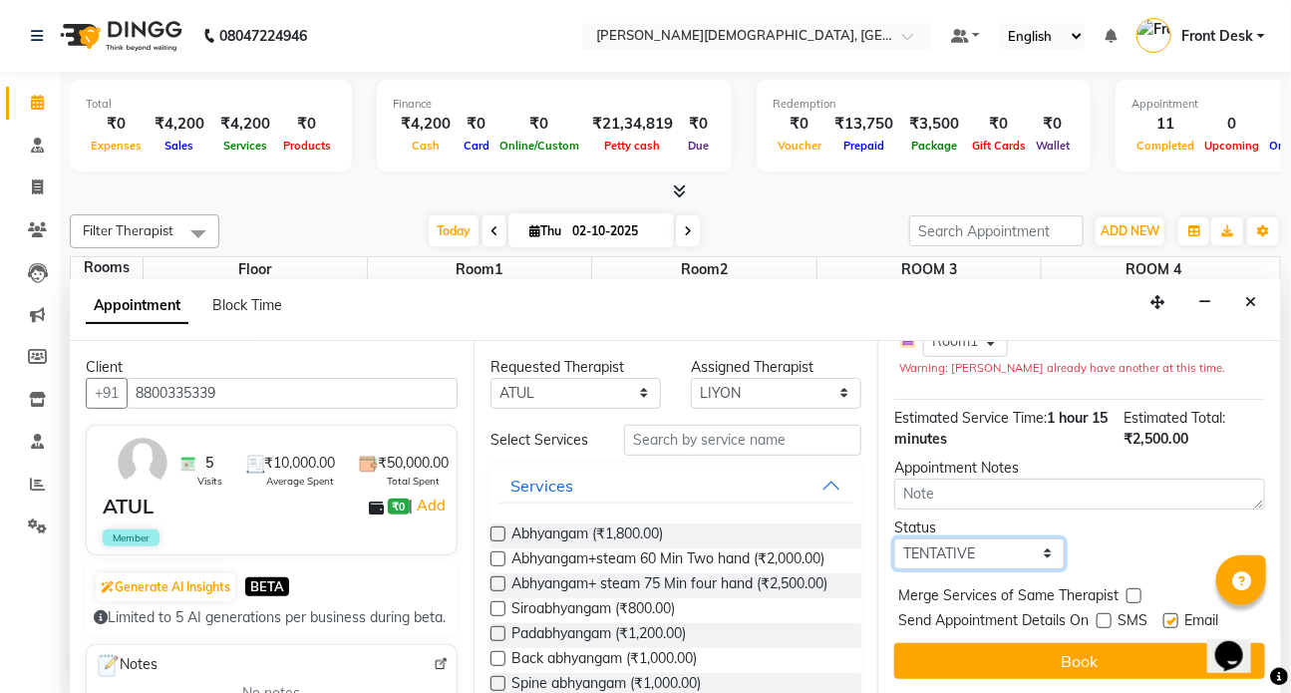
select select "check-in"
click at [895, 538] on select "Select TENTATIVE CONFIRM CHECK-IN UPCOMING" at bounding box center [980, 553] width 171 height 31
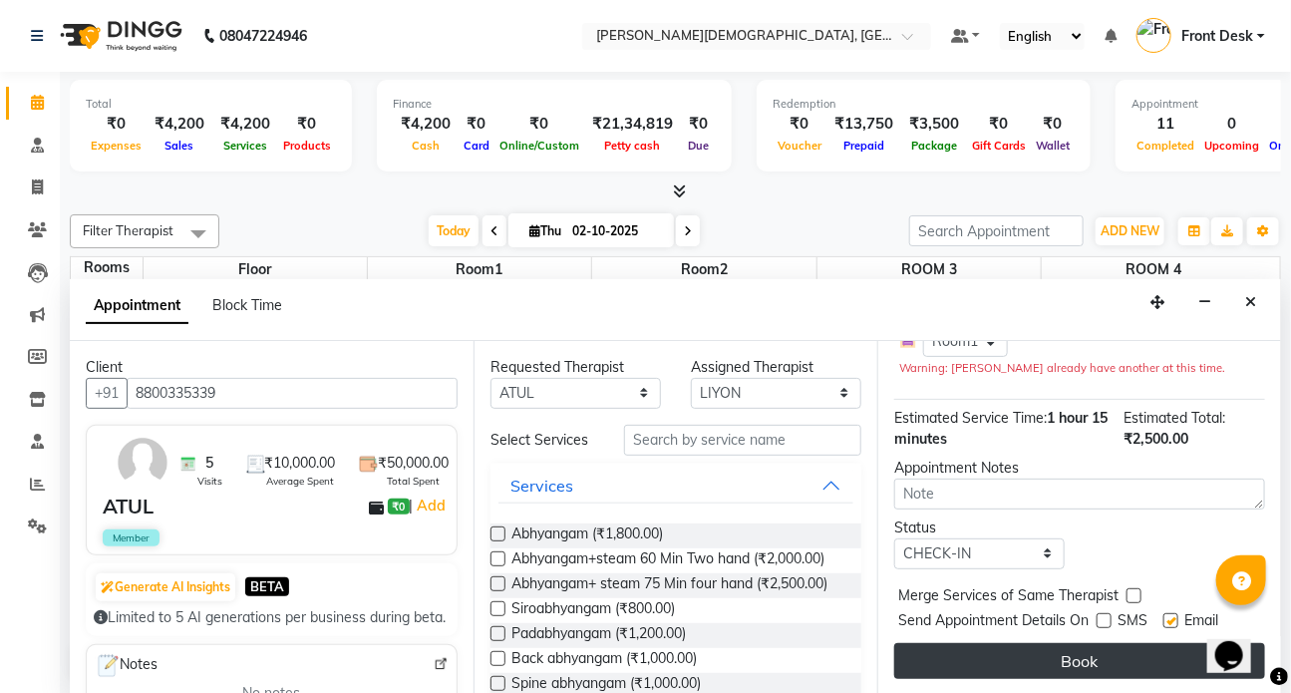
click at [956, 643] on button "Book" at bounding box center [1080, 661] width 371 height 36
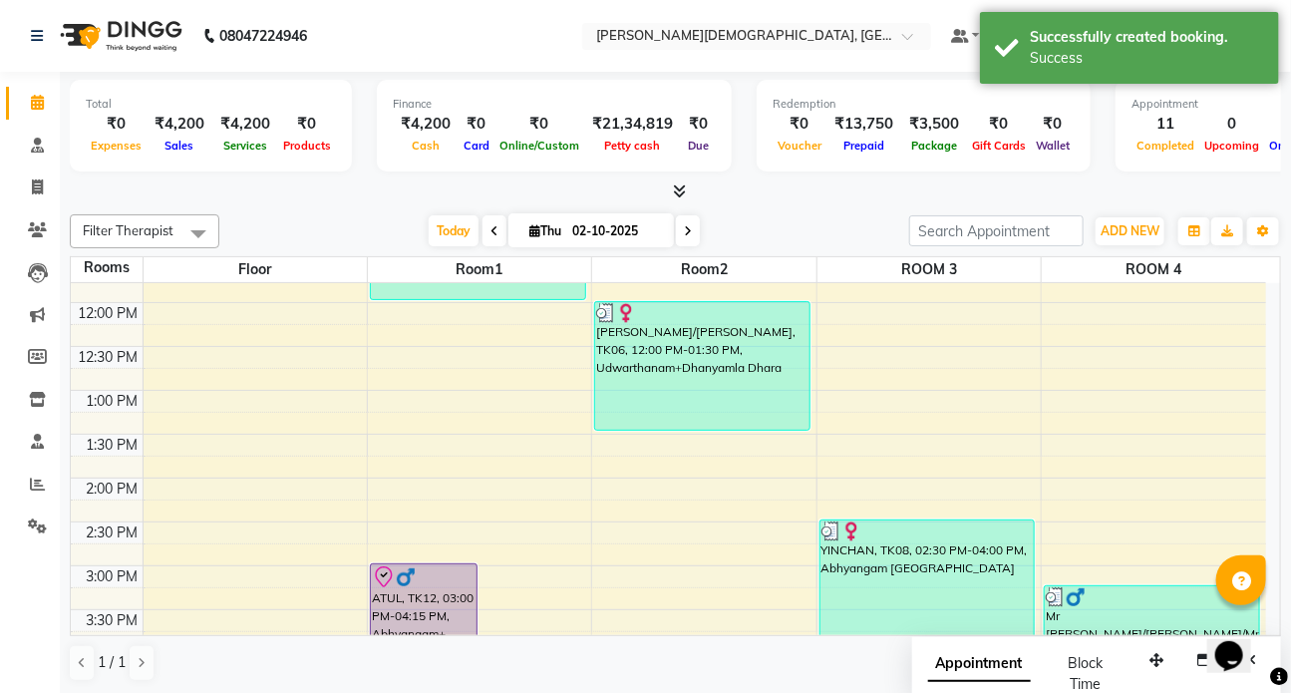
scroll to position [0, 0]
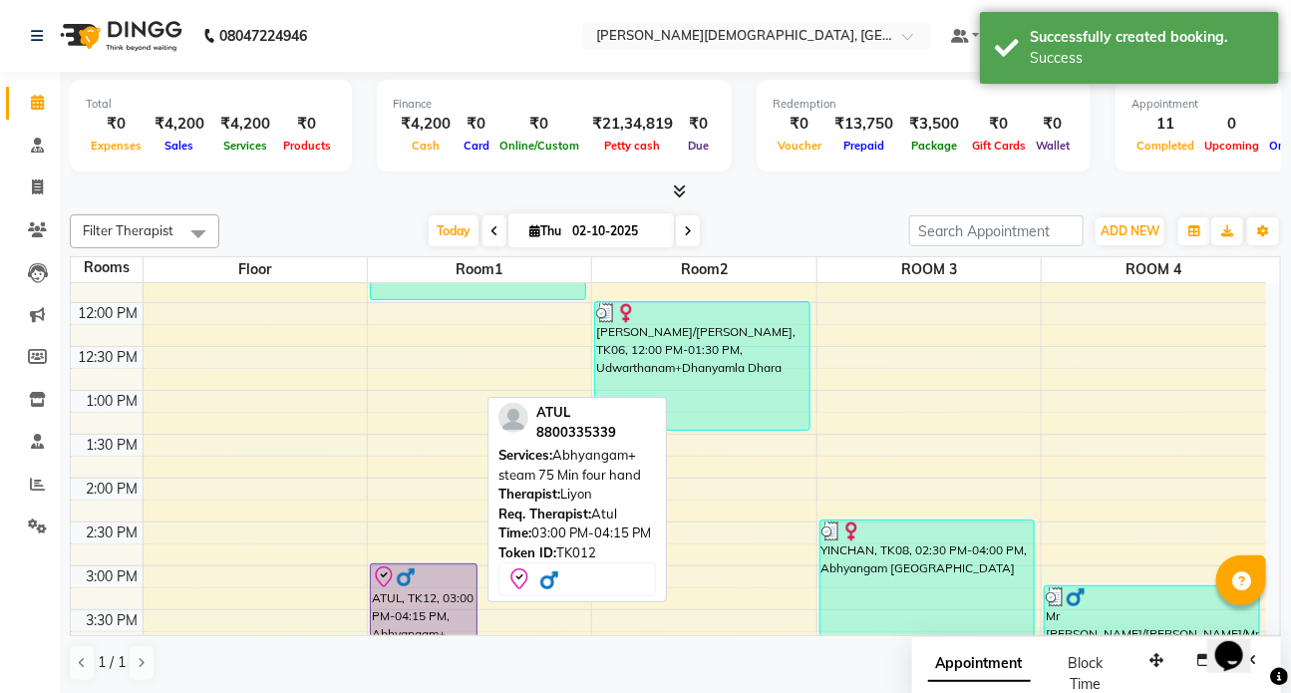
click at [413, 593] on div "ATUL, TK12, 03:00 PM-04:15 PM, Abhyangam+ steam 75 Min four hand" at bounding box center [424, 617] width 106 height 106
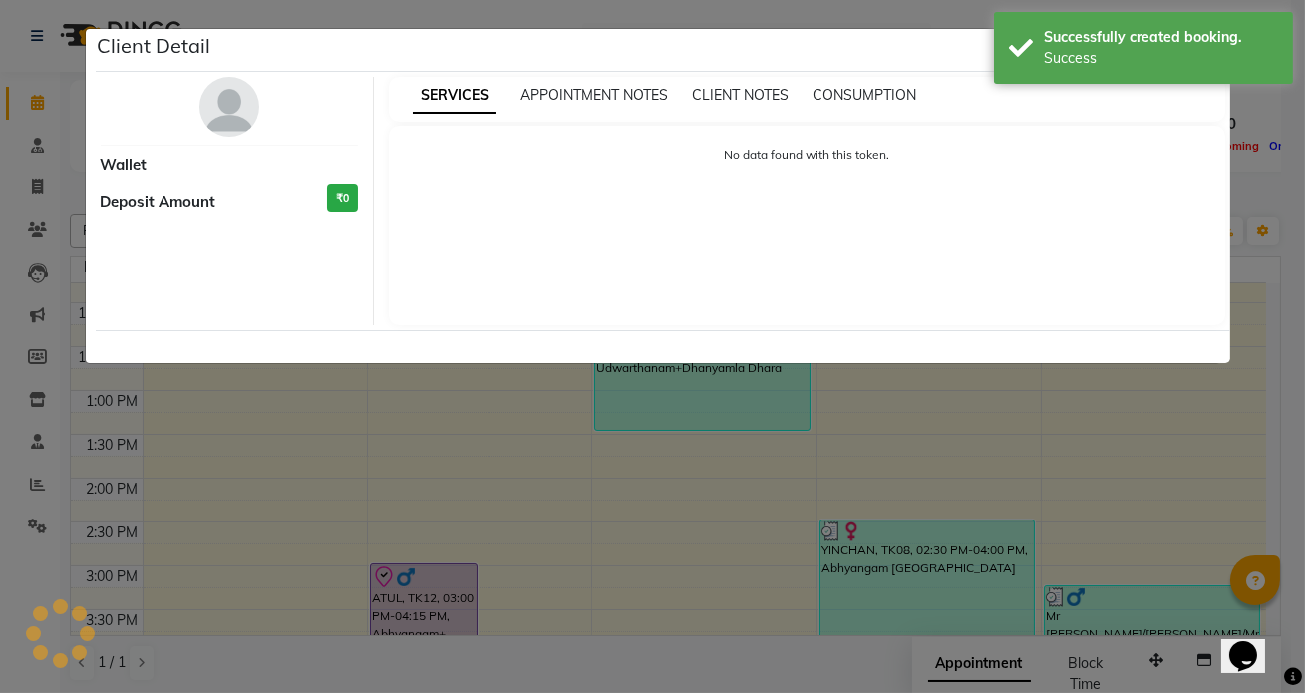
select select "8"
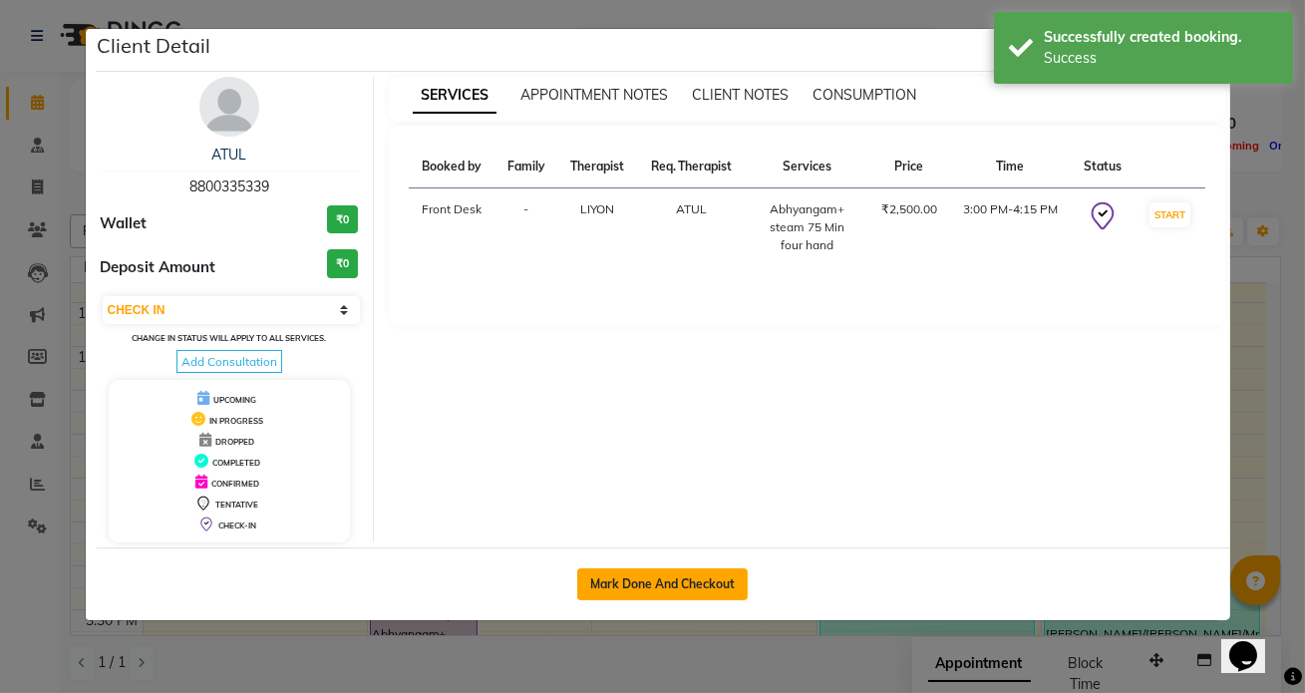
click at [652, 589] on button "Mark Done And Checkout" at bounding box center [662, 584] width 171 height 32
select select "service"
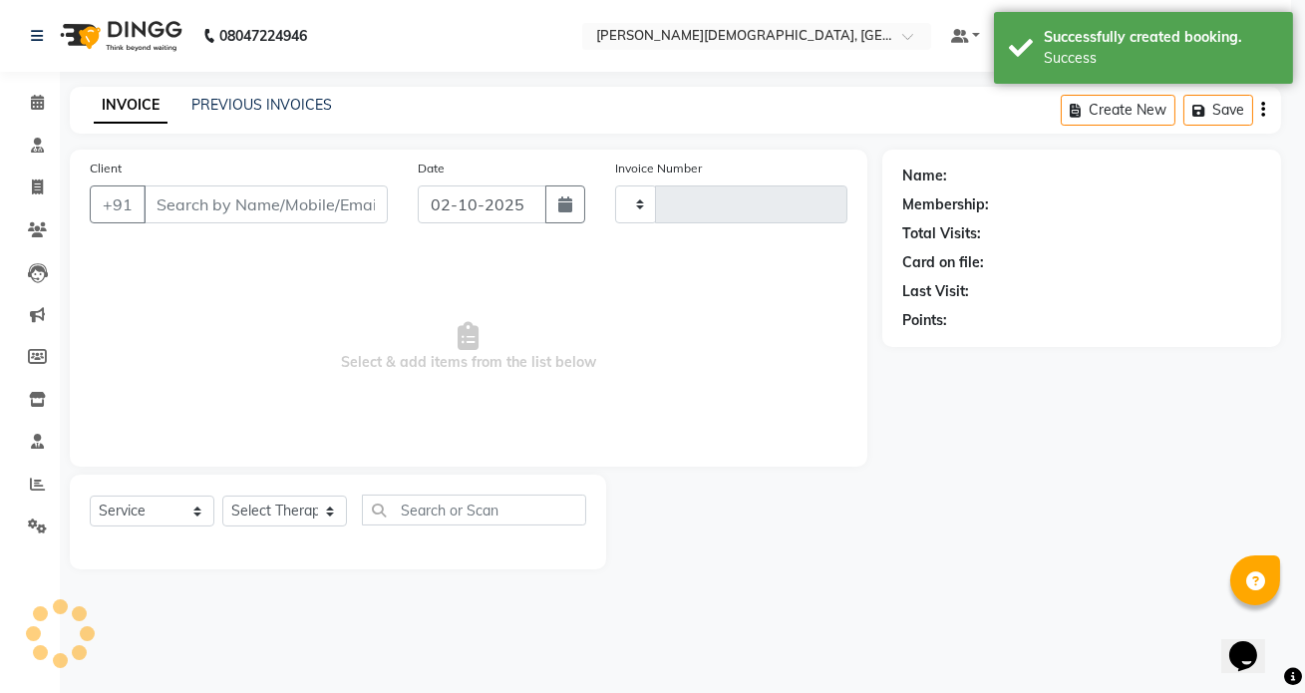
type input "1549"
select select "5585"
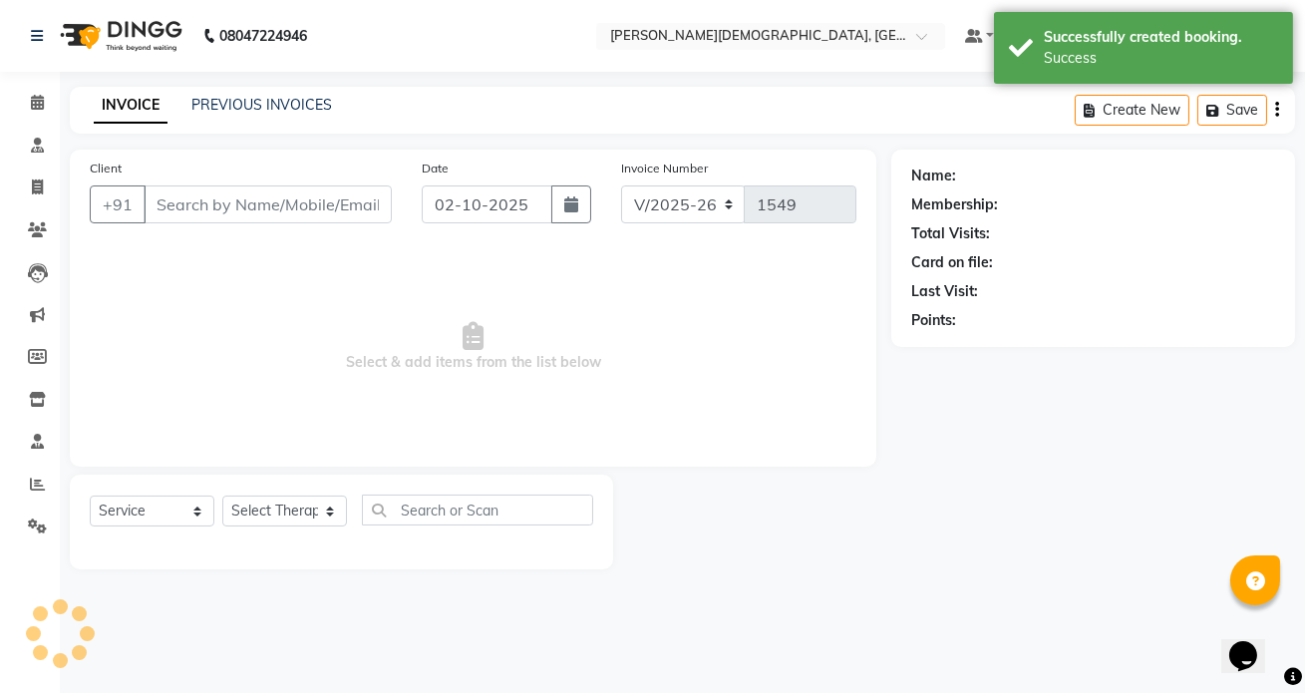
type input "8800335339"
select select "93467"
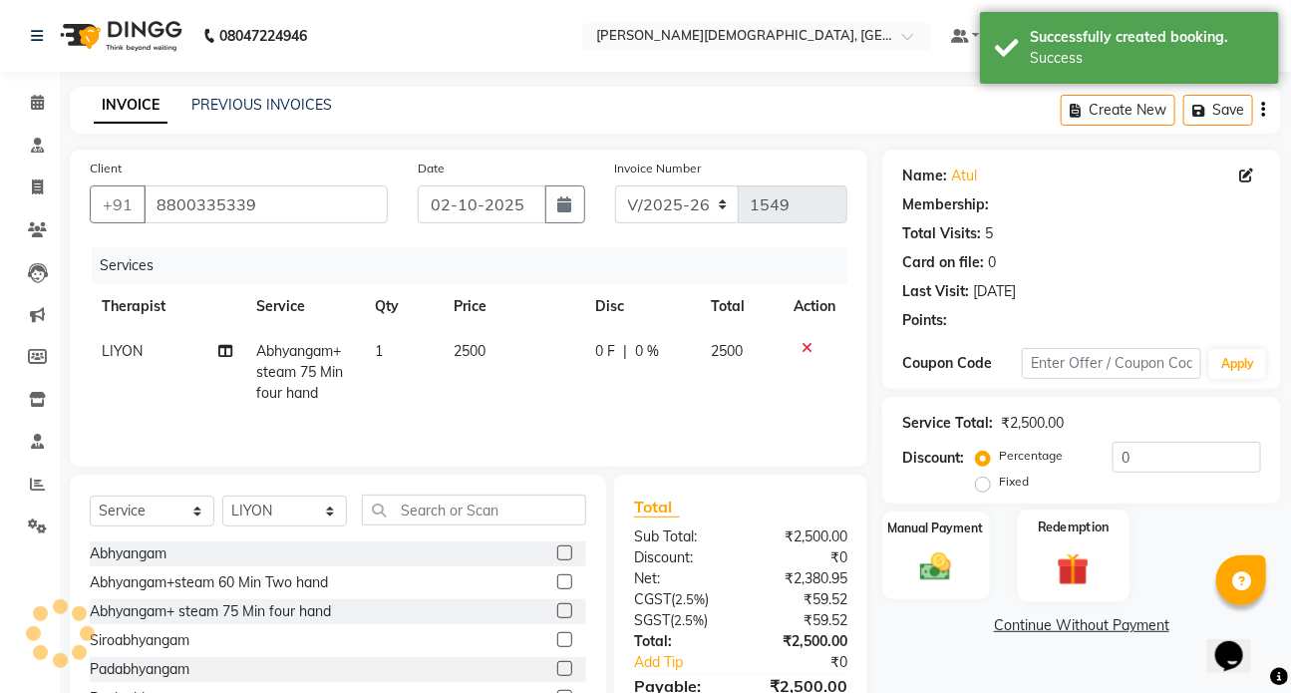
type input "40"
select select "1: Object"
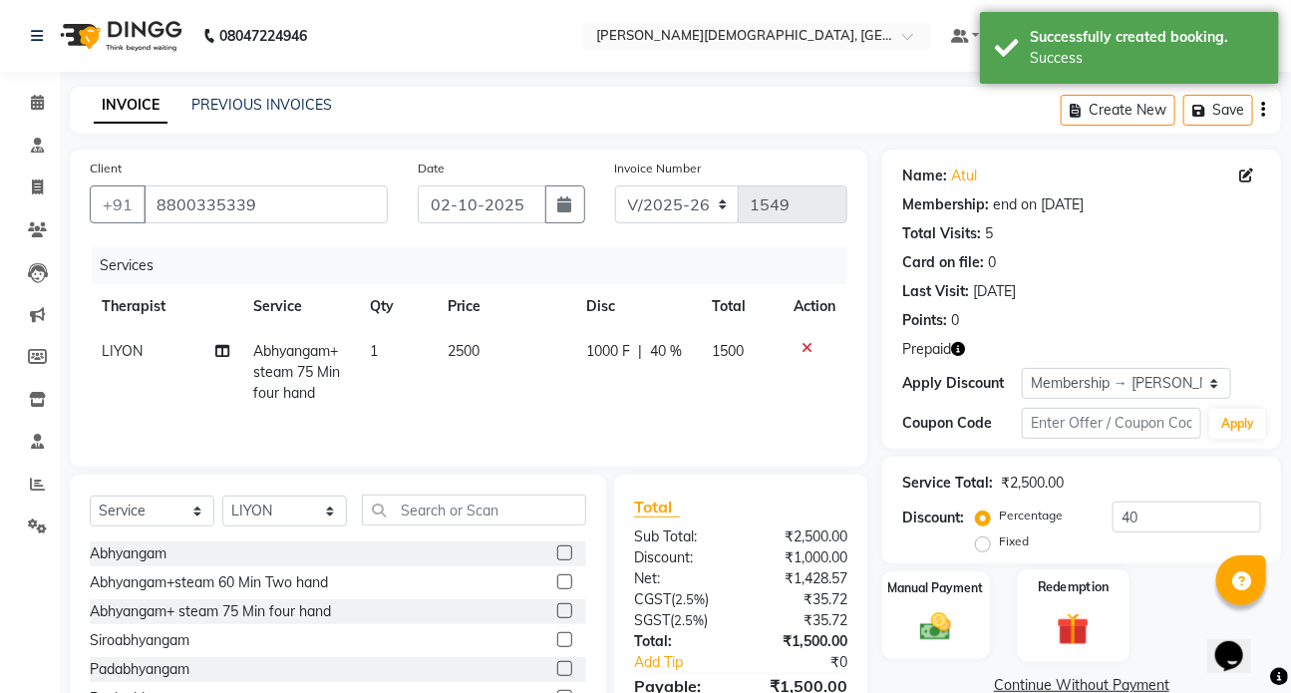
click at [1046, 570] on div "Redemption" at bounding box center [1073, 615] width 112 height 92
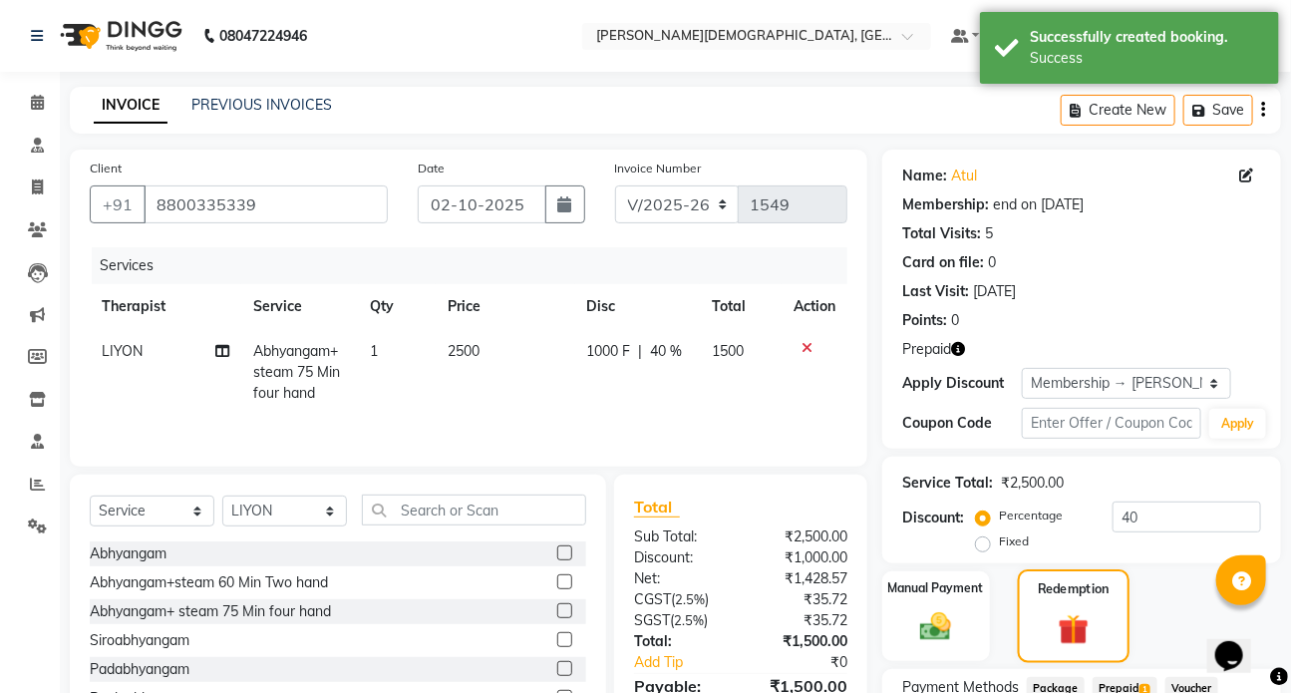
click at [1047, 588] on label "Redemption" at bounding box center [1073, 588] width 72 height 19
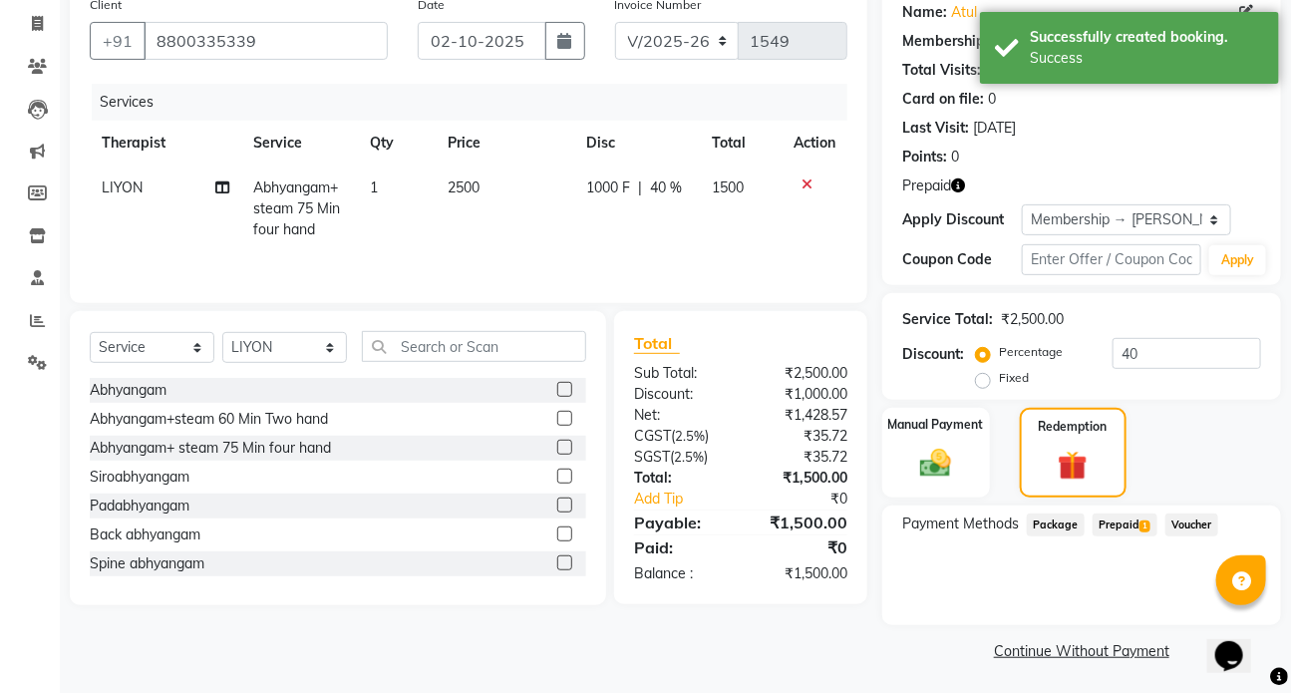
scroll to position [166, 0]
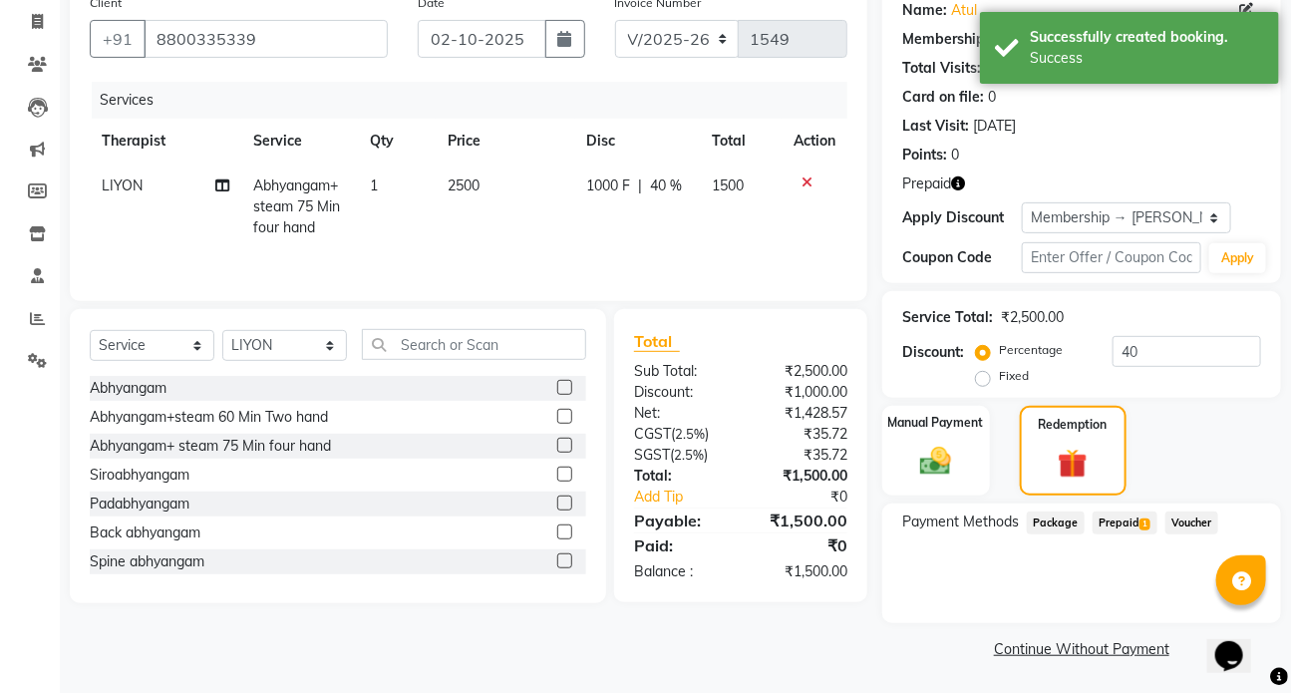
click at [1115, 521] on span "Prepaid 1" at bounding box center [1125, 523] width 65 height 23
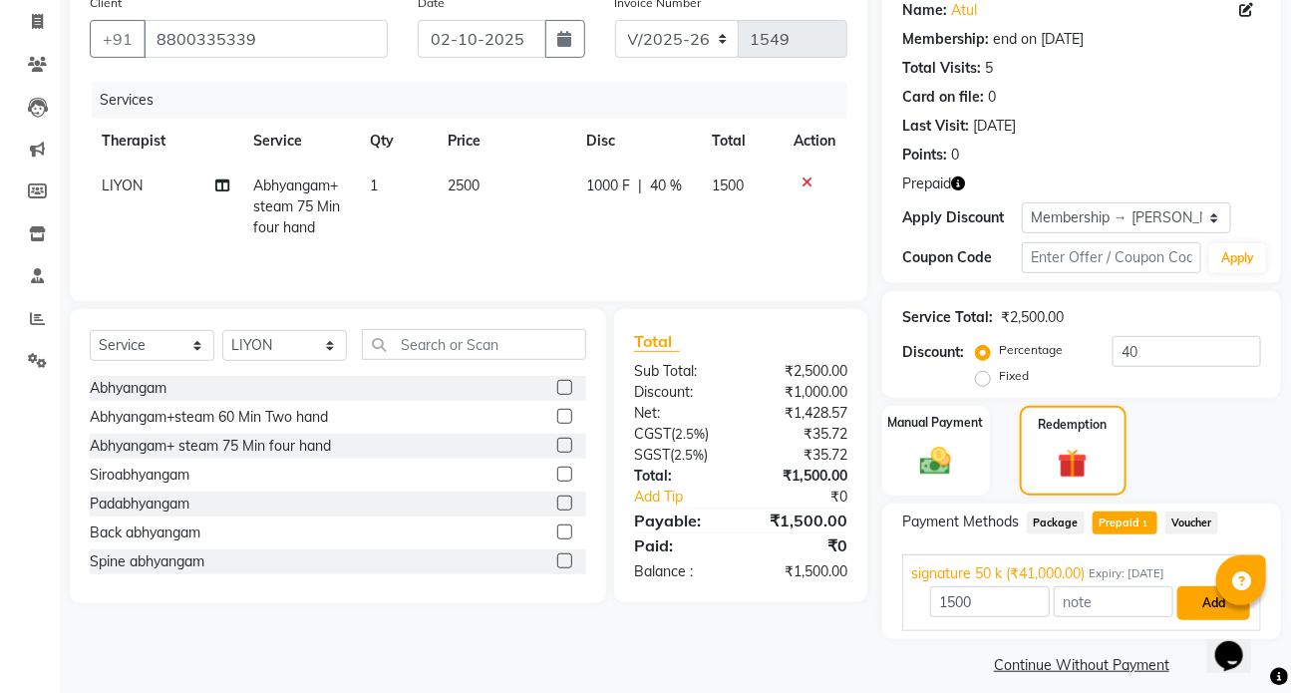
click at [1197, 606] on button "Add" at bounding box center [1214, 603] width 73 height 34
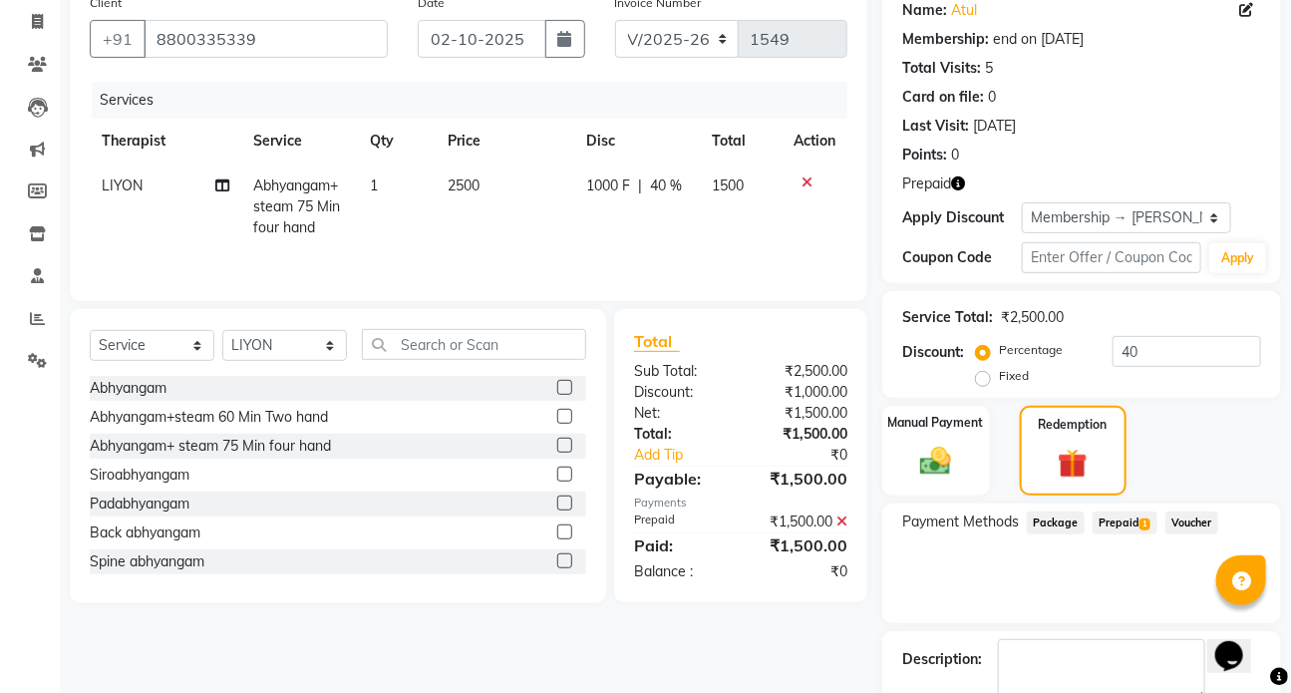
click at [1116, 519] on span "Prepaid 1" at bounding box center [1125, 523] width 65 height 23
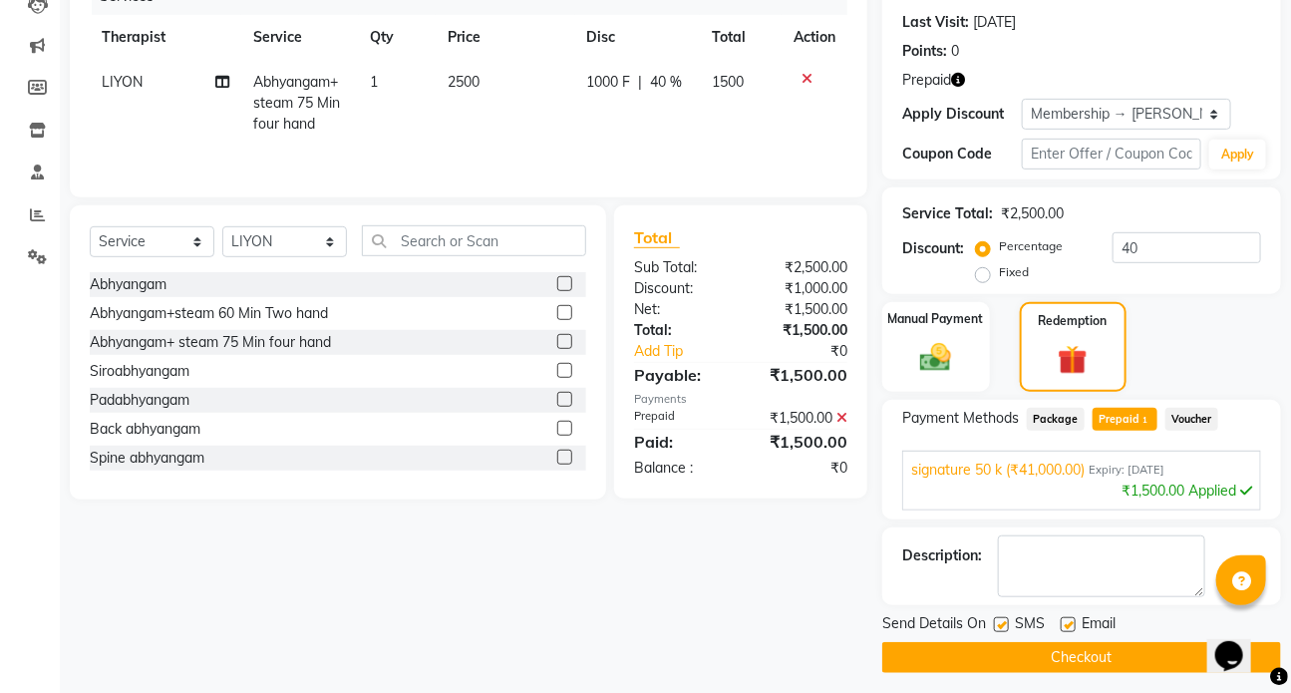
scroll to position [277, 0]
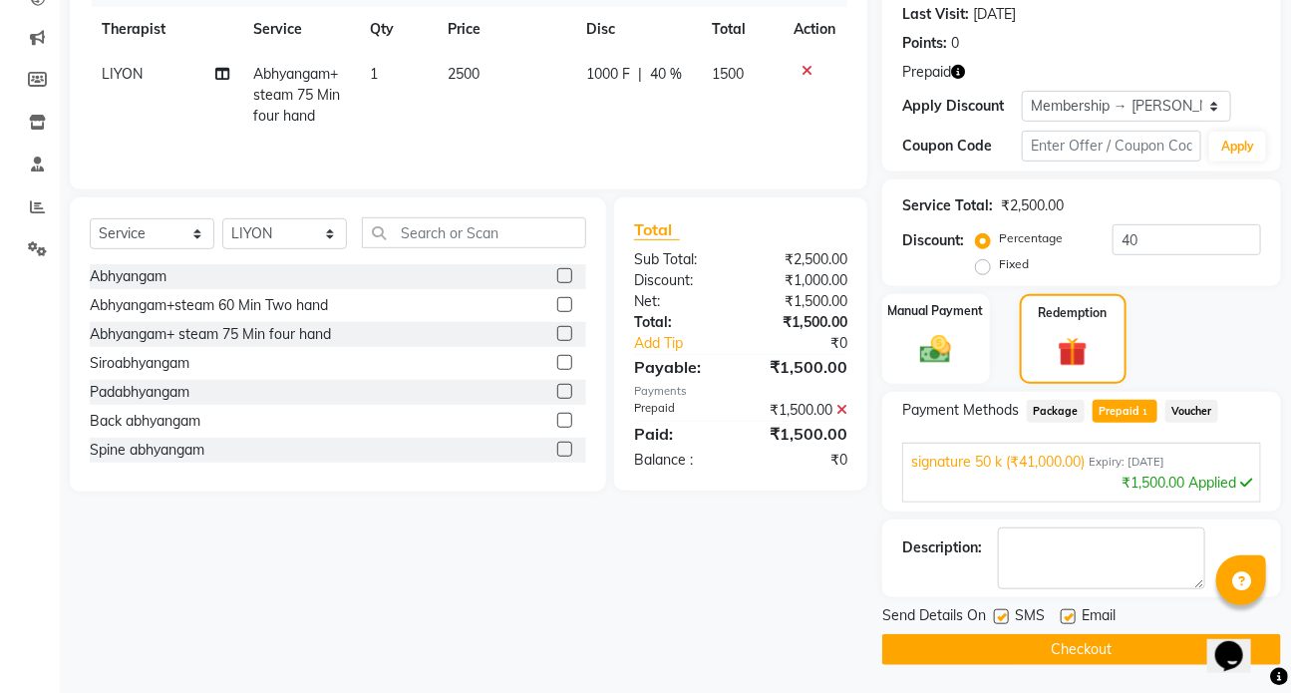
click at [1075, 654] on button "Checkout" at bounding box center [1082, 649] width 399 height 31
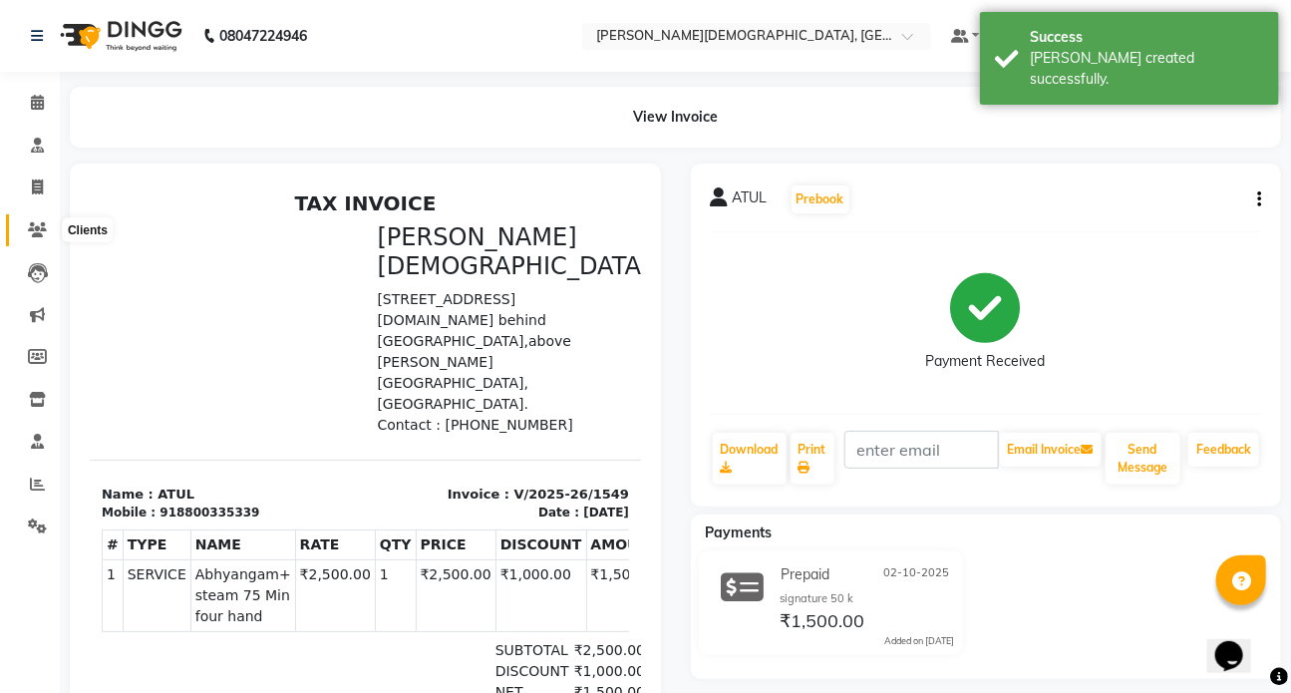
click at [38, 228] on icon at bounding box center [37, 229] width 19 height 15
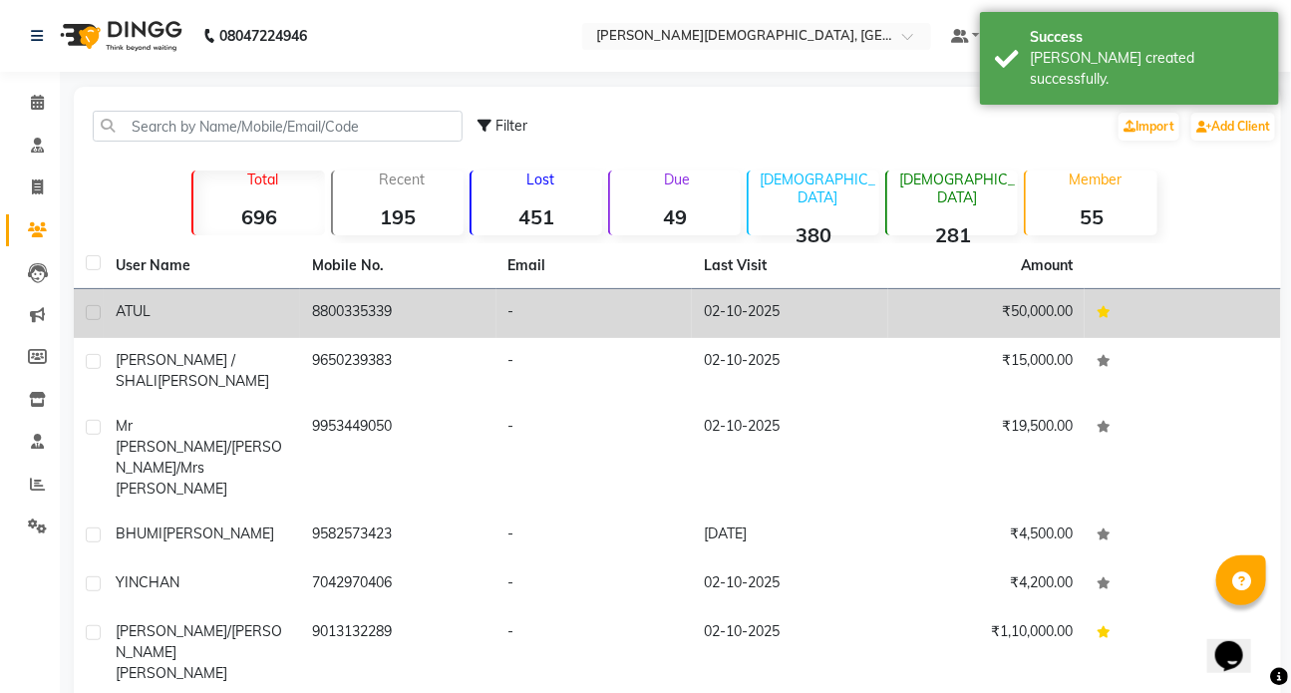
click at [198, 310] on div "ATUL" at bounding box center [202, 311] width 173 height 21
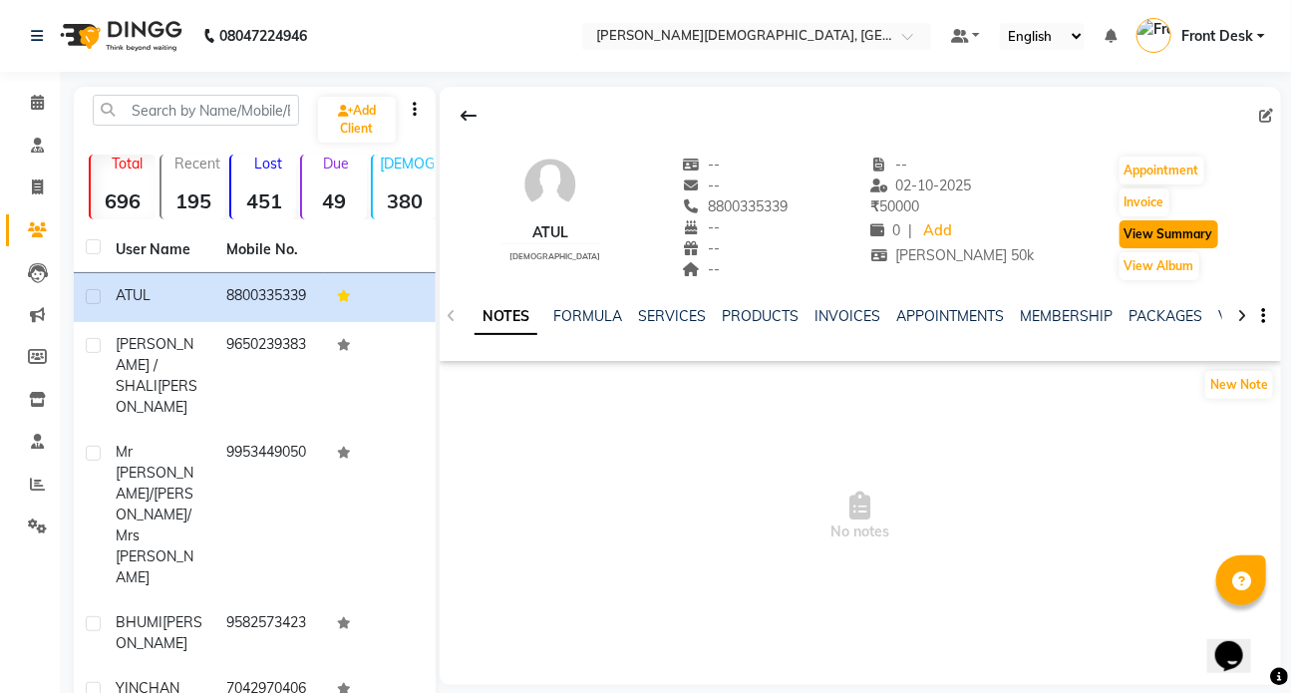
click at [1139, 230] on button "View Summary" at bounding box center [1169, 234] width 99 height 28
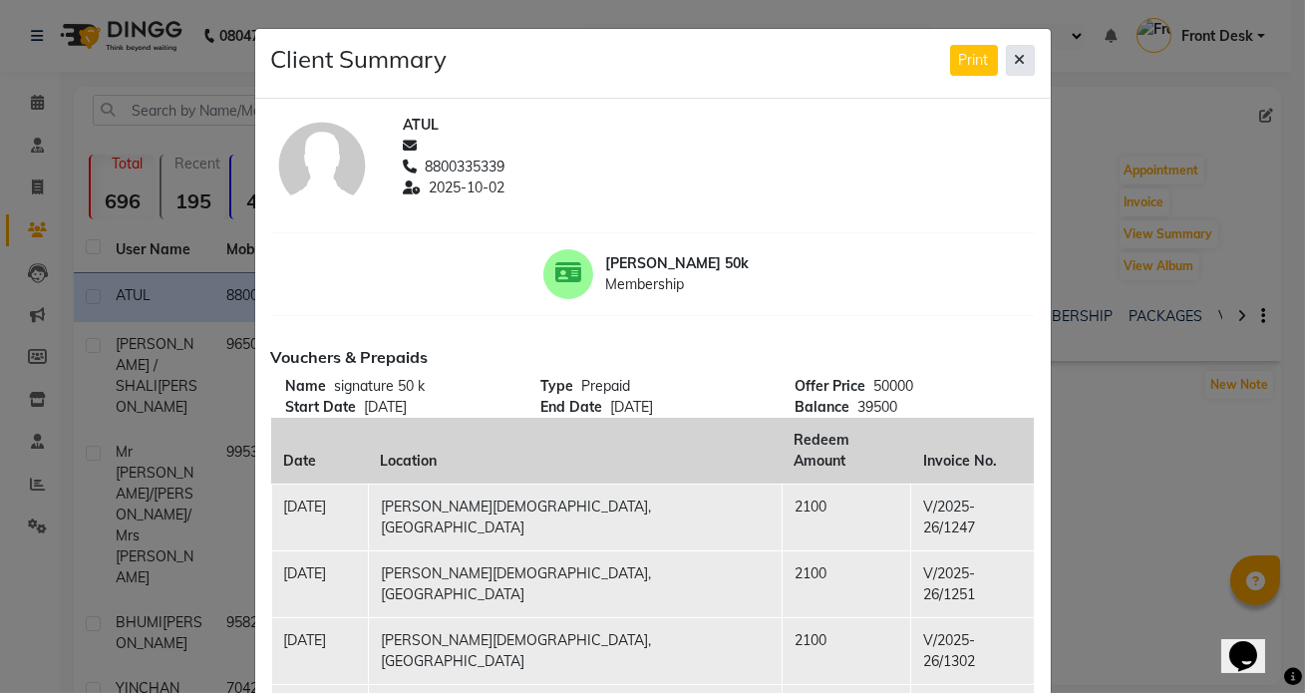
click at [1016, 63] on icon at bounding box center [1020, 60] width 11 height 14
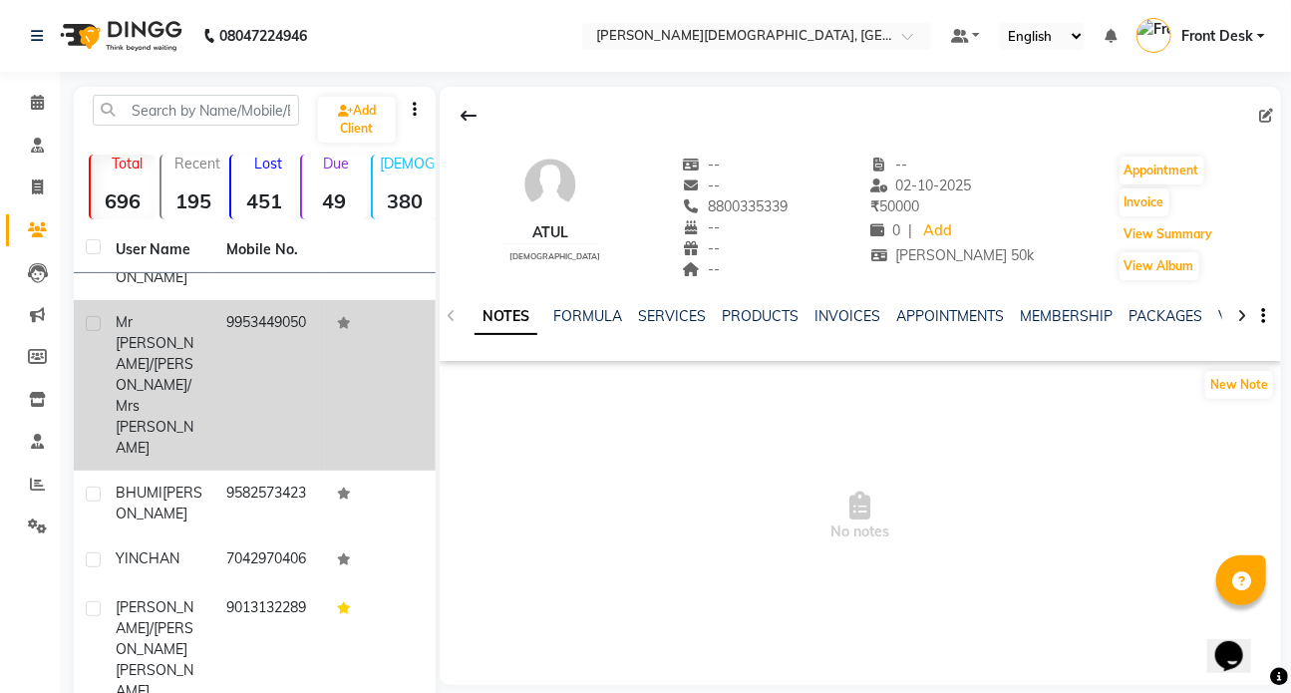
scroll to position [132, 0]
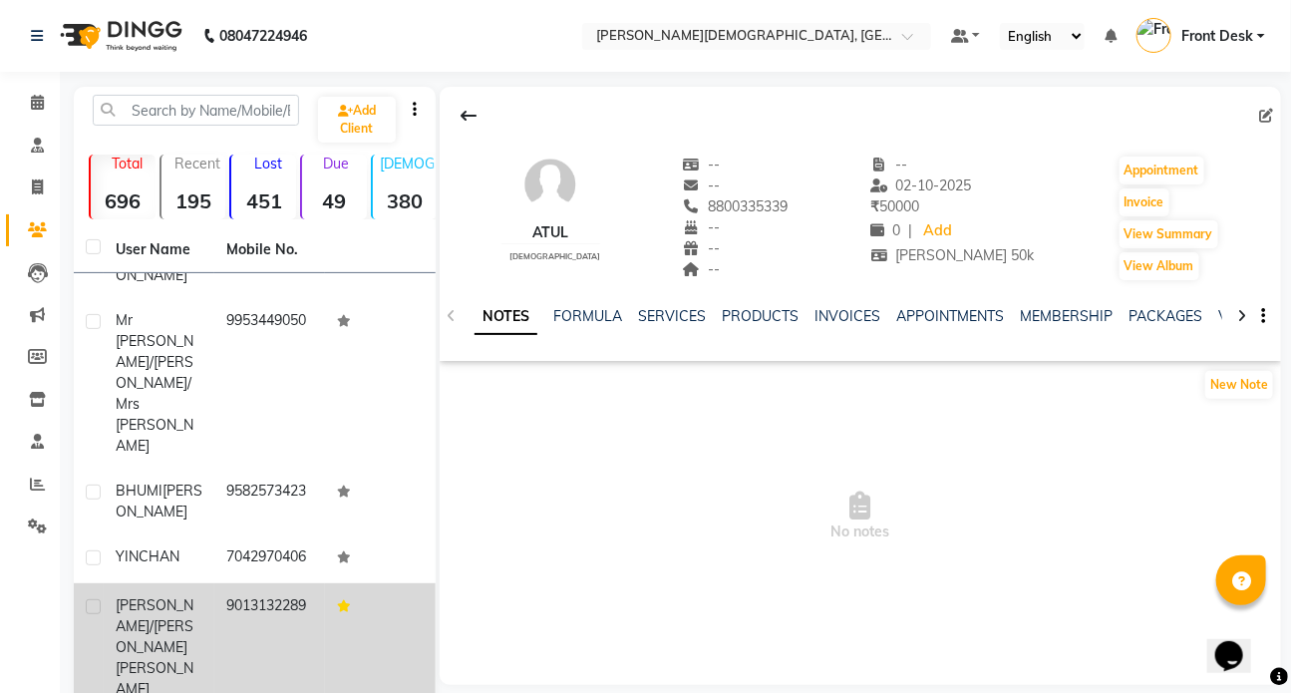
click at [198, 584] on td "[PERSON_NAME]/[PERSON_NAME]" at bounding box center [159, 647] width 111 height 129
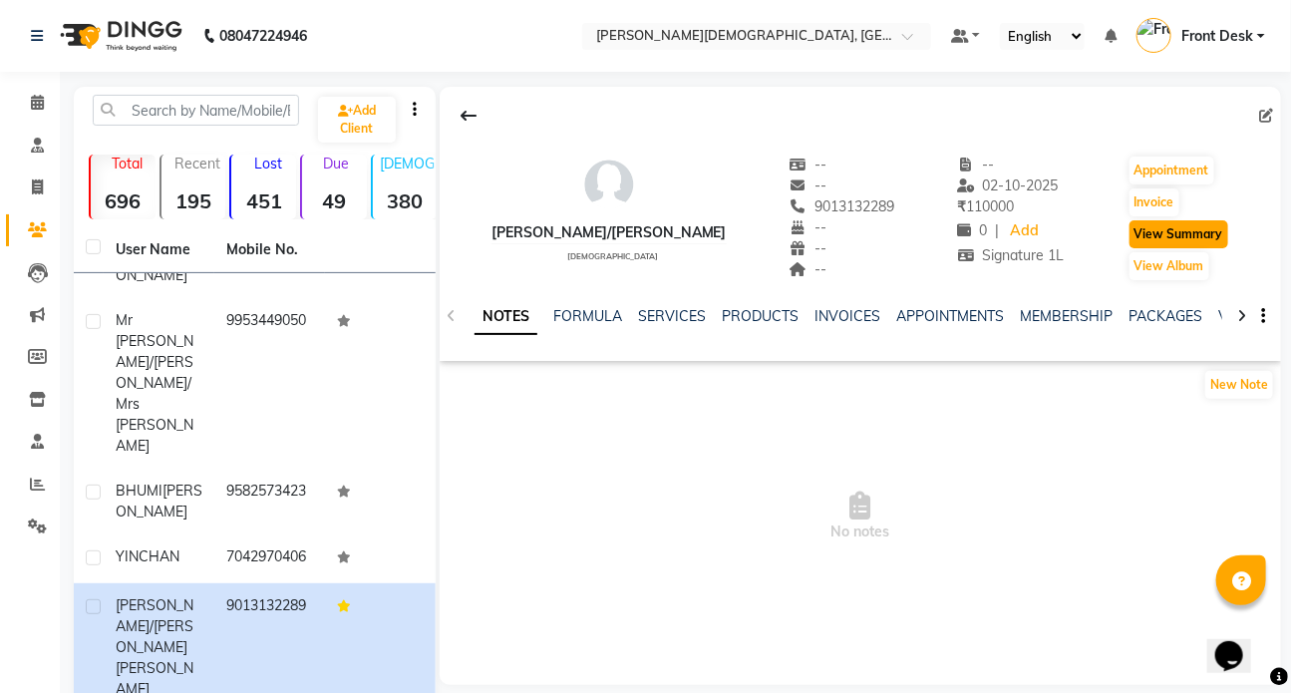
click at [1185, 222] on button "View Summary" at bounding box center [1179, 234] width 99 height 28
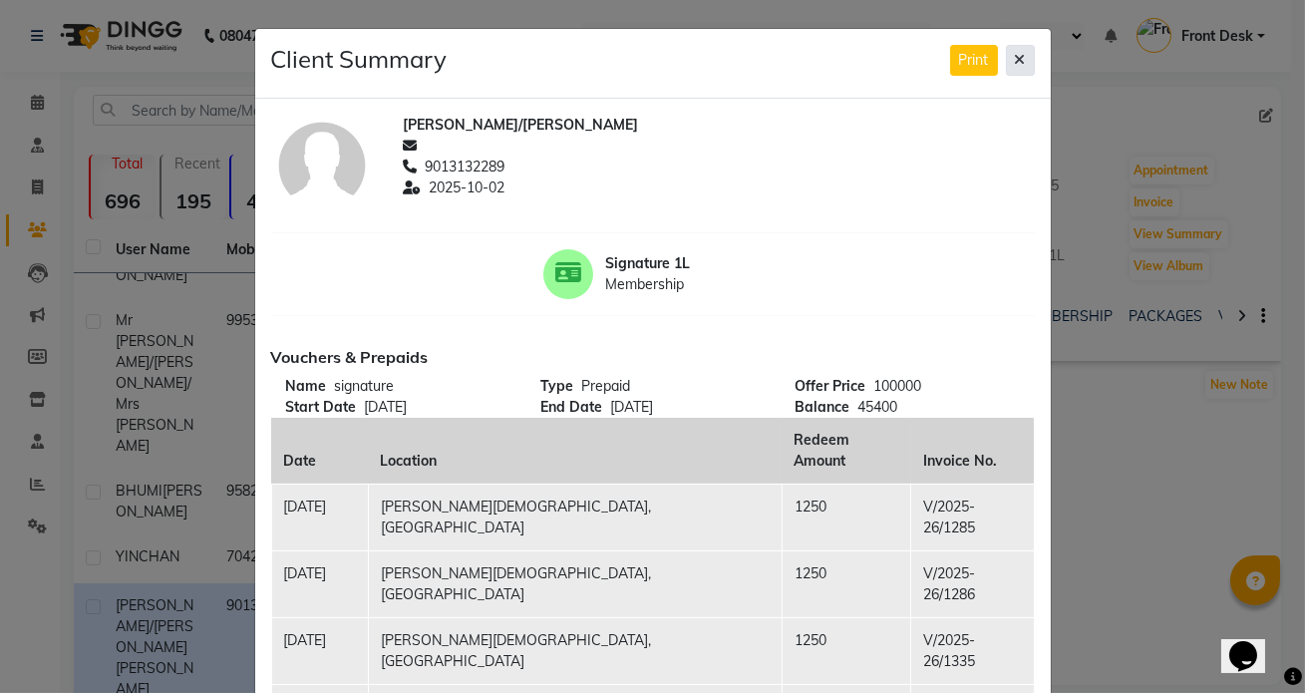
click at [1015, 56] on icon at bounding box center [1020, 60] width 11 height 14
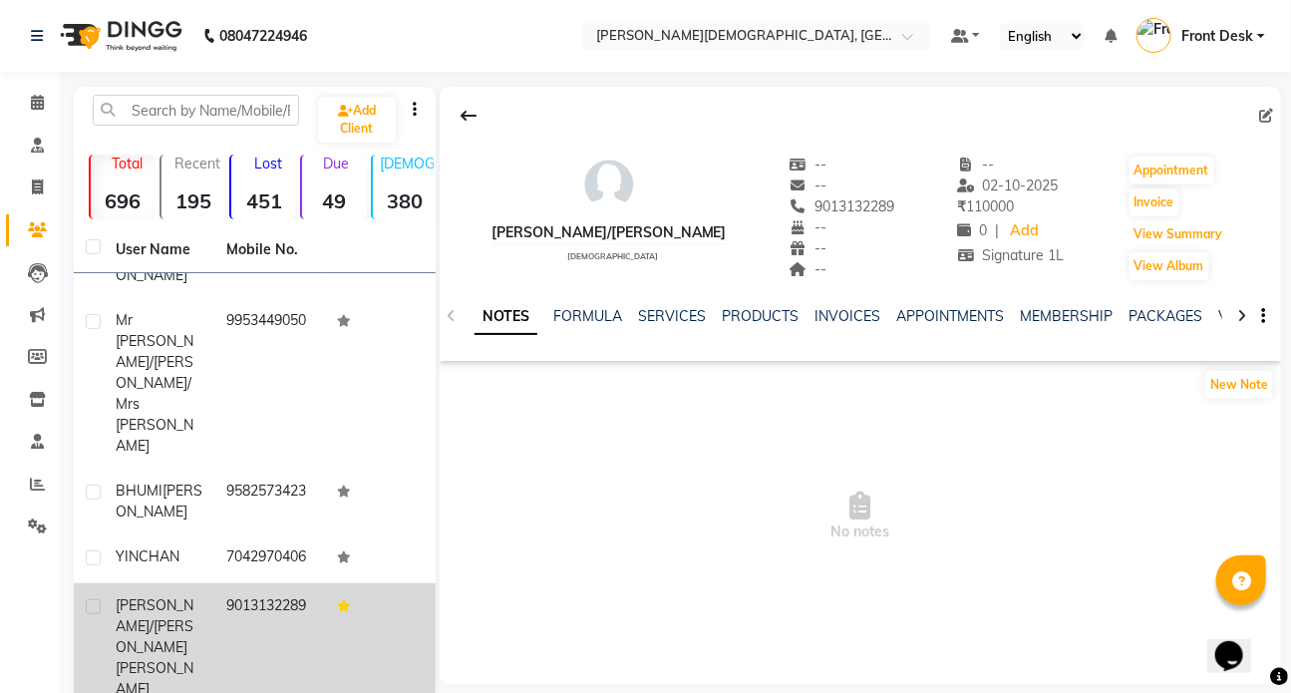
scroll to position [271, 0]
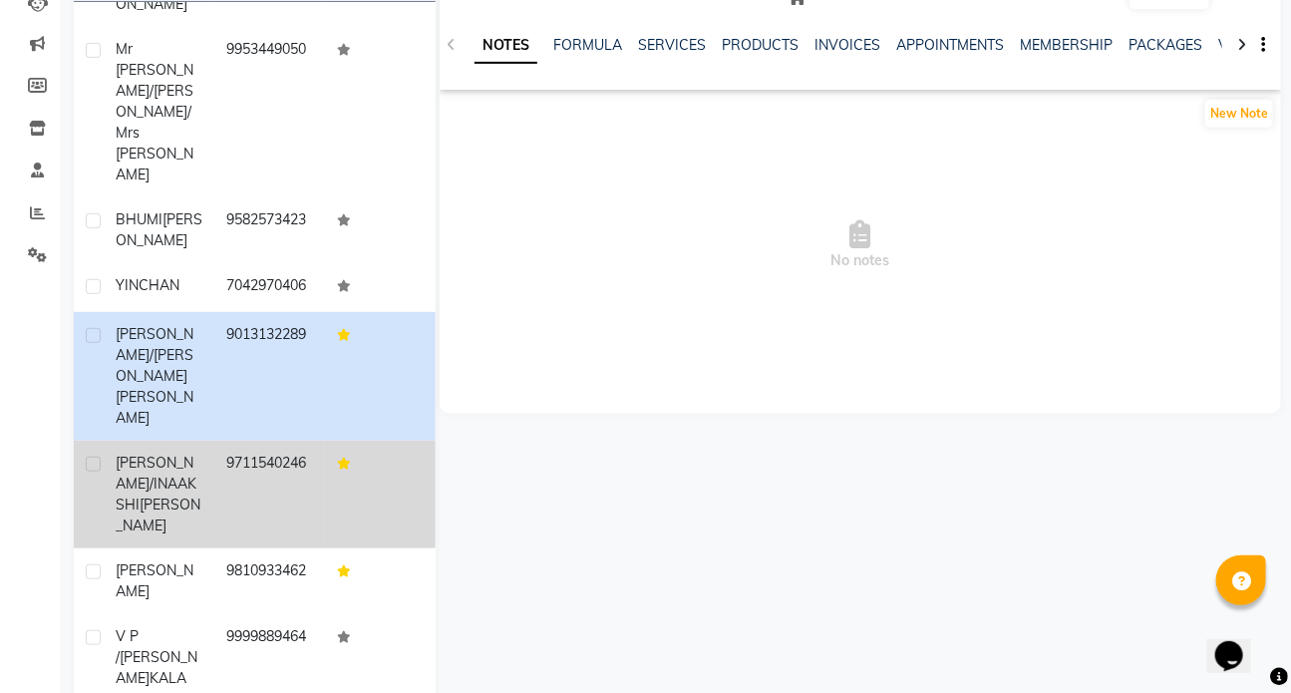
drag, startPoint x: 185, startPoint y: 409, endPoint x: 192, endPoint y: 401, distance: 10.6
click at [189, 453] on div "[PERSON_NAME]/[PERSON_NAME]" at bounding box center [159, 495] width 87 height 84
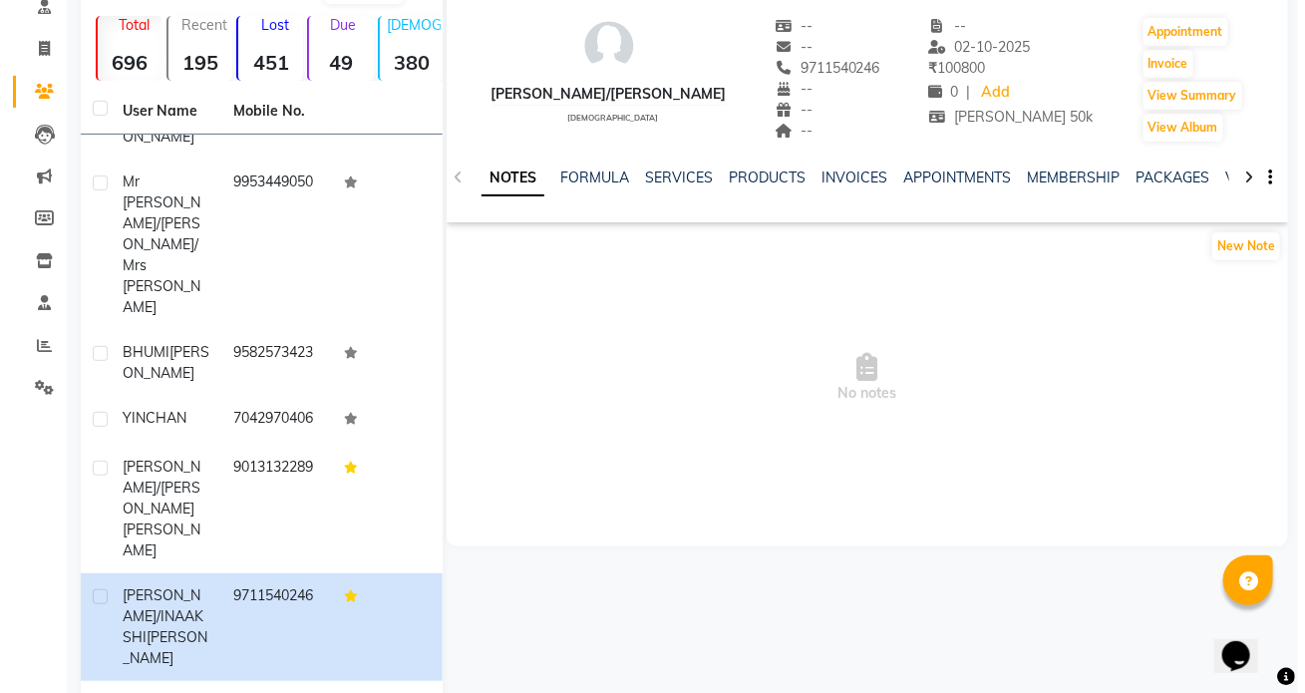
scroll to position [90, 0]
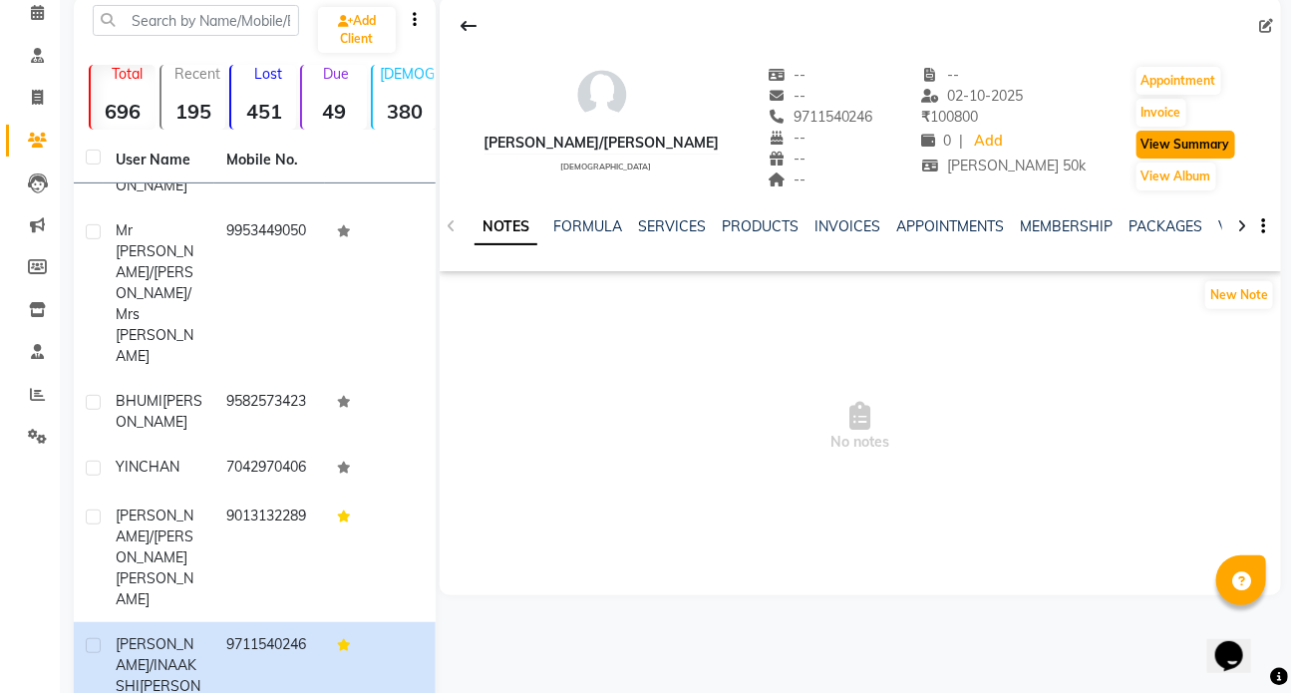
click at [1190, 143] on button "View Summary" at bounding box center [1186, 145] width 99 height 28
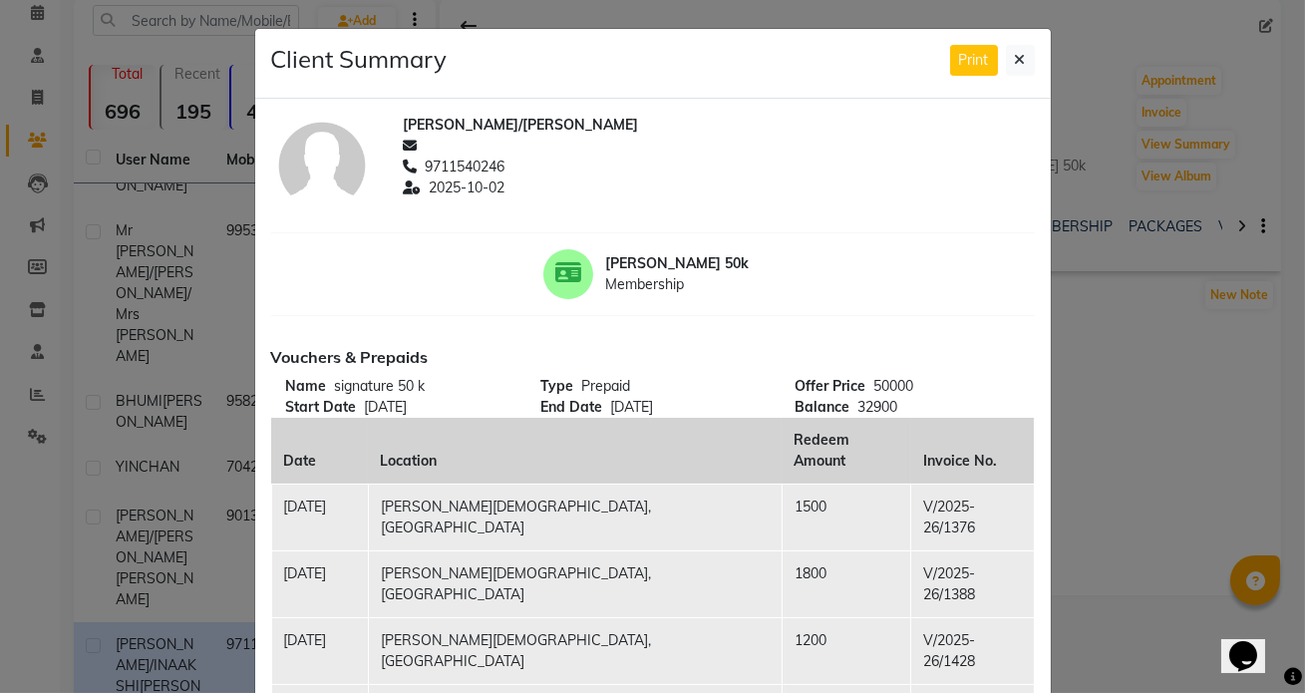
scroll to position [271, 0]
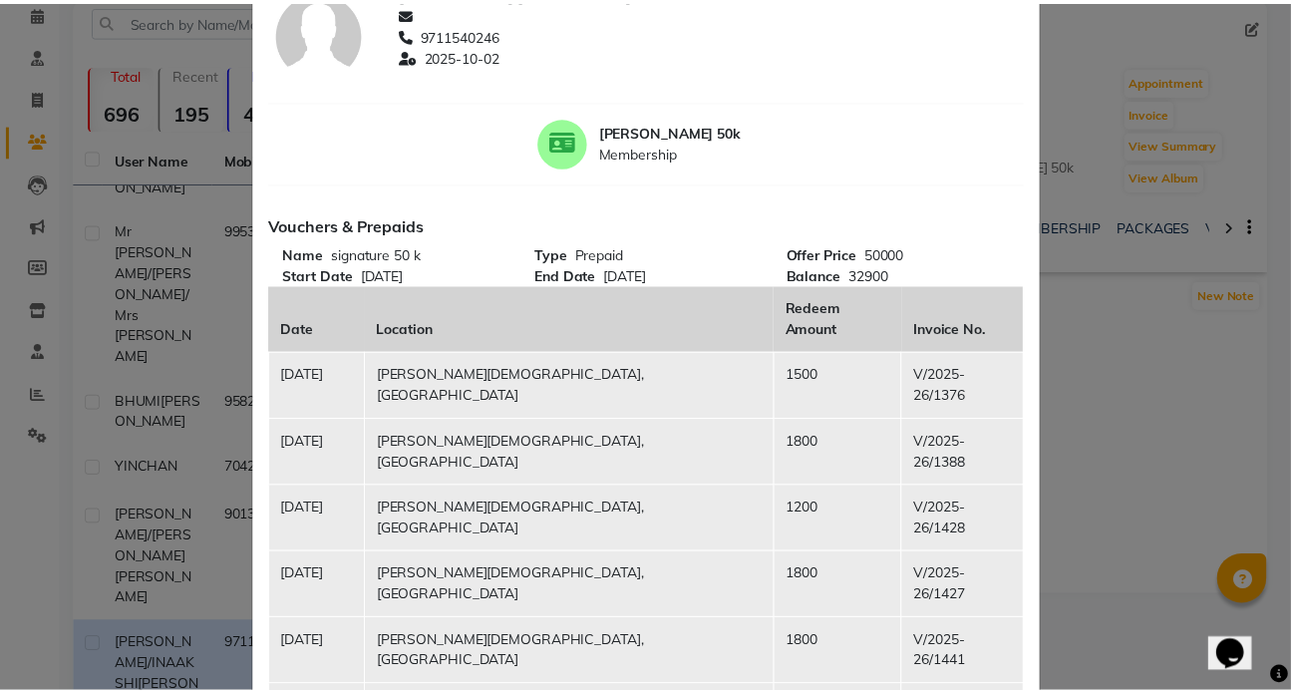
scroll to position [0, 0]
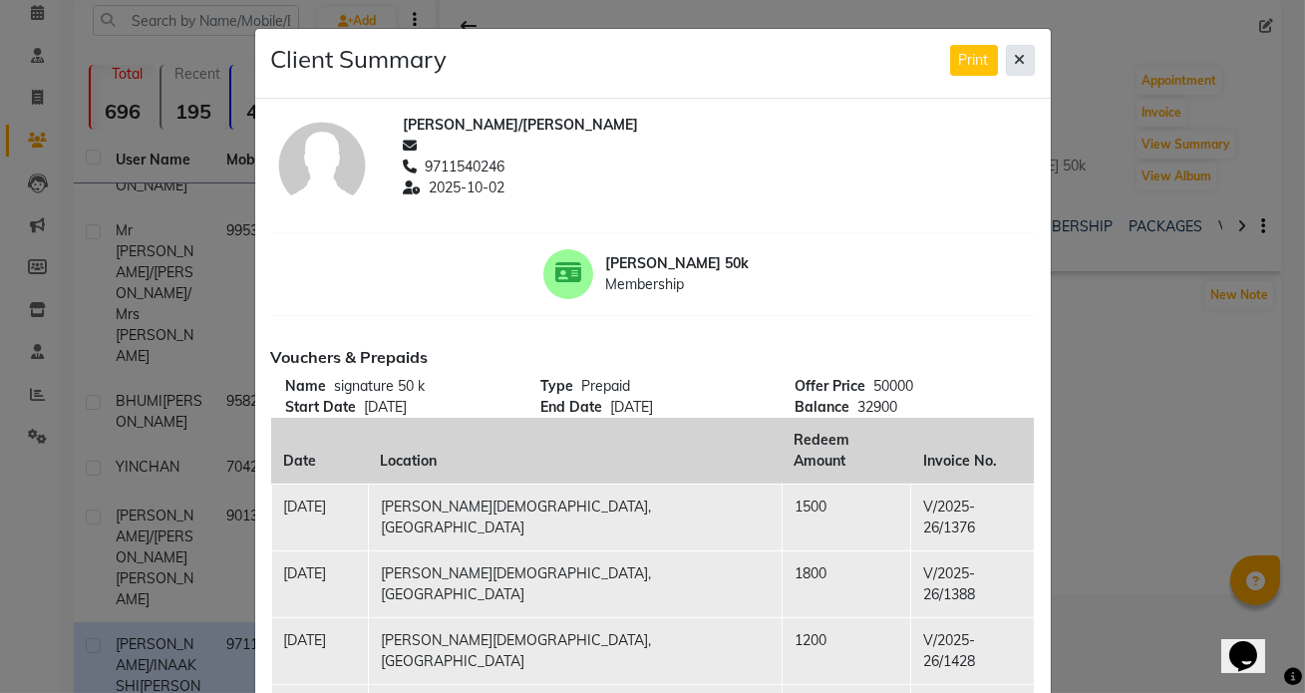
click at [1015, 60] on icon at bounding box center [1020, 60] width 11 height 14
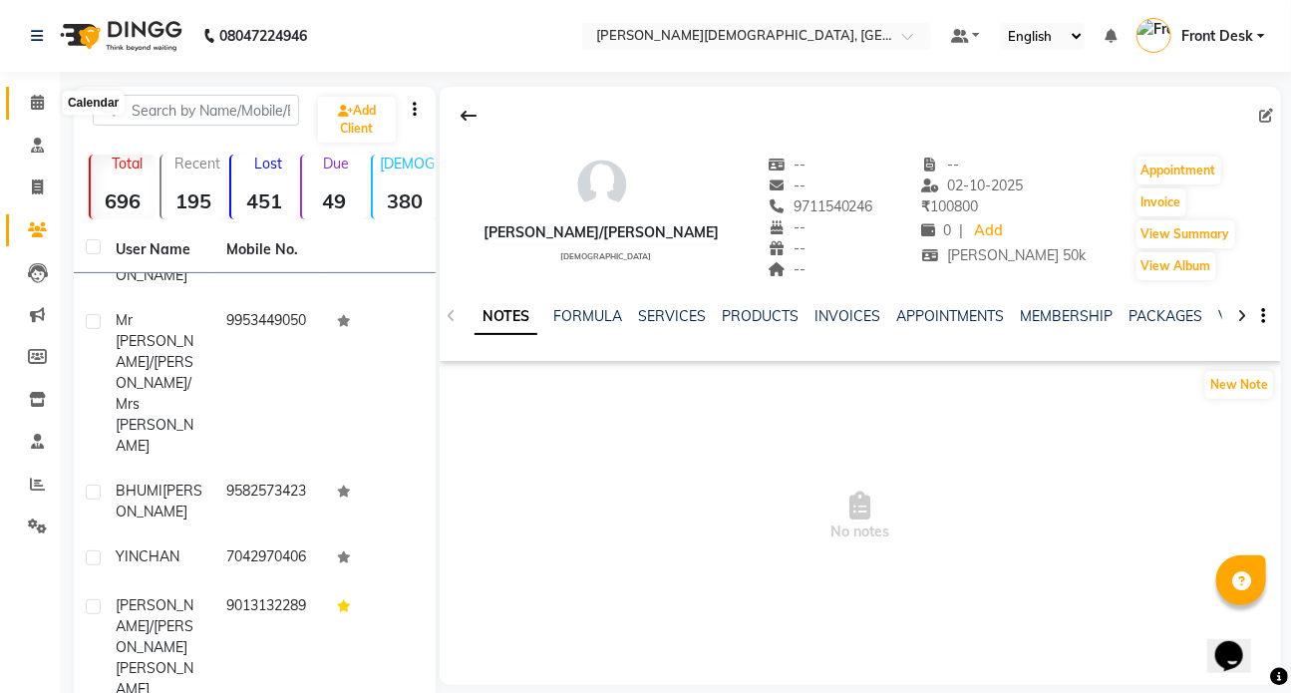
click at [40, 109] on icon at bounding box center [37, 102] width 13 height 15
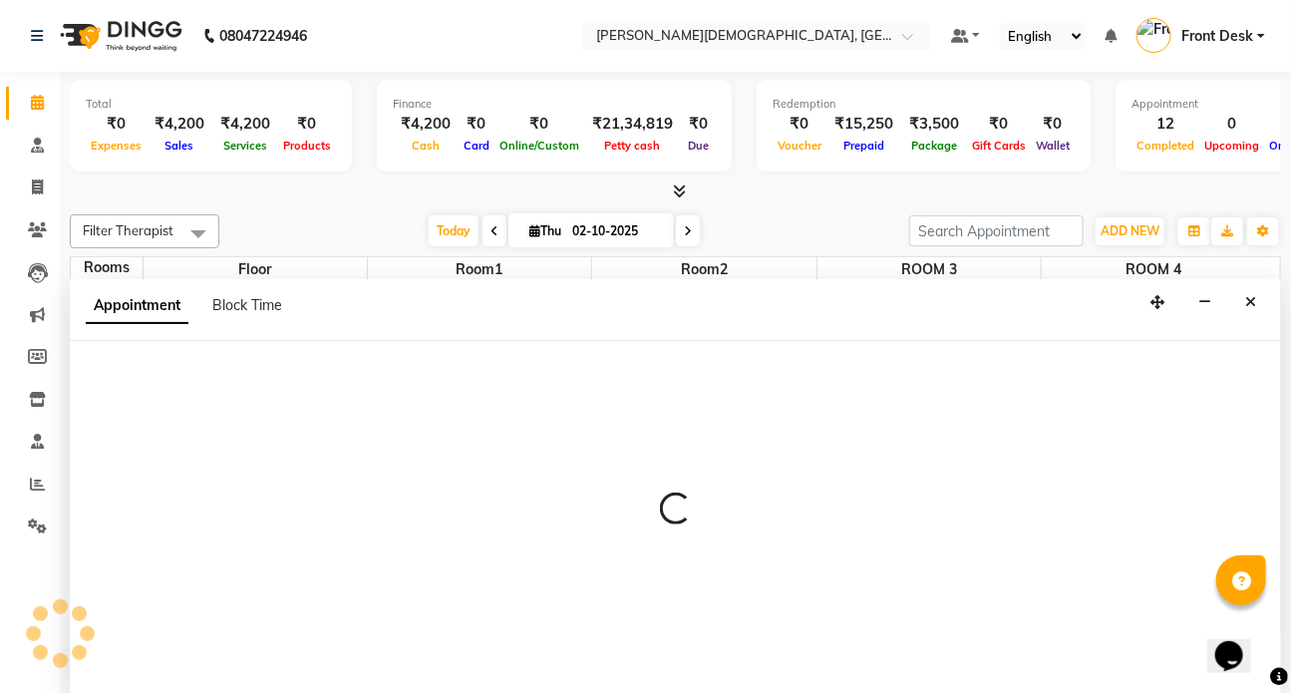
select select "570"
select select "tentative"
